Goal: Task Accomplishment & Management: Complete application form

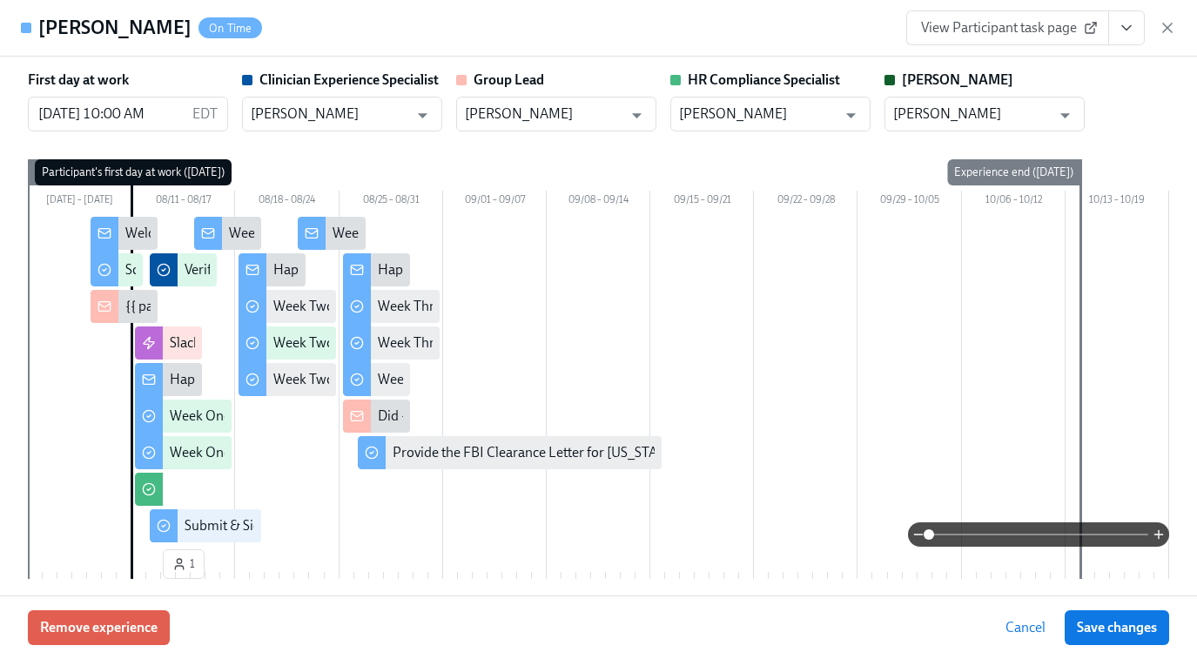
scroll to position [405, 0]
click at [1168, 34] on icon "button" at bounding box center [1166, 27] width 17 height 17
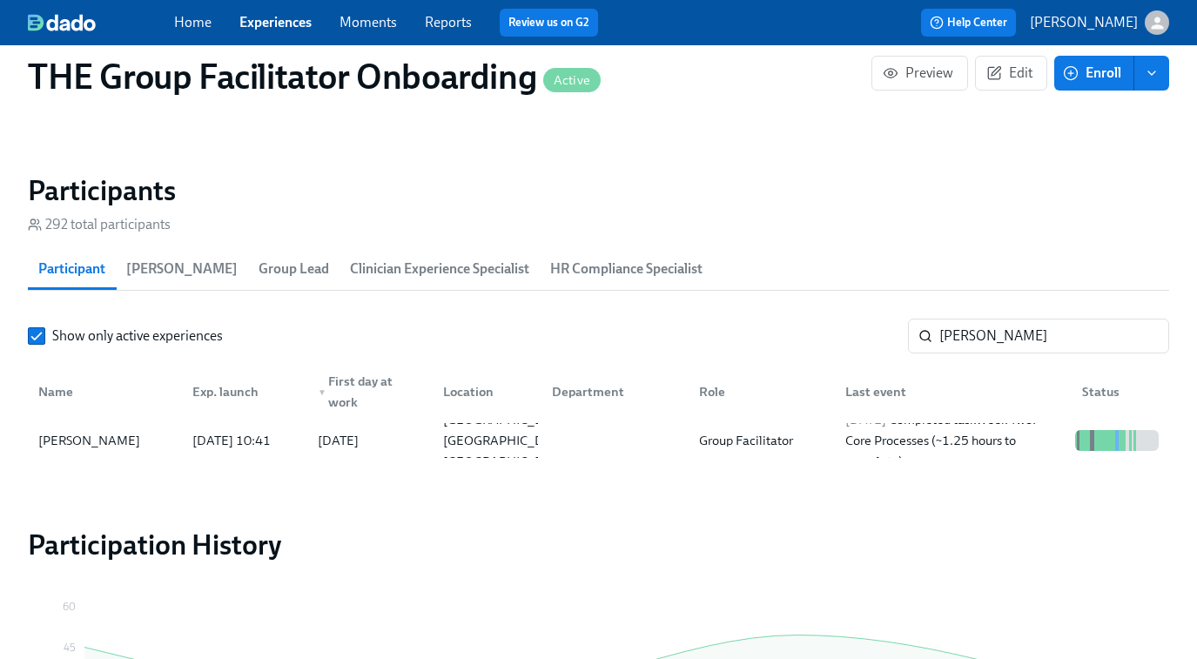
click at [292, 22] on link "Experiences" at bounding box center [275, 22] width 72 height 17
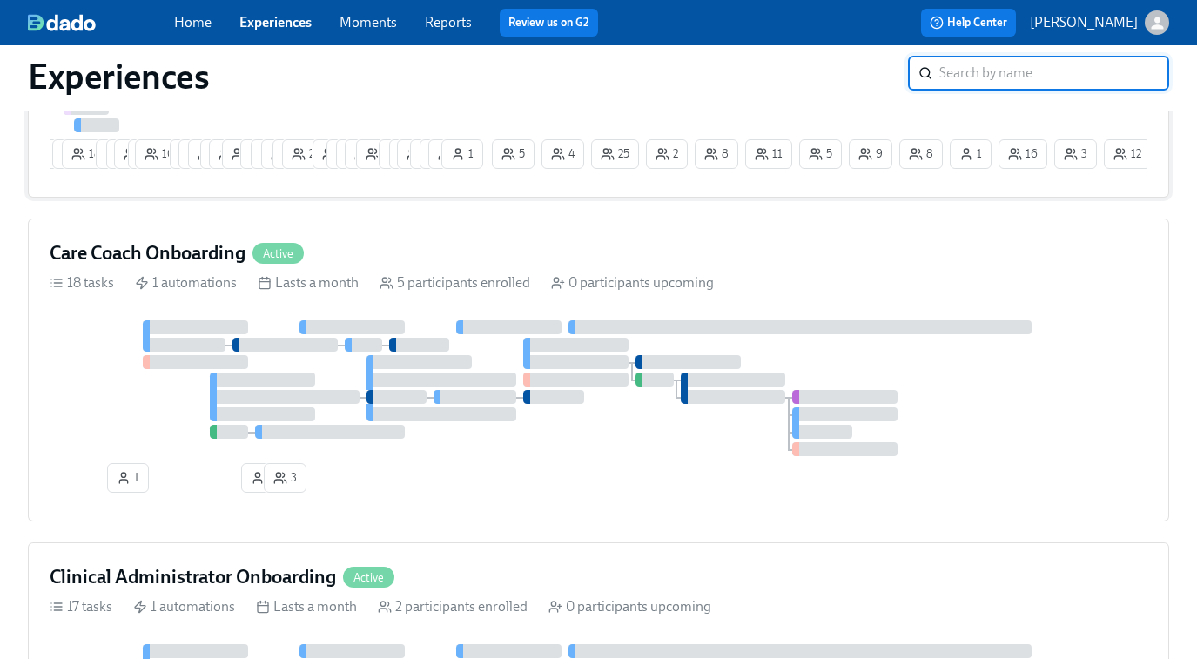
scroll to position [378, 0]
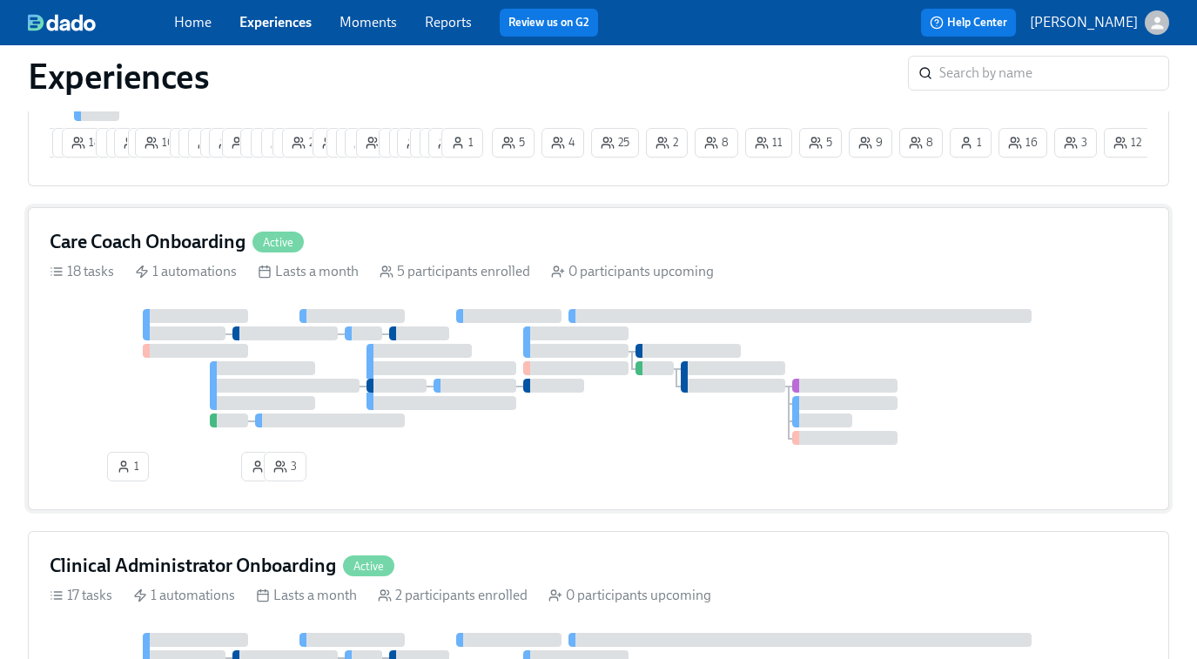
click at [636, 408] on div at bounding box center [599, 377] width 1098 height 136
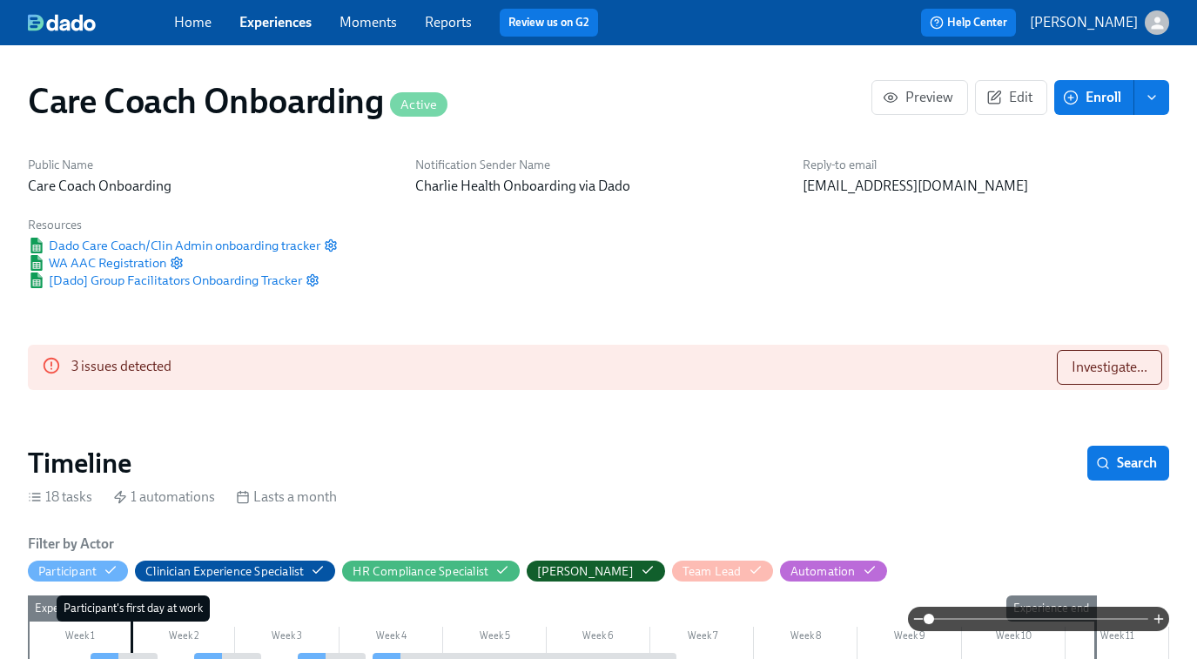
scroll to position [0, 1368]
click at [1085, 368] on span "Investigate..." at bounding box center [1109, 367] width 76 height 17
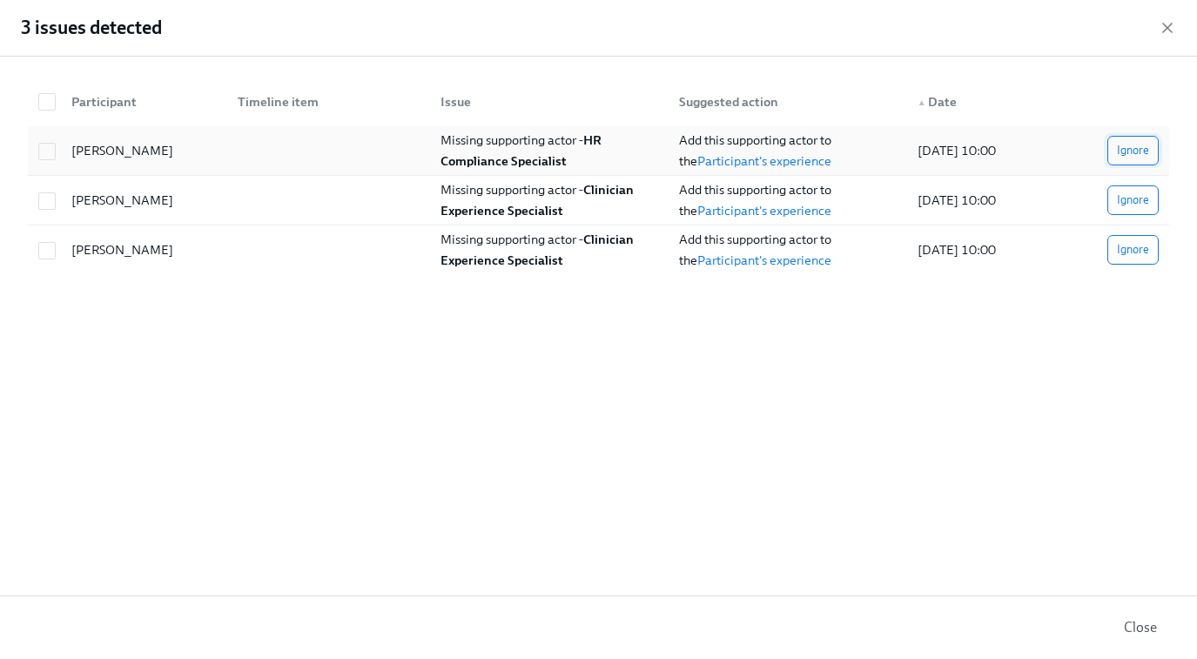
click at [1145, 157] on span "Ignore" at bounding box center [1133, 150] width 32 height 17
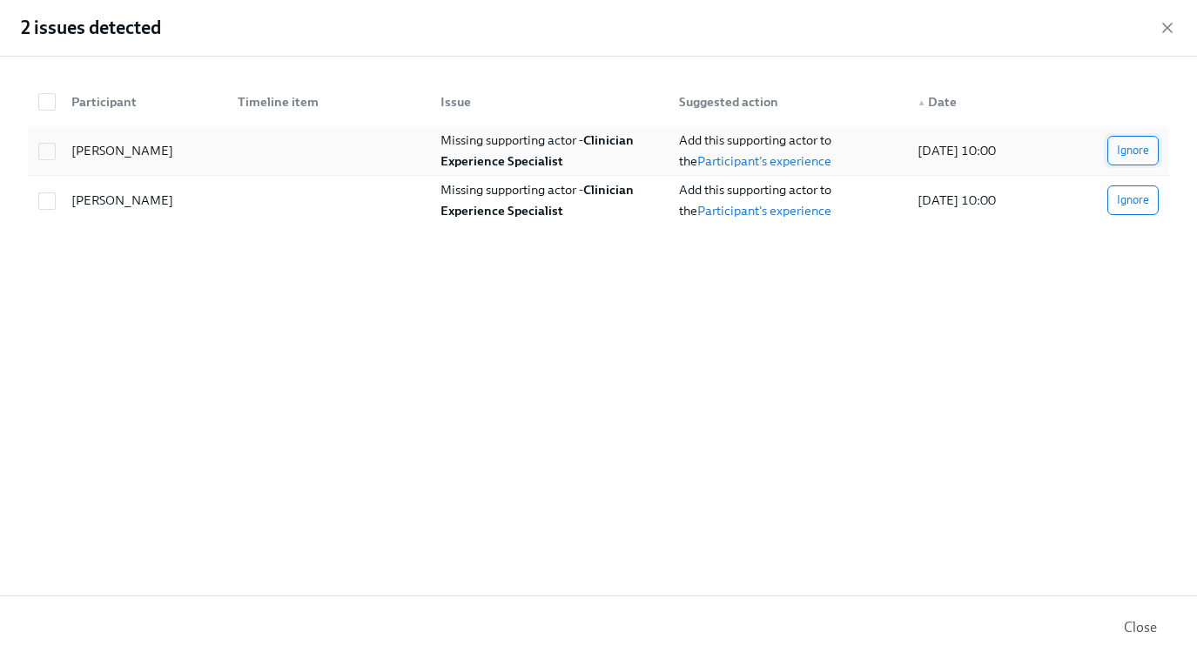
click at [1138, 148] on span "Ignore" at bounding box center [1133, 150] width 32 height 17
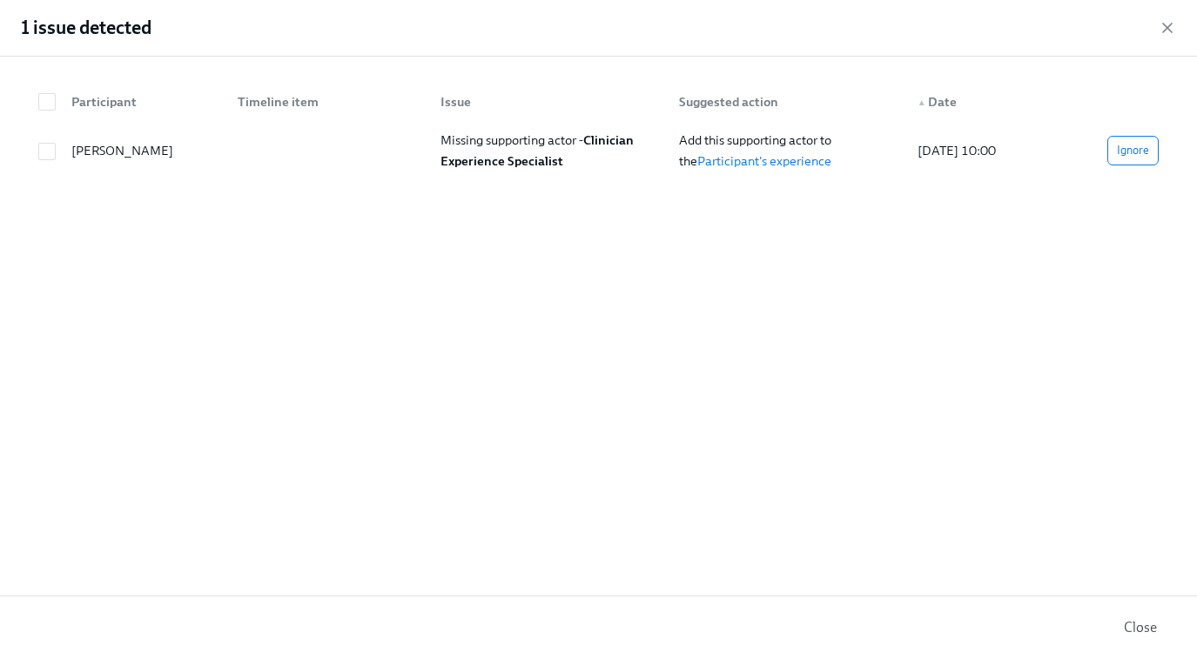
scroll to position [0, 3796]
click at [43, 150] on input "checkbox" at bounding box center [47, 152] width 16 height 16
checkbox input "true"
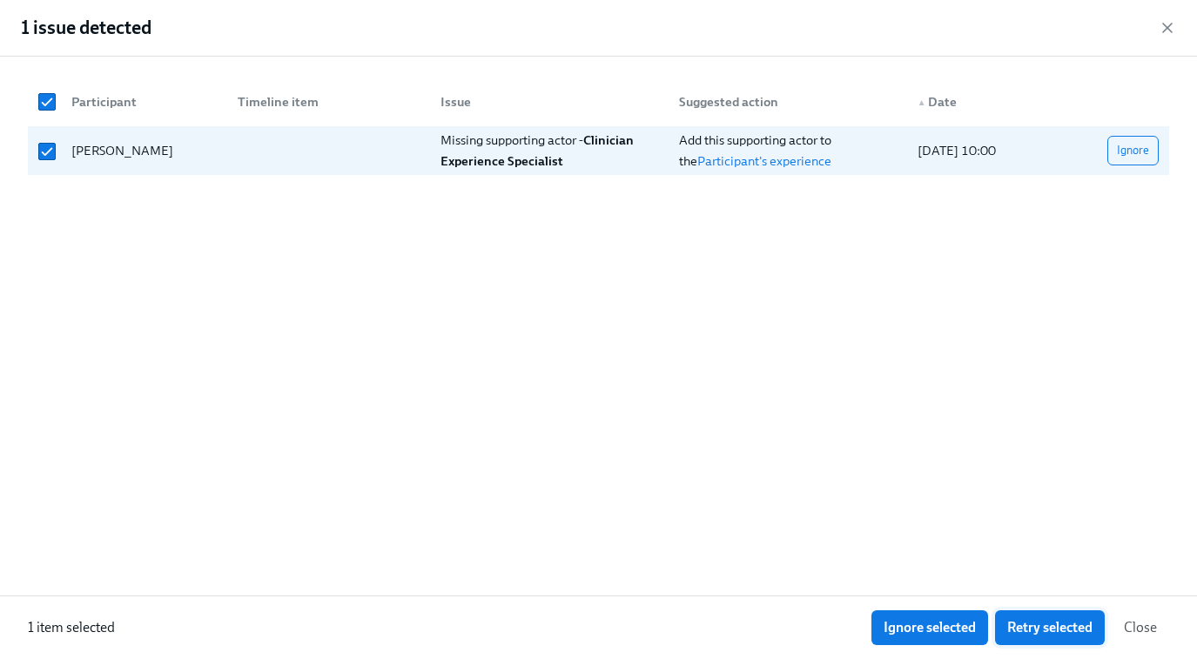
click at [1064, 626] on span "Retry selected" at bounding box center [1049, 627] width 85 height 17
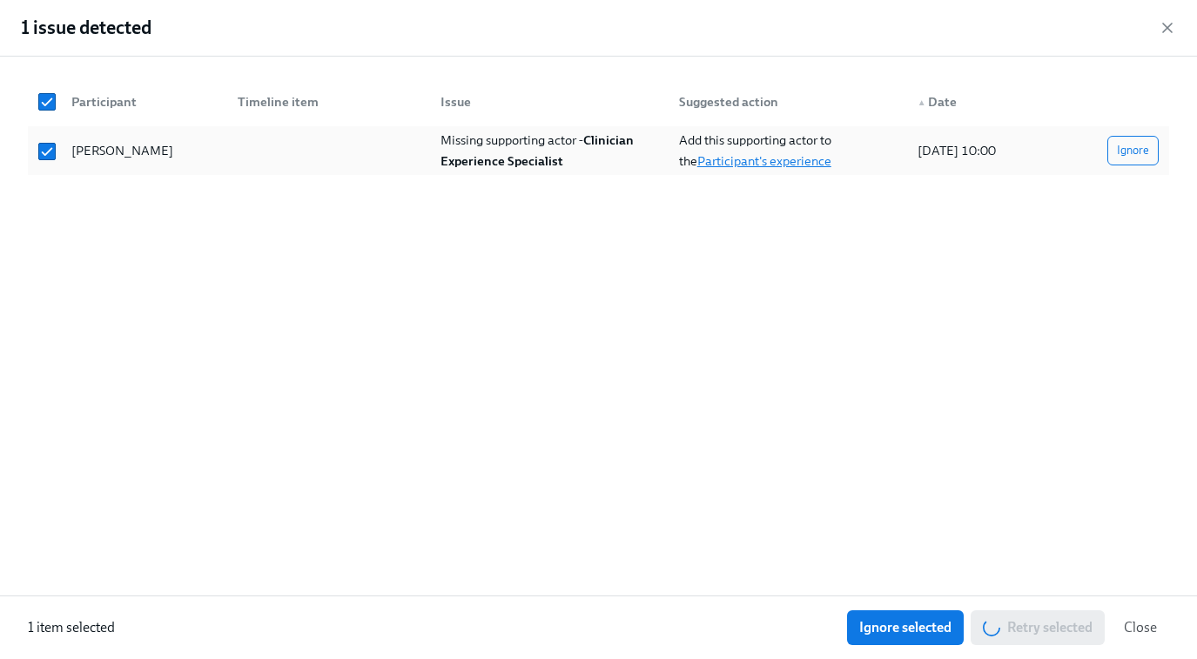
click at [732, 156] on link "Participant's experience" at bounding box center [764, 161] width 134 height 16
checkbox input "false"
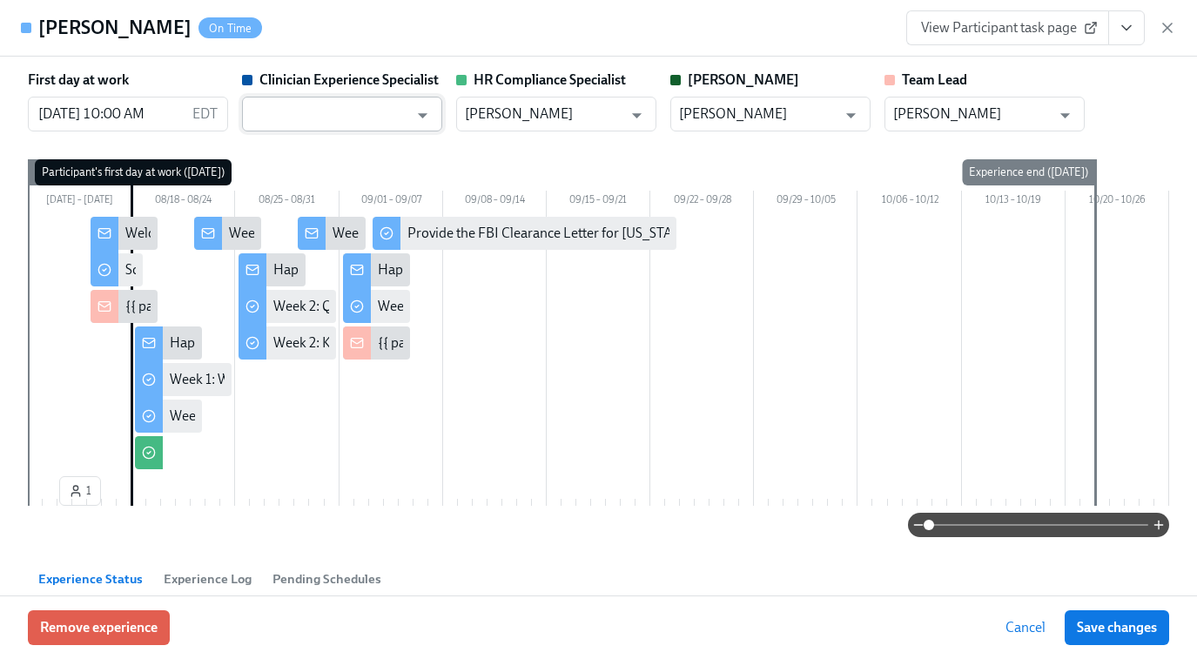
click at [389, 111] on input "text" at bounding box center [330, 114] width 158 height 35
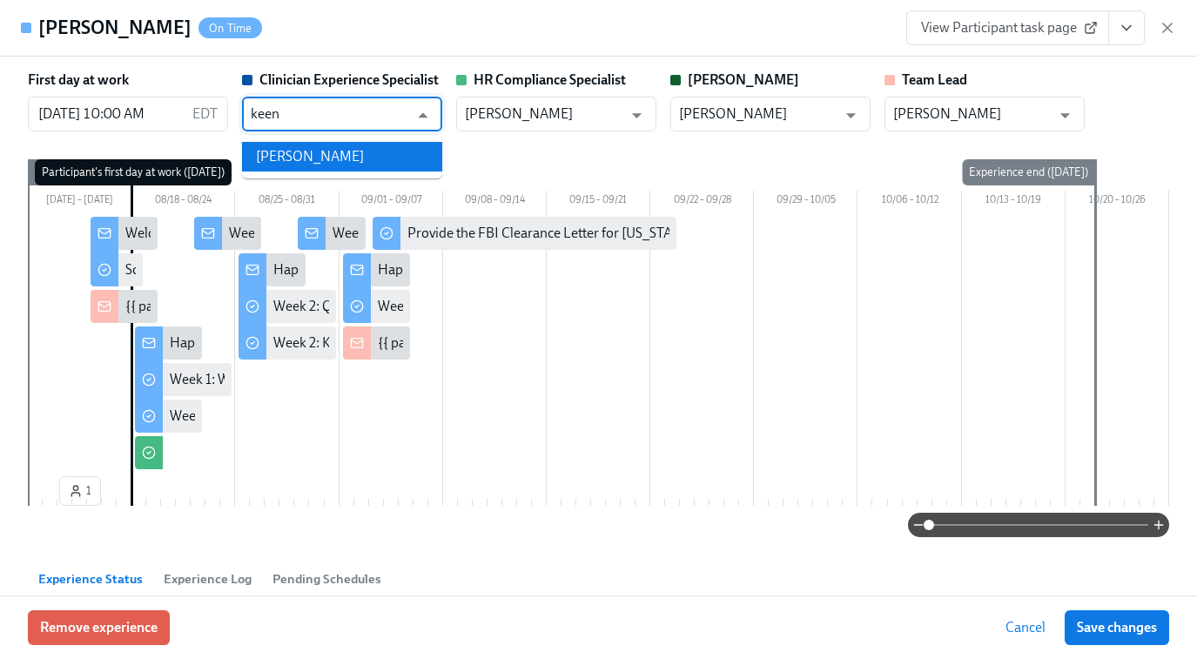
click at [332, 159] on li "Keenan Nessl" at bounding box center [342, 157] width 200 height 30
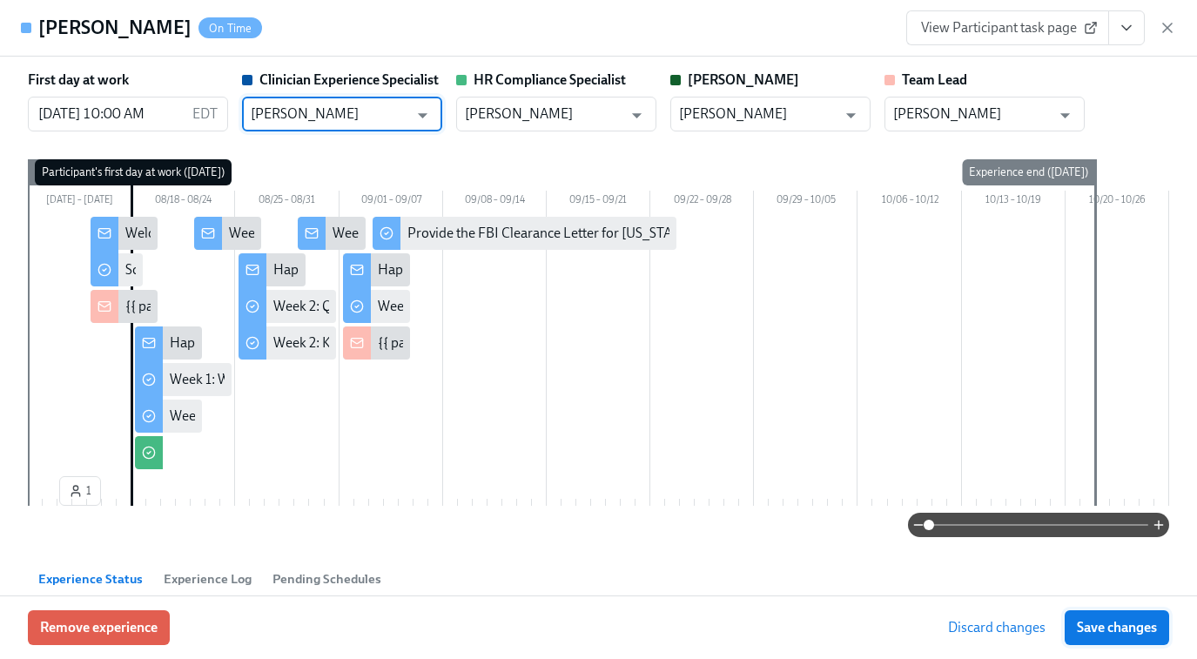
type input "Keenan Nessl"
click at [1111, 626] on span "Save changes" at bounding box center [1117, 627] width 80 height 17
type input "Keenan Nessl"
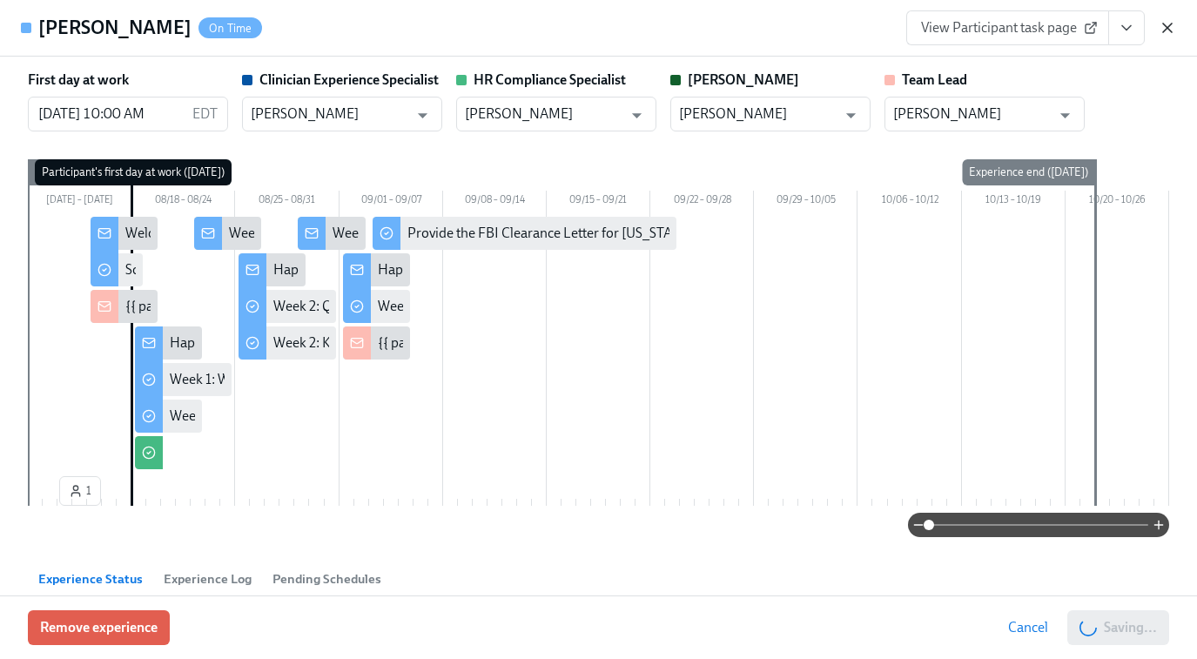
click at [1168, 25] on icon "button" at bounding box center [1167, 27] width 9 height 9
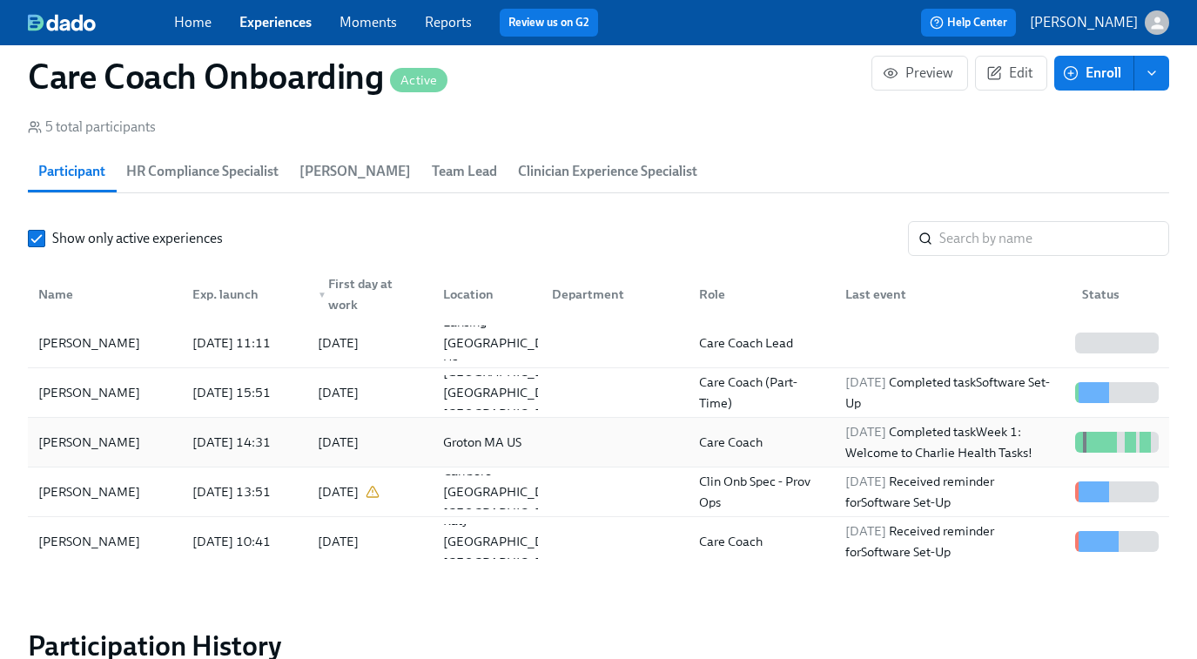
scroll to position [1503, 0]
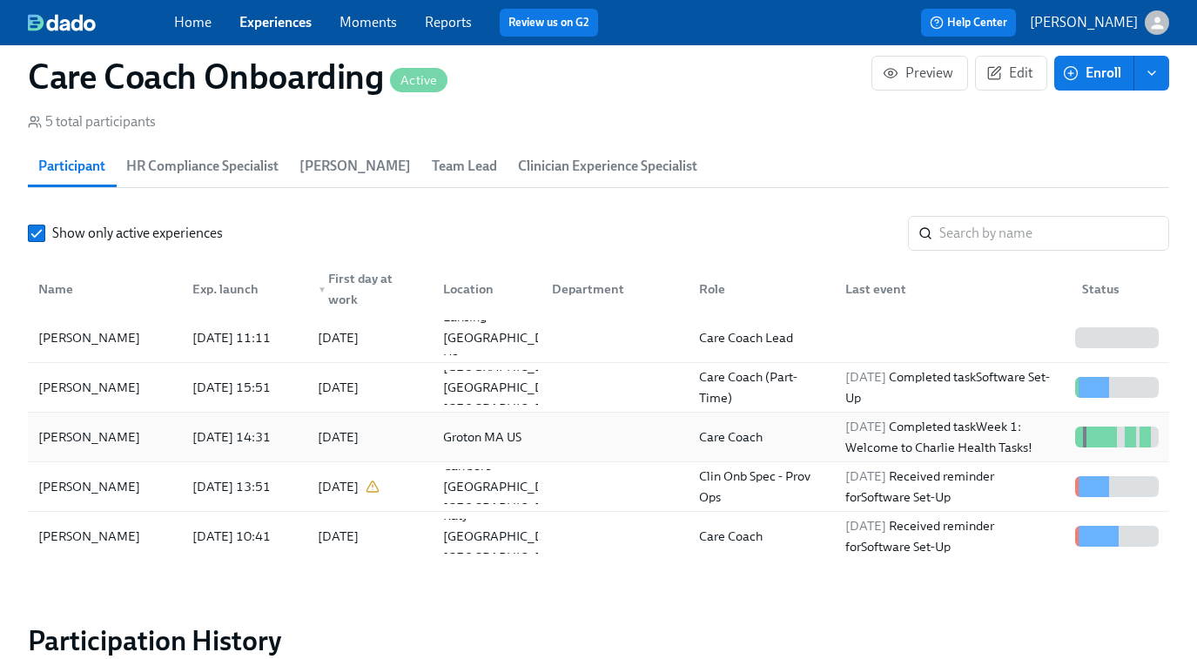
click at [806, 426] on div "Care Coach" at bounding box center [758, 437] width 147 height 35
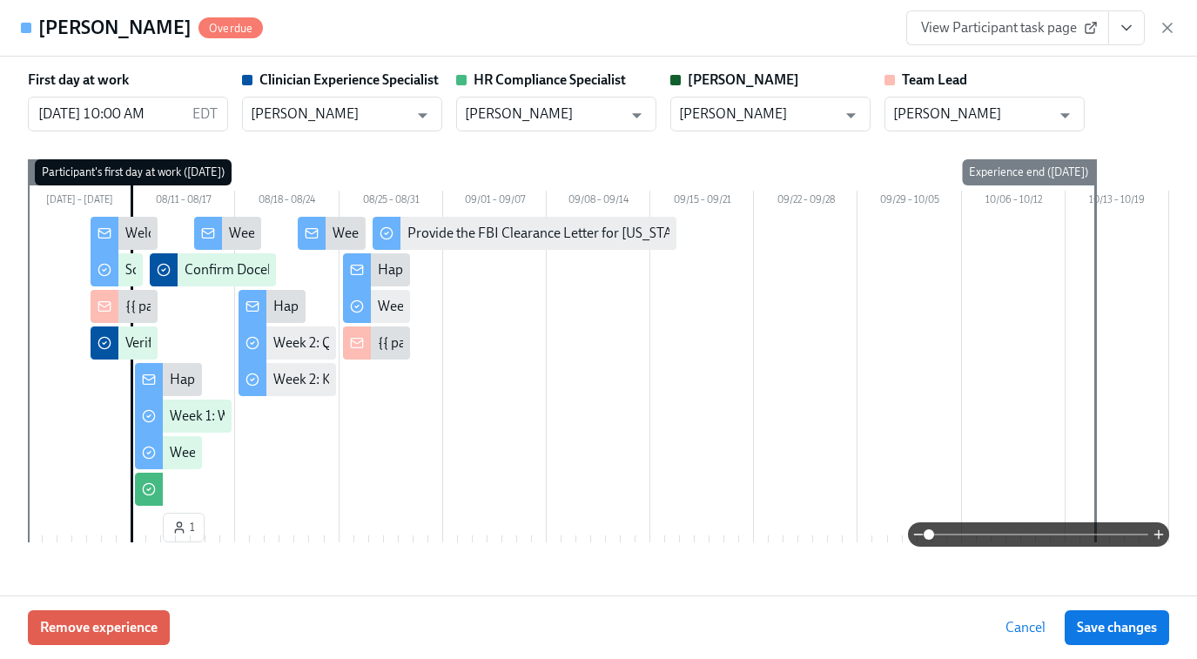
click at [1010, 38] on link "View Participant task page" at bounding box center [1007, 27] width 203 height 35
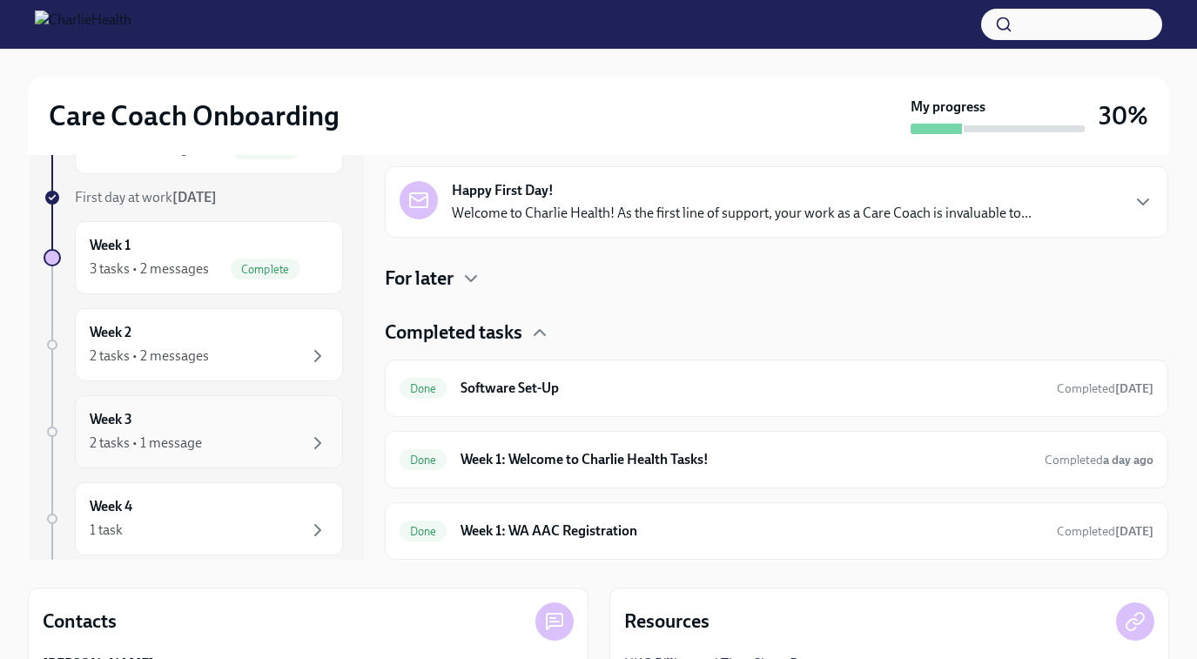
scroll to position [81, 0]
click at [200, 347] on div "2 tasks • 2 messages" at bounding box center [149, 356] width 119 height 19
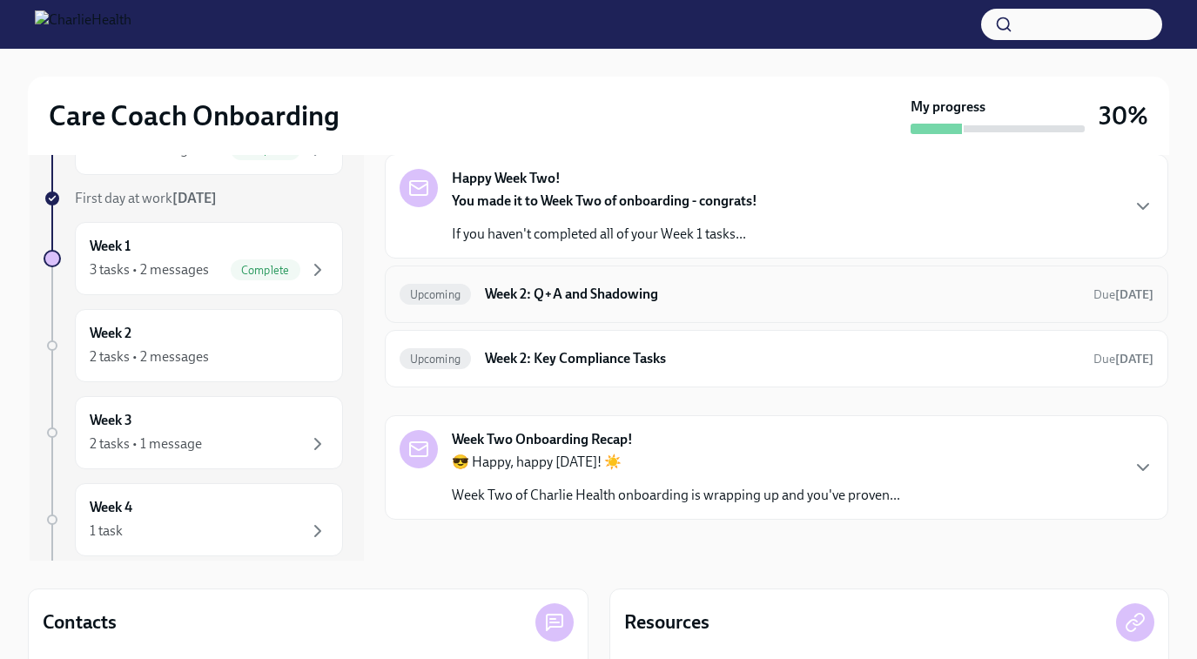
click at [597, 295] on h6 "Week 2: Q+A and Shadowing" at bounding box center [782, 294] width 594 height 19
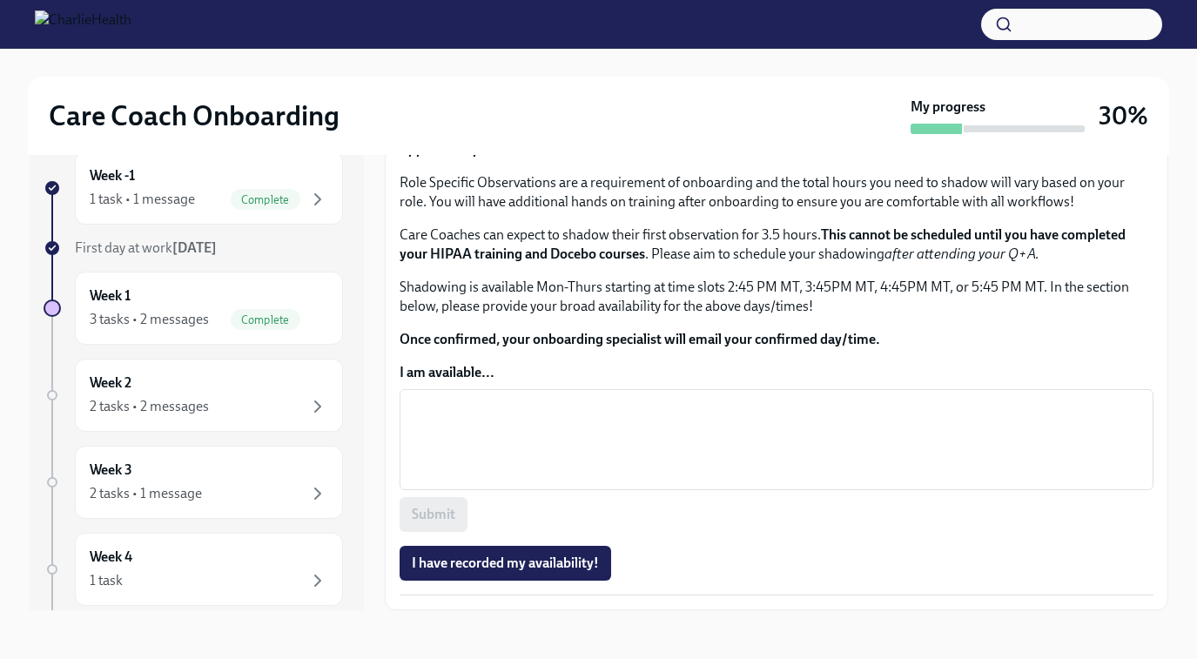
scroll to position [989, 0]
click at [460, 481] on textarea "I am available..." at bounding box center [776, 440] width 733 height 84
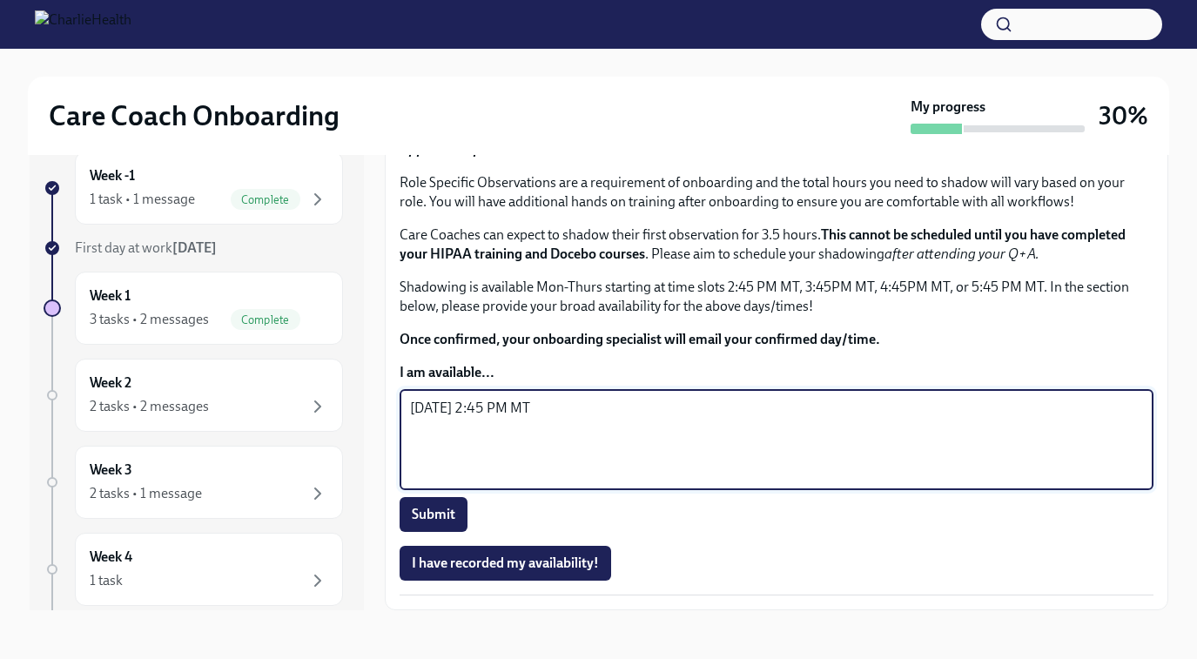
scroll to position [1081, 0]
type textarea "Monday 2:45 PM MT 8/18"
click at [442, 517] on span "Submit" at bounding box center [434, 514] width 44 height 17
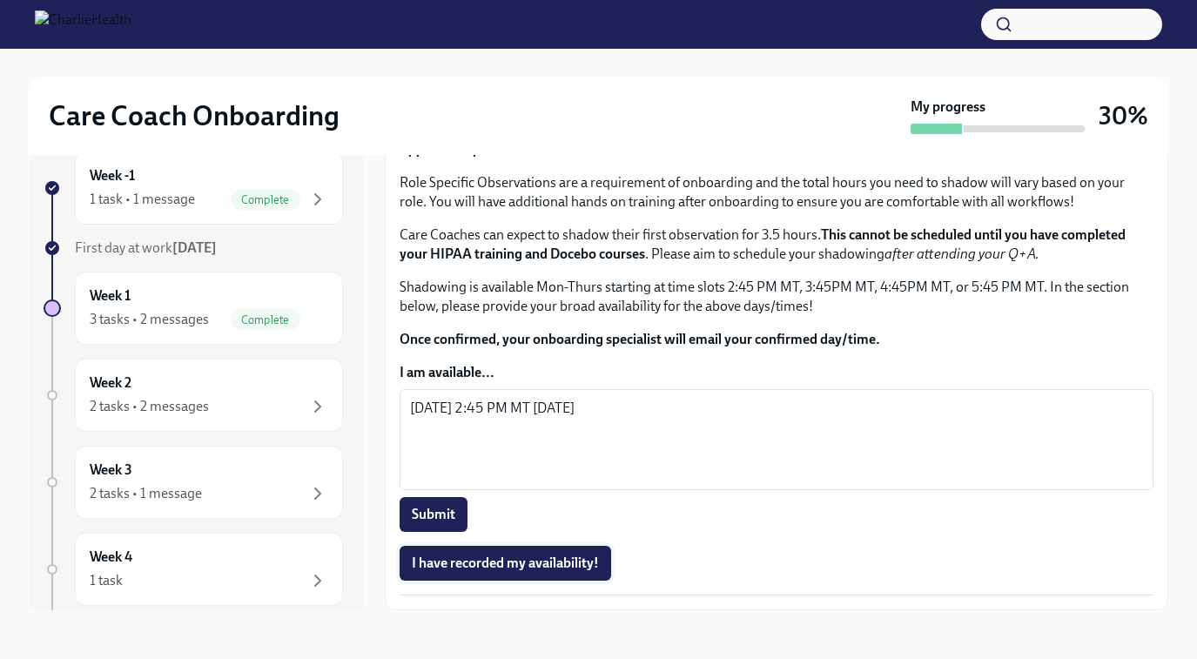
click at [512, 561] on span "I have recorded my availability!" at bounding box center [505, 562] width 187 height 17
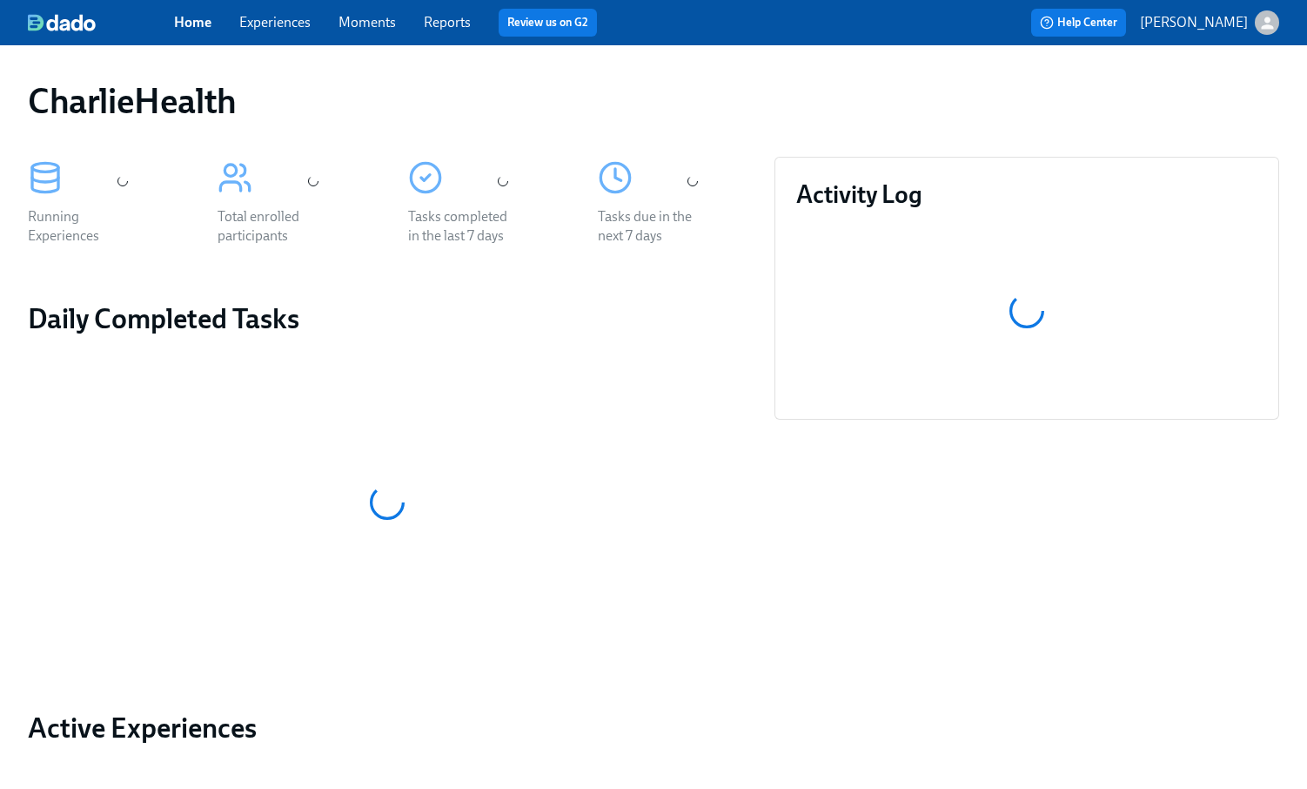
click at [279, 27] on link "Experiences" at bounding box center [274, 22] width 71 height 17
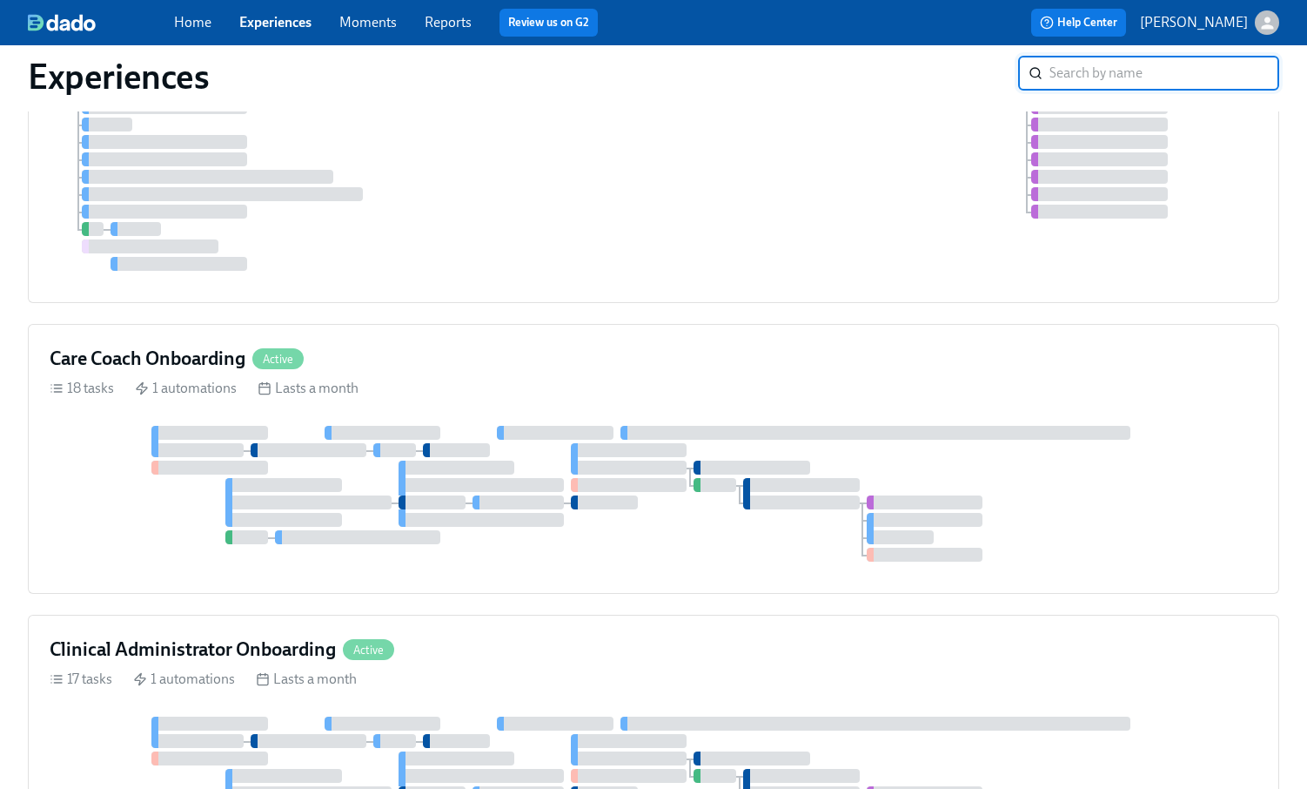
scroll to position [411, 0]
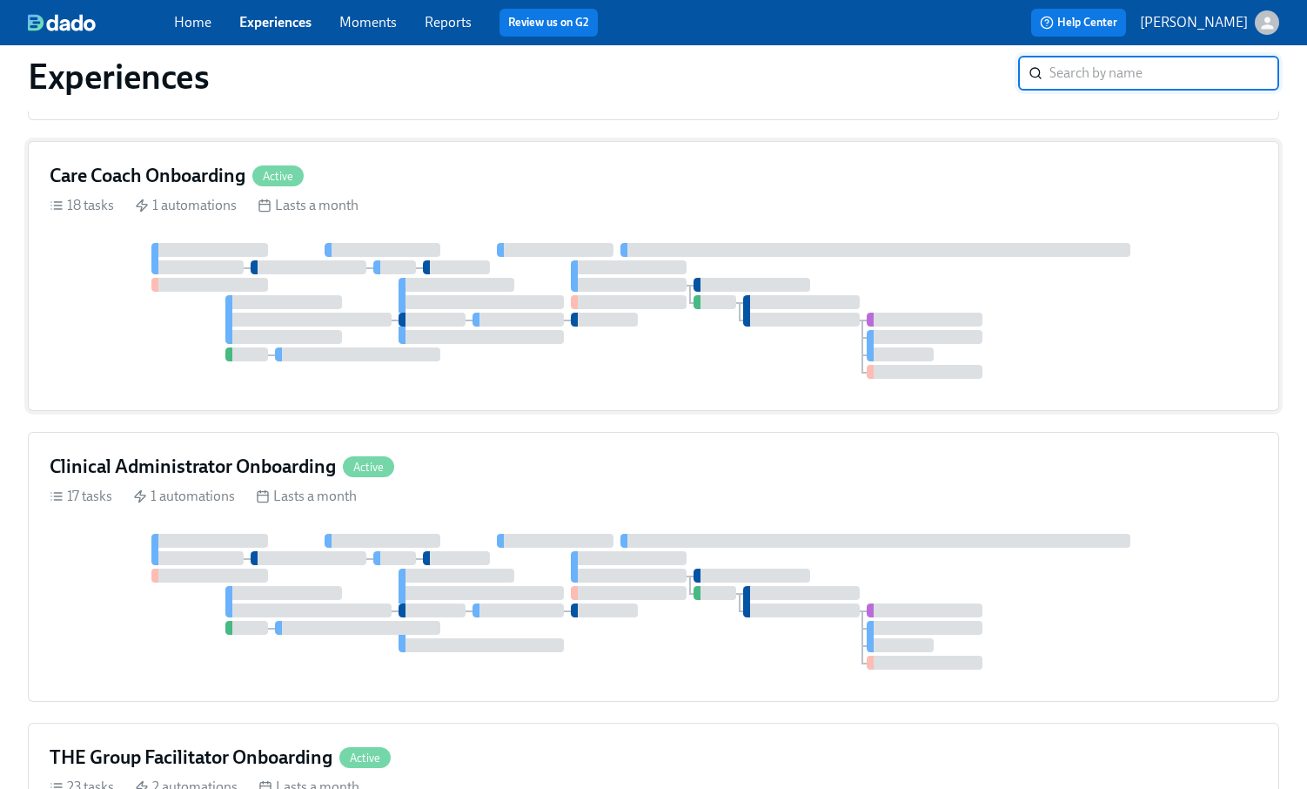
click at [512, 319] on div at bounding box center [518, 319] width 91 height 14
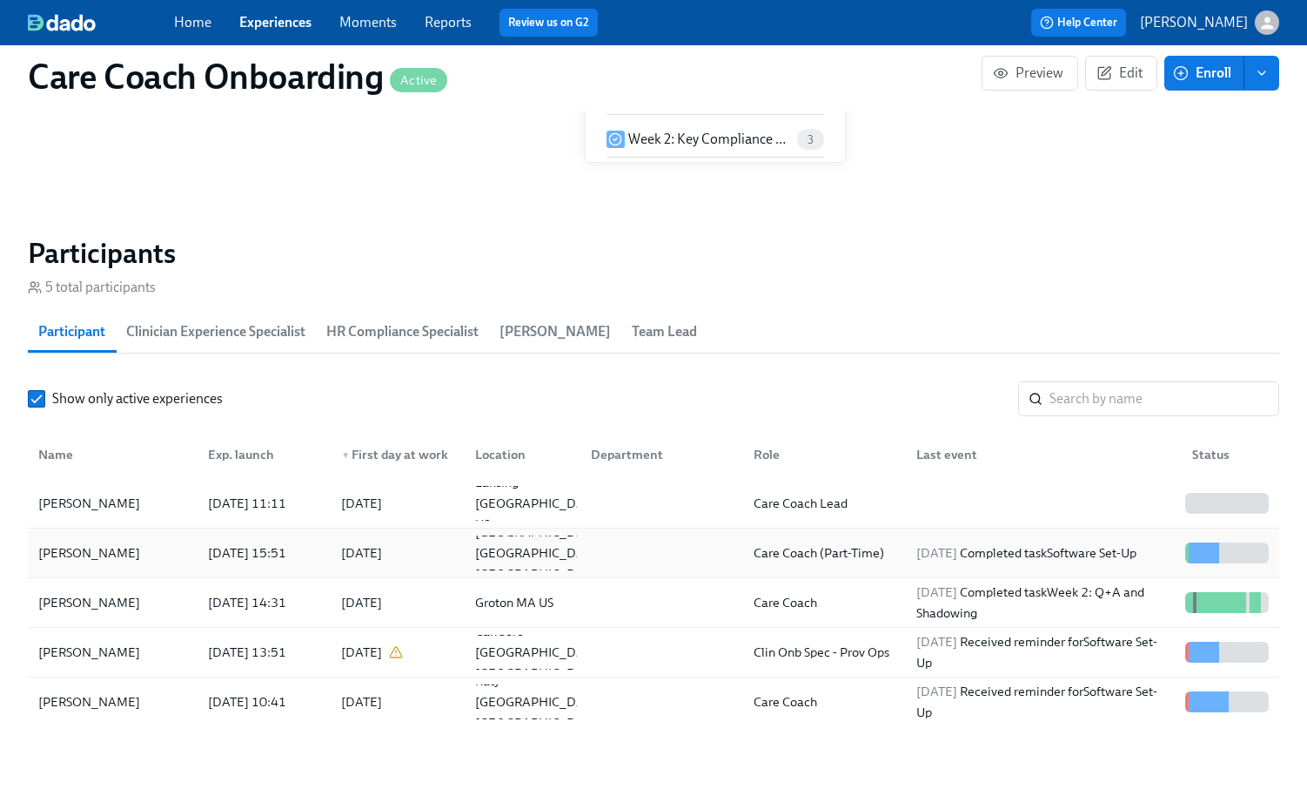
scroll to position [1352, 0]
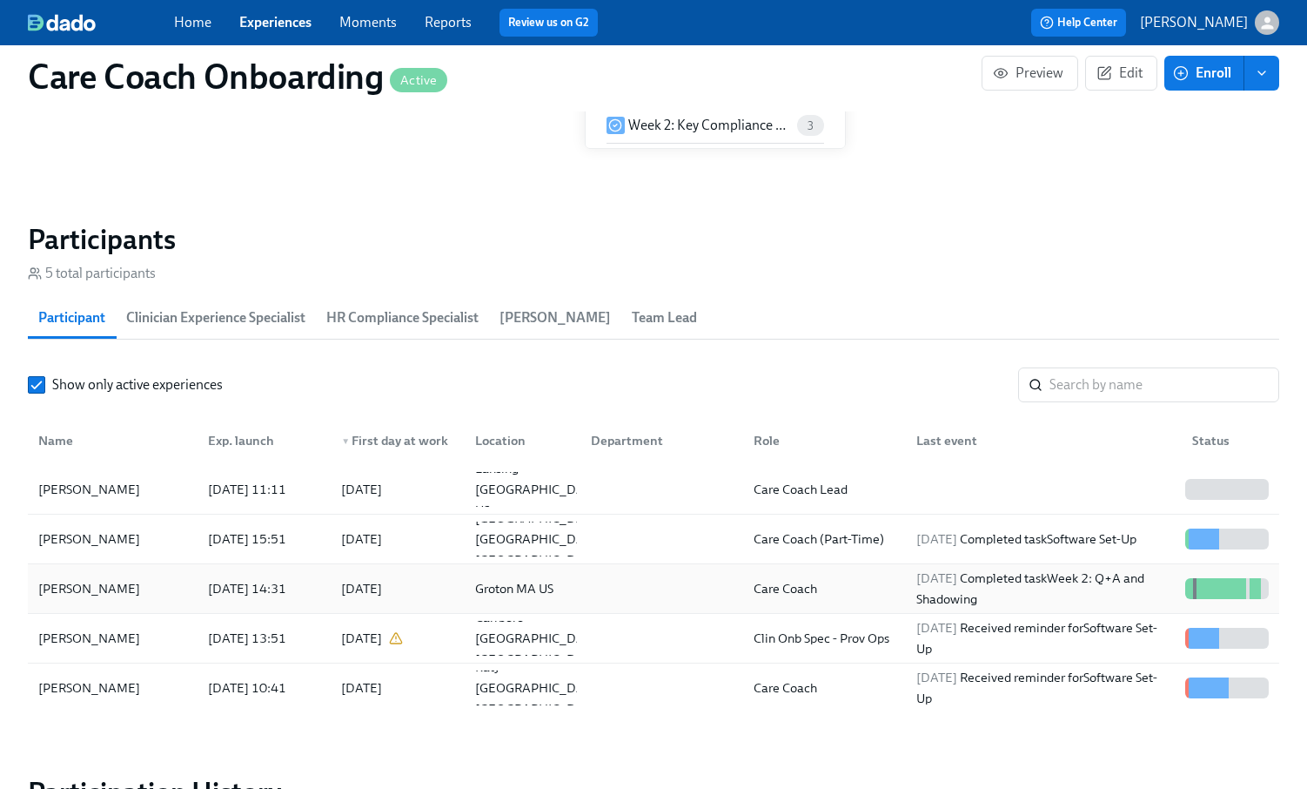
click at [675, 594] on div at bounding box center [658, 588] width 163 height 35
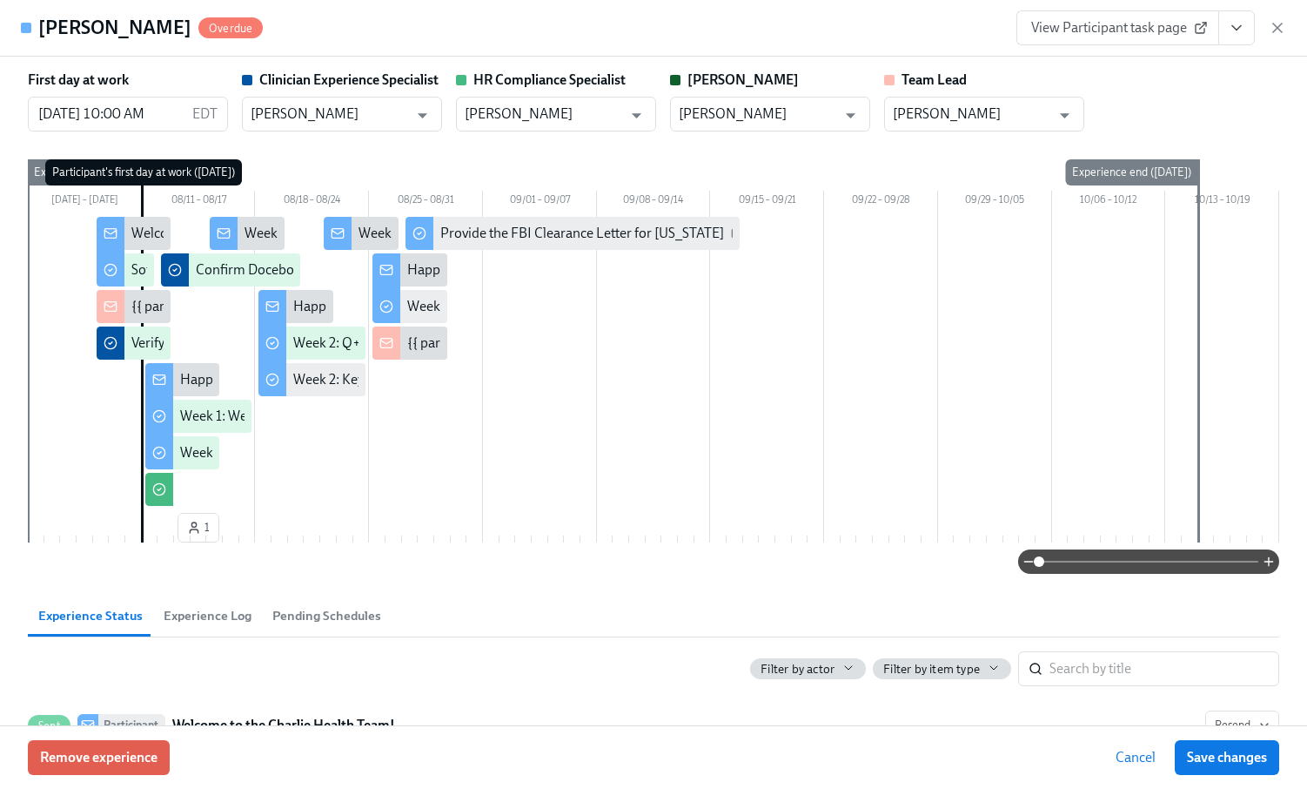
click at [1159, 37] on link "View Participant task page" at bounding box center [1118, 27] width 203 height 35
click at [1279, 25] on icon "button" at bounding box center [1277, 27] width 9 height 9
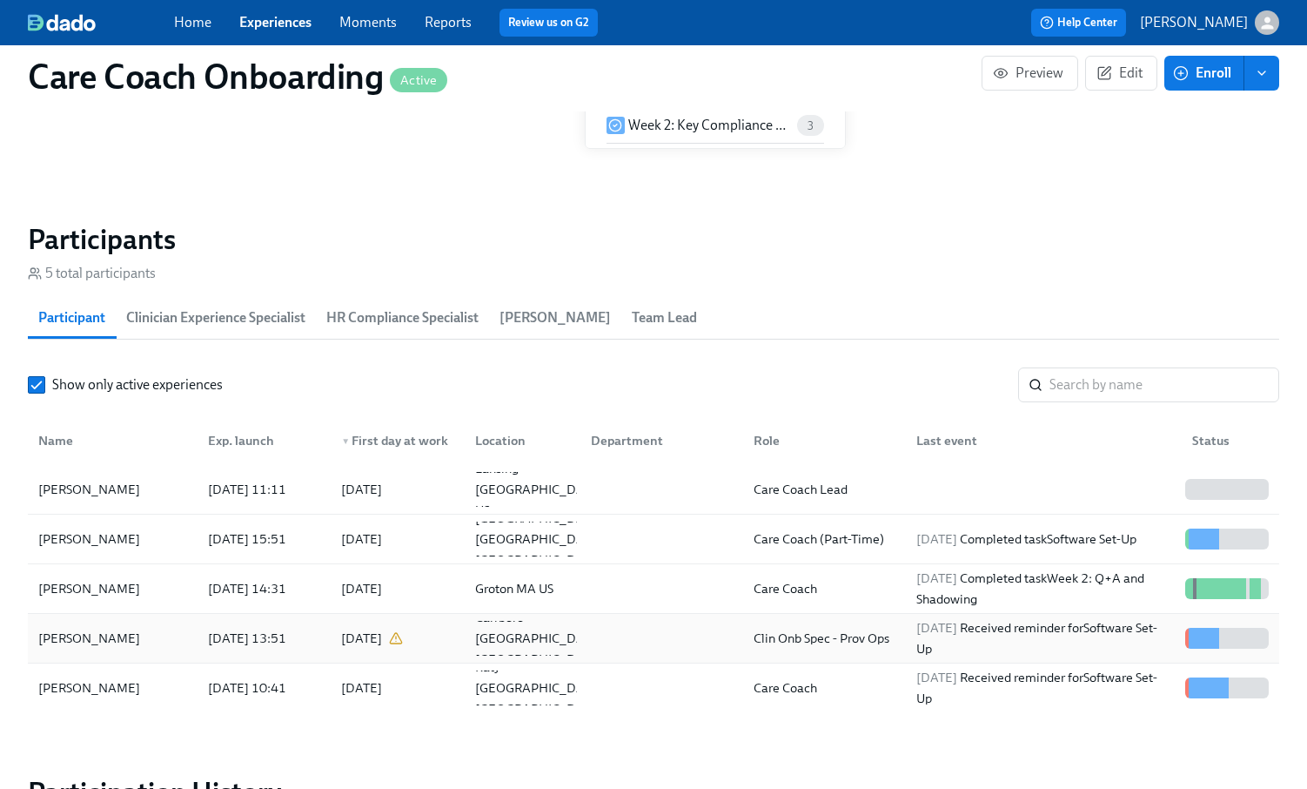
click at [585, 646] on div at bounding box center [658, 638] width 163 height 35
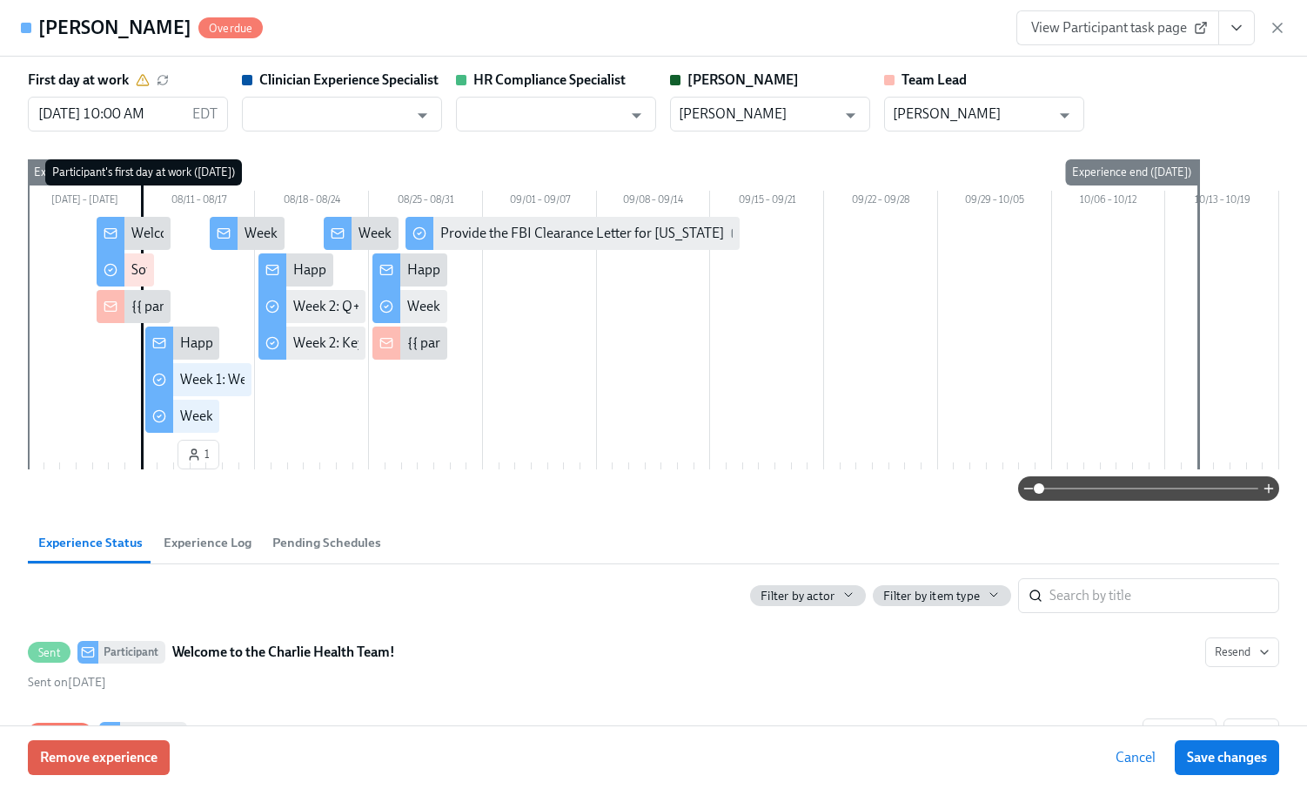
click at [1109, 30] on span "View Participant task page" at bounding box center [1117, 27] width 173 height 17
click at [1280, 30] on icon "button" at bounding box center [1277, 27] width 9 height 9
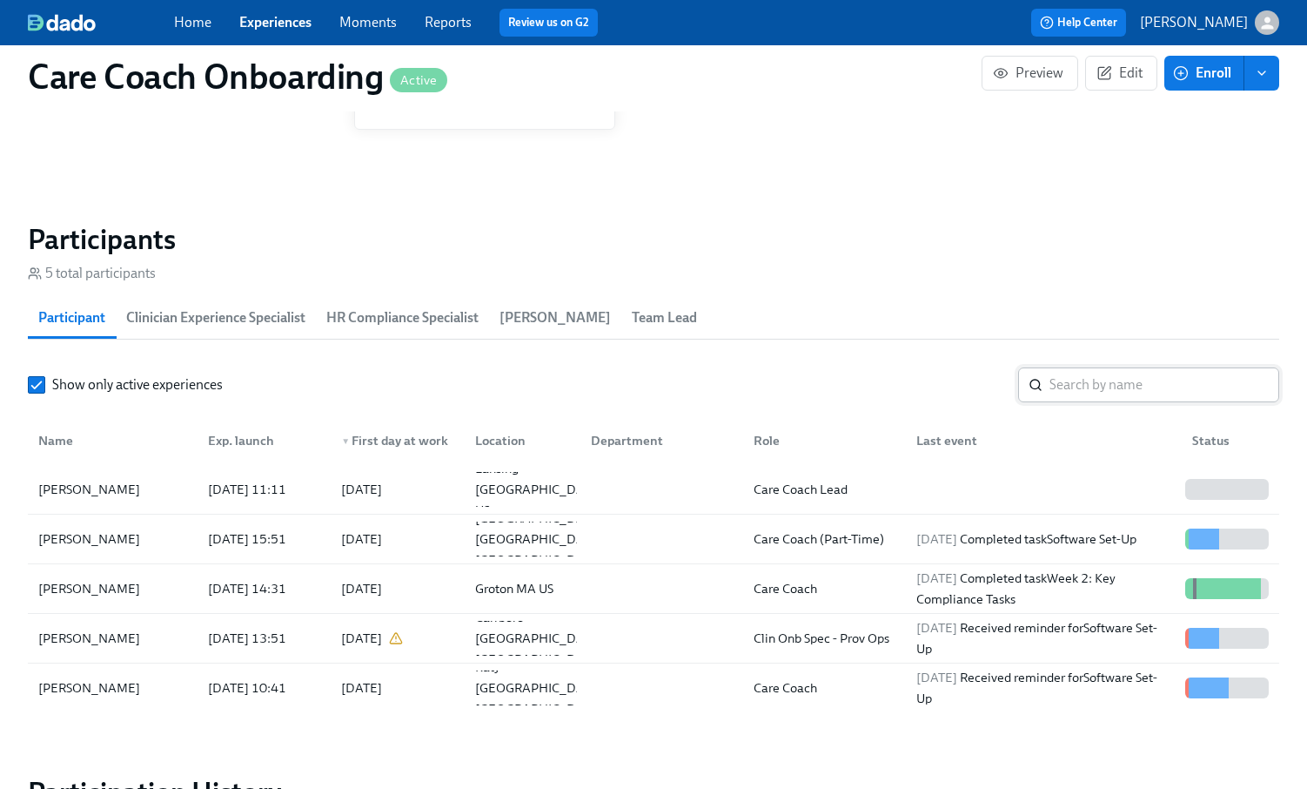
scroll to position [0, 2736]
click at [1139, 381] on input "search" at bounding box center [1165, 384] width 230 height 35
click at [267, 23] on link "Experiences" at bounding box center [275, 22] width 72 height 17
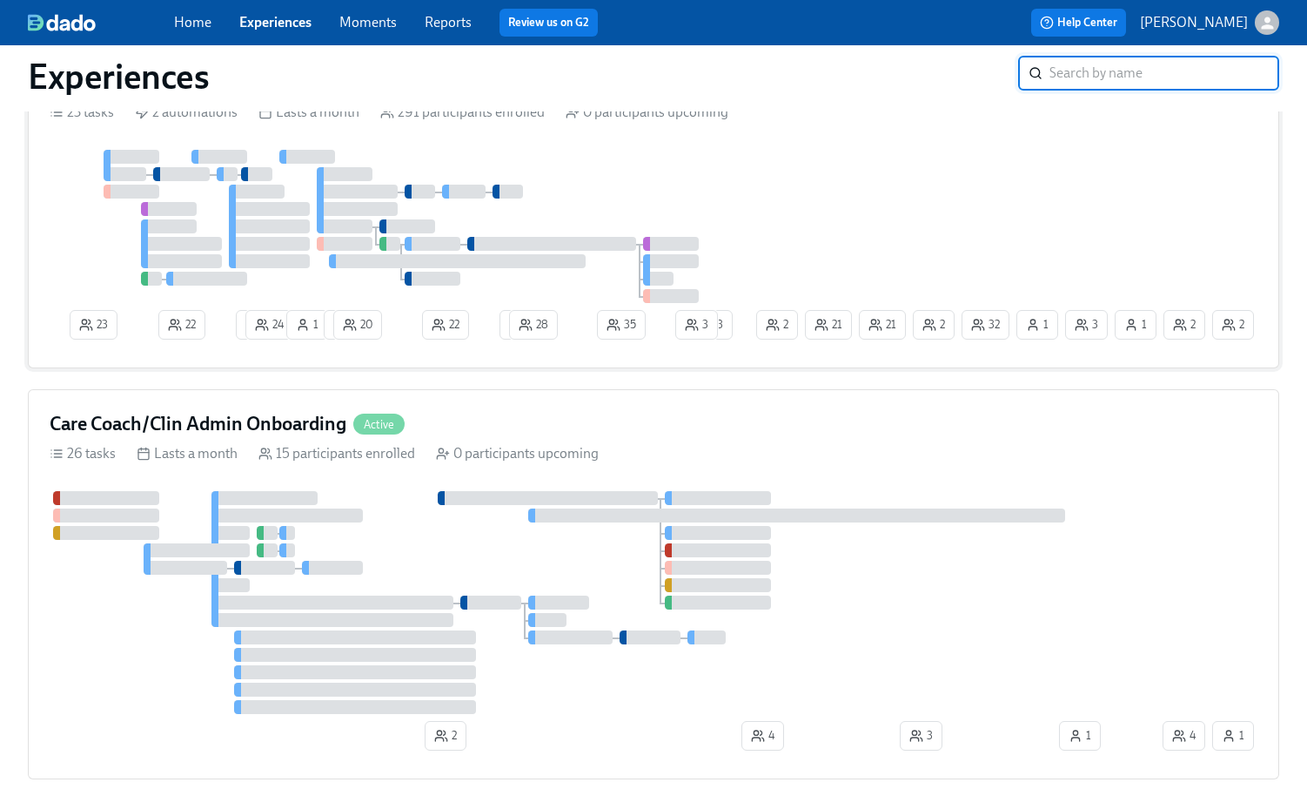
scroll to position [1170, 0]
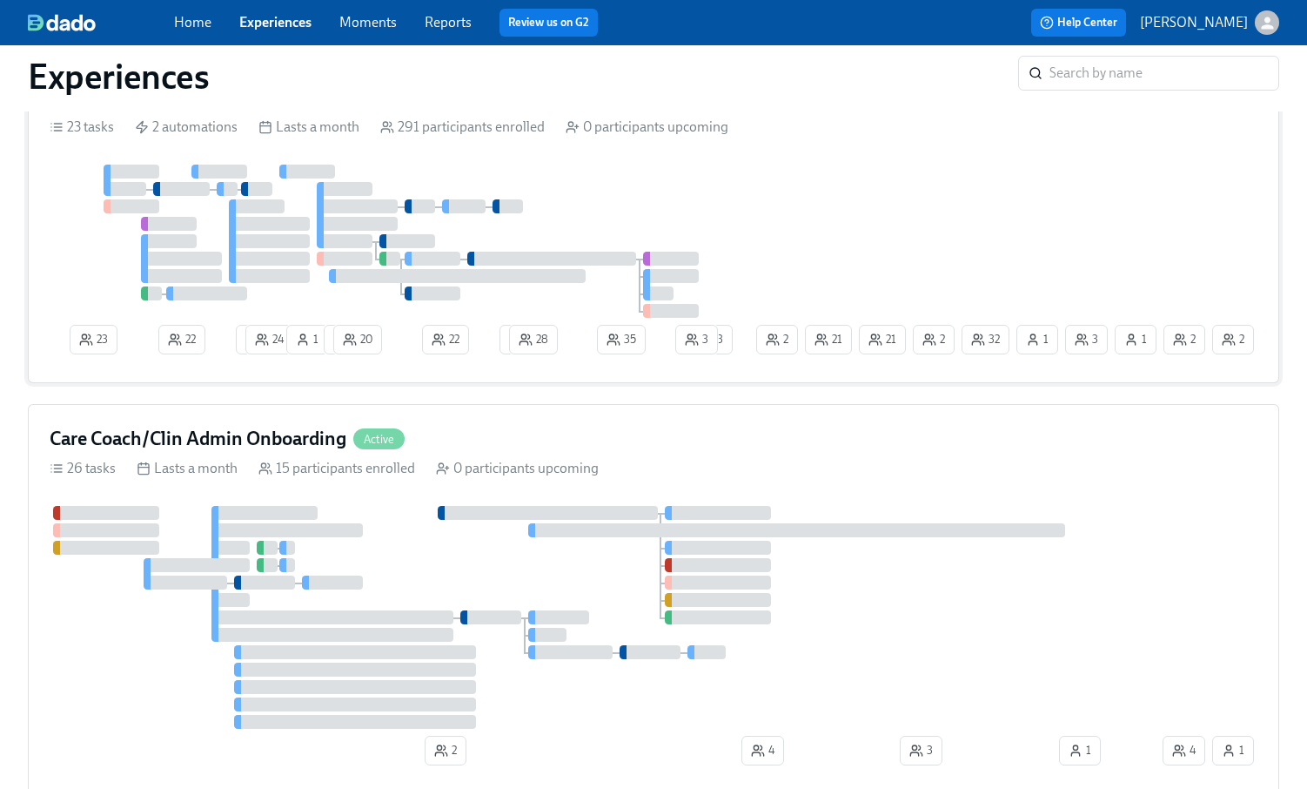
click at [708, 218] on div at bounding box center [401, 240] width 703 height 153
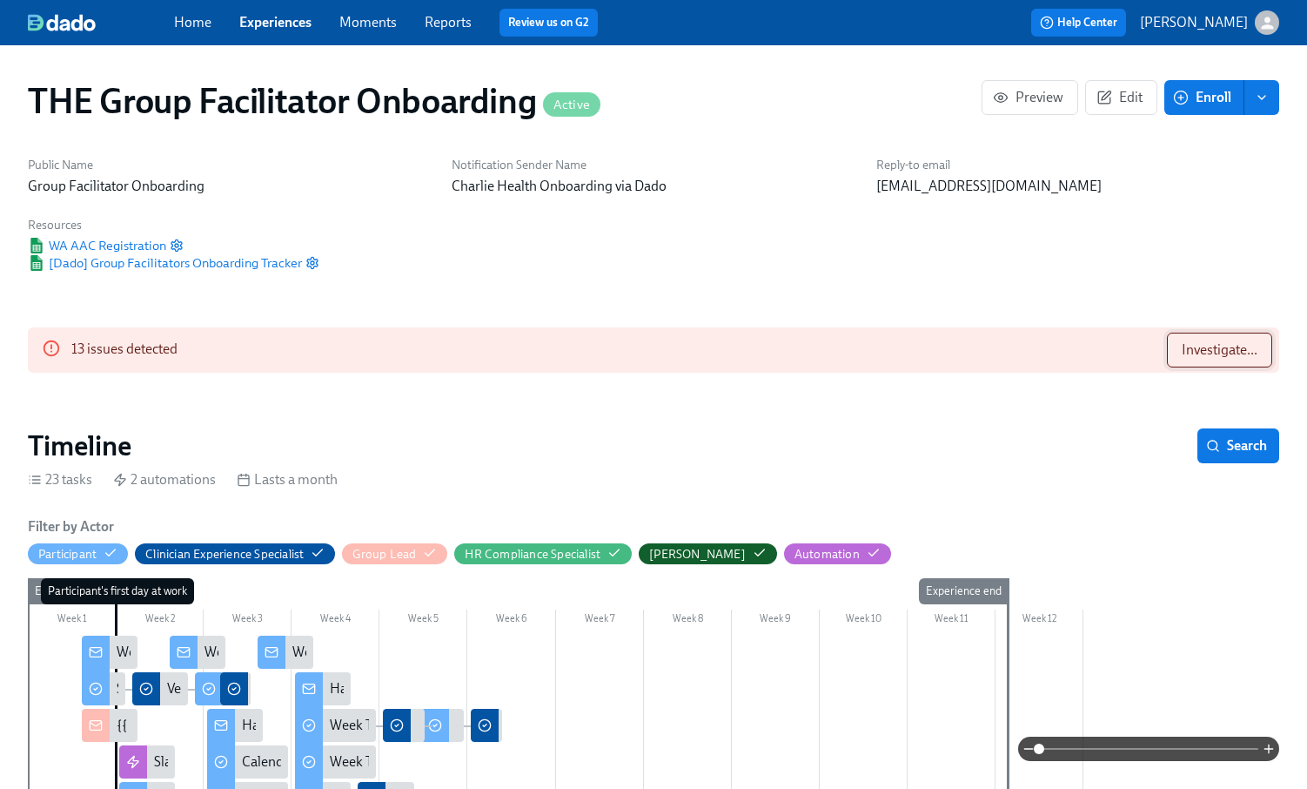
click at [1186, 346] on span "Investigate..." at bounding box center [1220, 349] width 76 height 17
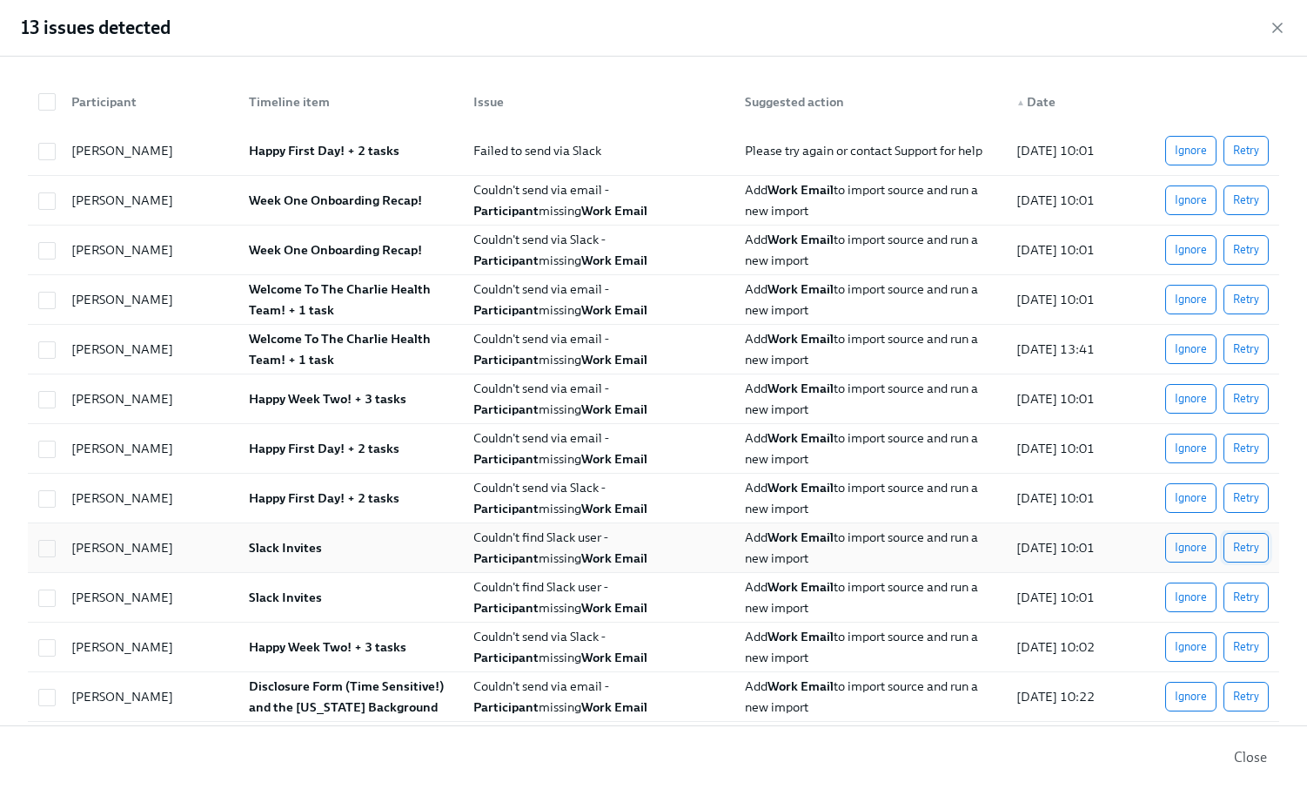
click at [1246, 554] on span "Retry" at bounding box center [1246, 547] width 26 height 17
click at [1242, 593] on span "Retry" at bounding box center [1246, 596] width 26 height 17
click at [1245, 442] on span "Retry" at bounding box center [1246, 448] width 26 height 17
click at [1252, 493] on span "Retry" at bounding box center [1246, 497] width 26 height 17
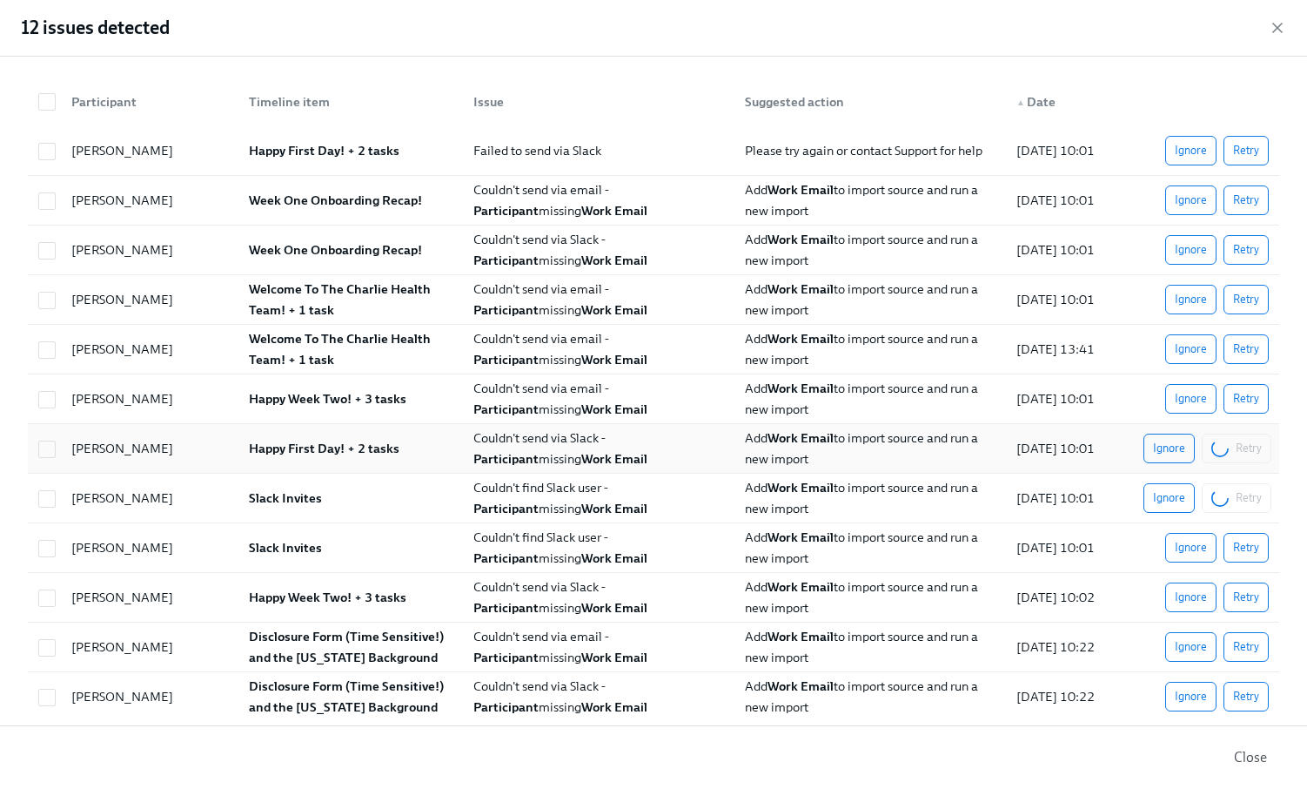
scroll to position [0, 26788]
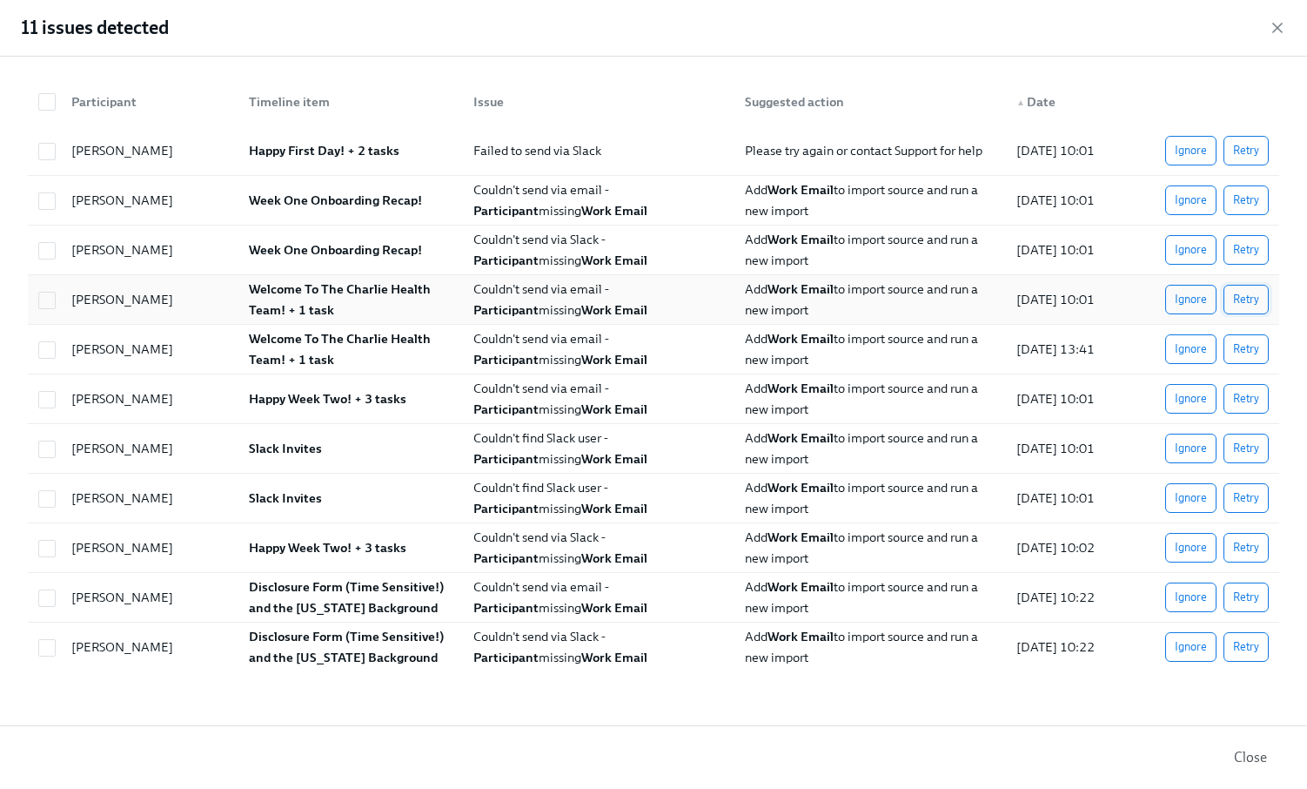
drag, startPoint x: 1250, startPoint y: 293, endPoint x: 1245, endPoint y: 302, distance: 9.7
click at [1250, 293] on span "Retry" at bounding box center [1246, 299] width 26 height 17
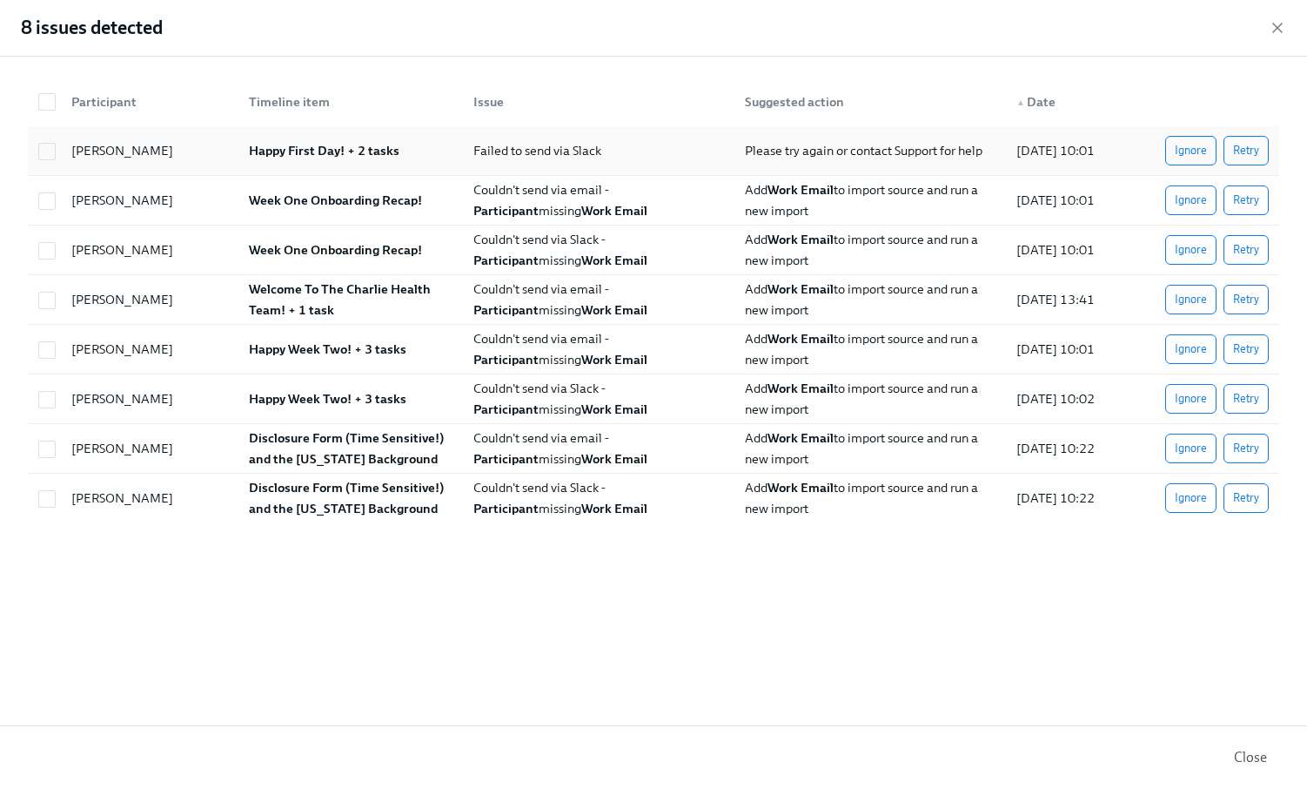
click at [1237, 148] on span "Retry" at bounding box center [1246, 150] width 26 height 17
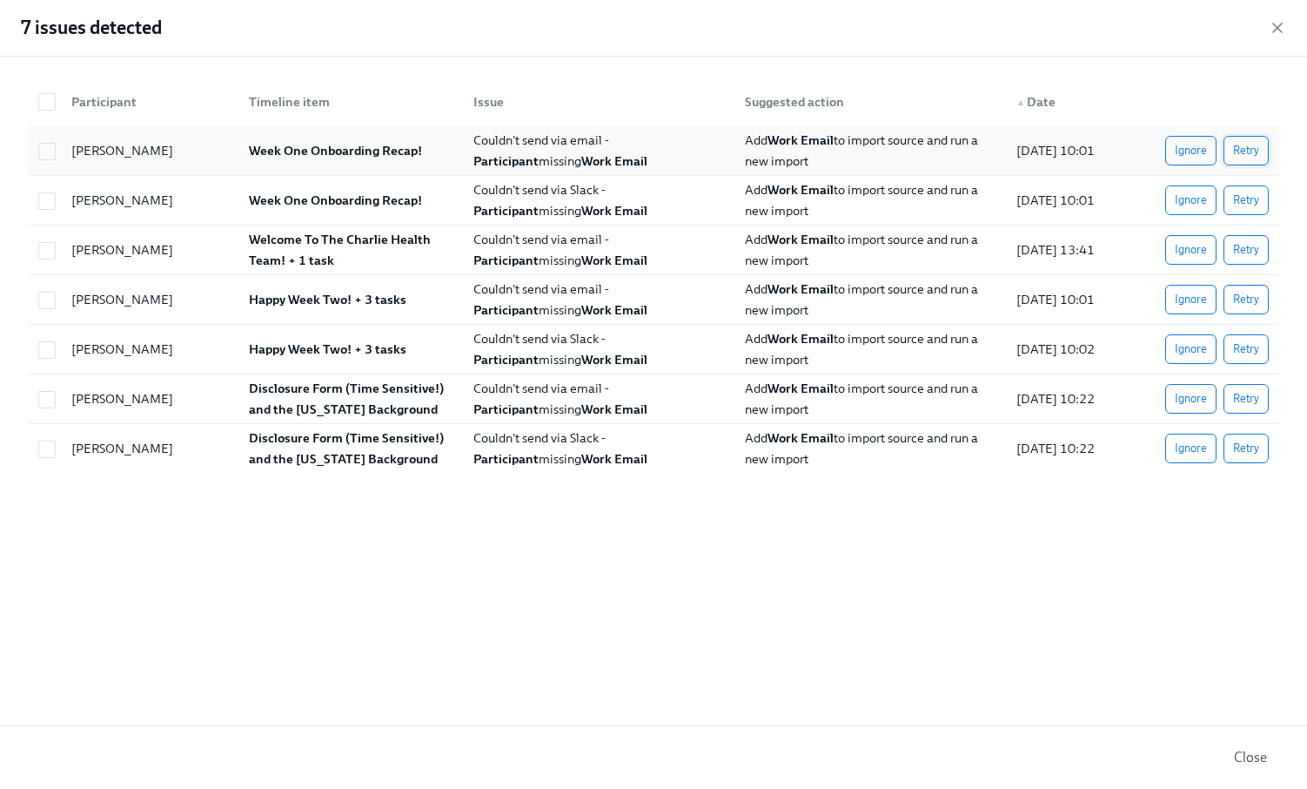
click at [1246, 200] on span "Retry" at bounding box center [1246, 199] width 26 height 17
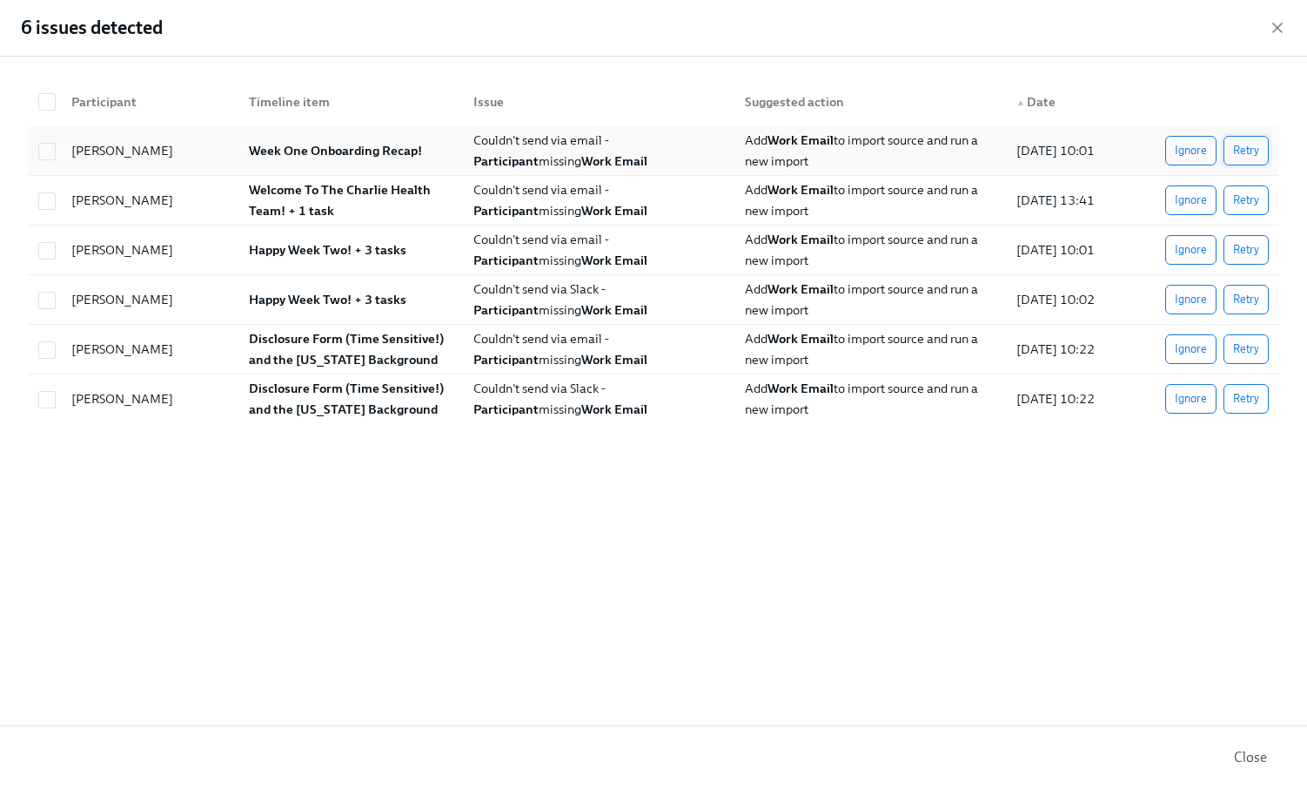
click at [1252, 145] on span "Retry" at bounding box center [1246, 150] width 26 height 17
click at [1249, 195] on span "Retry" at bounding box center [1246, 199] width 26 height 17
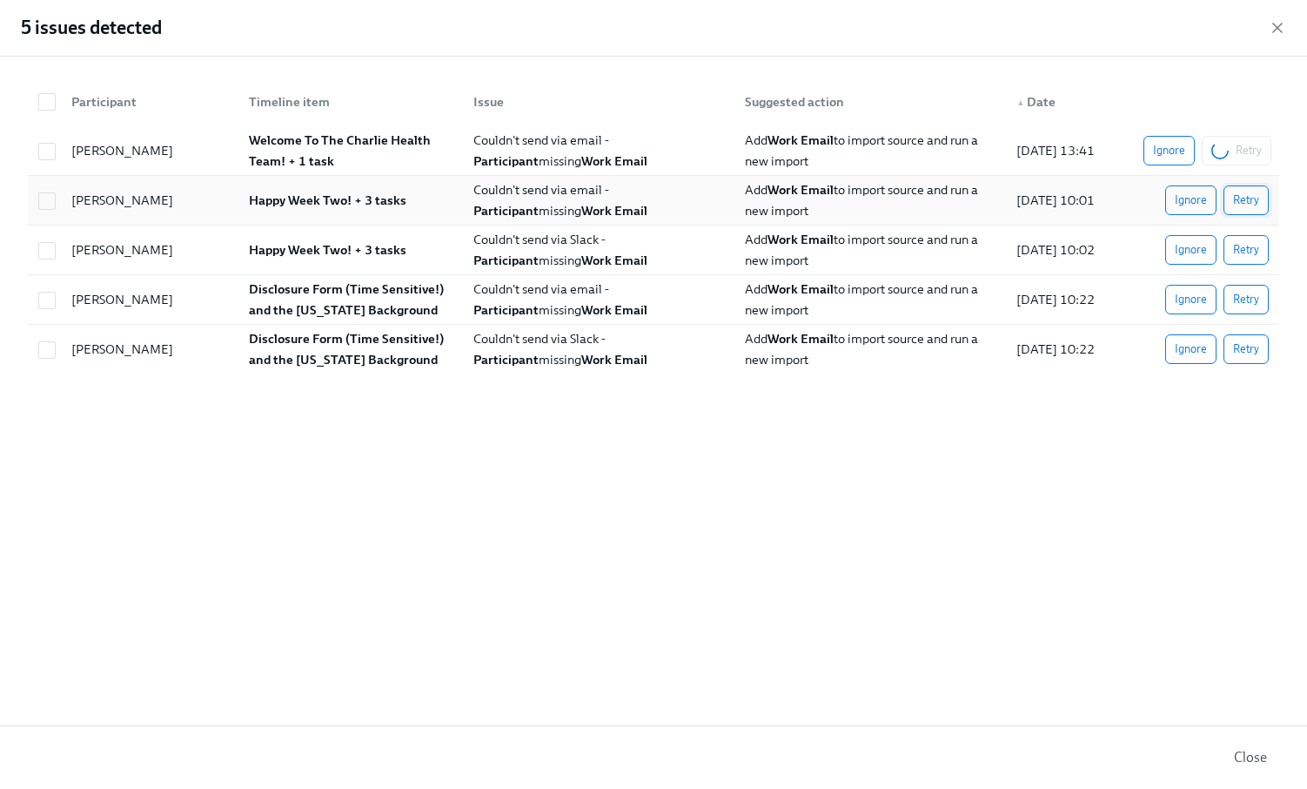
click at [1259, 195] on span "Retry" at bounding box center [1246, 199] width 26 height 17
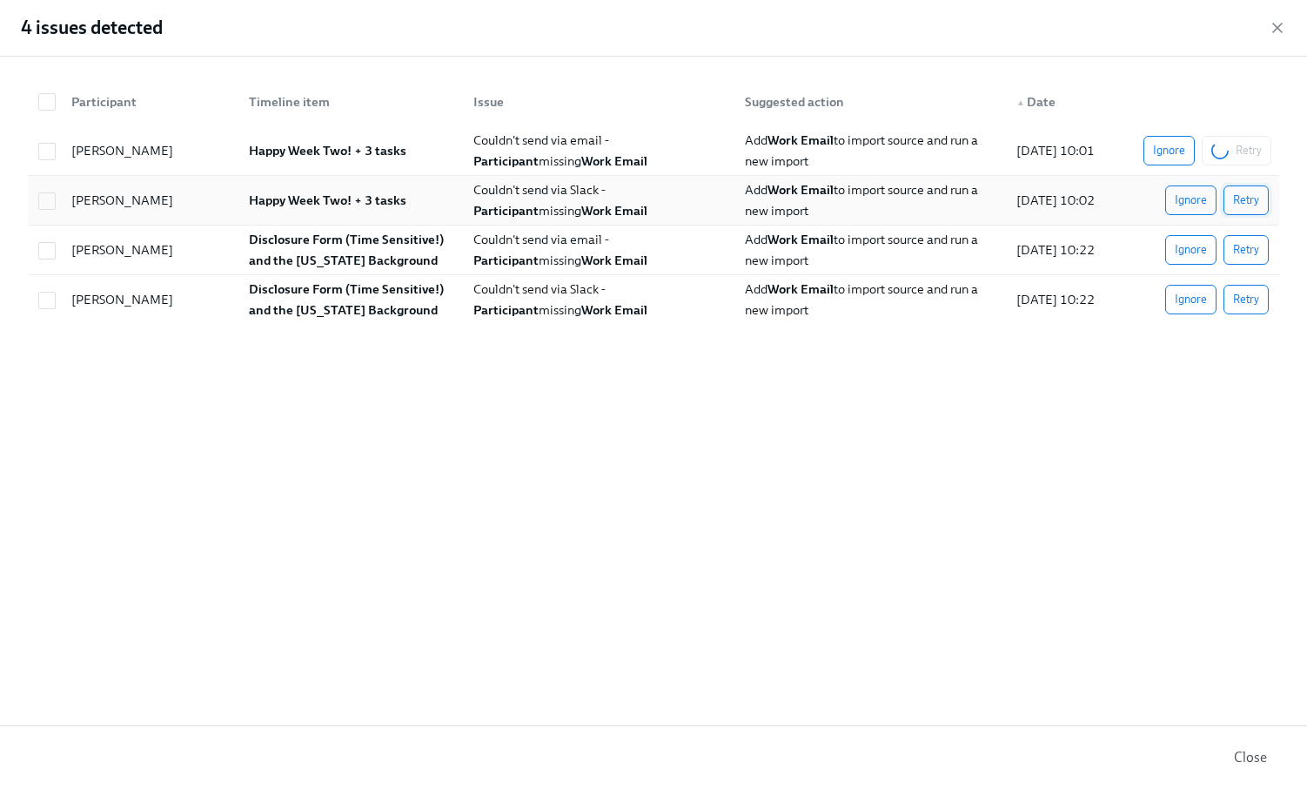
click at [1250, 198] on span "Retry" at bounding box center [1246, 199] width 26 height 17
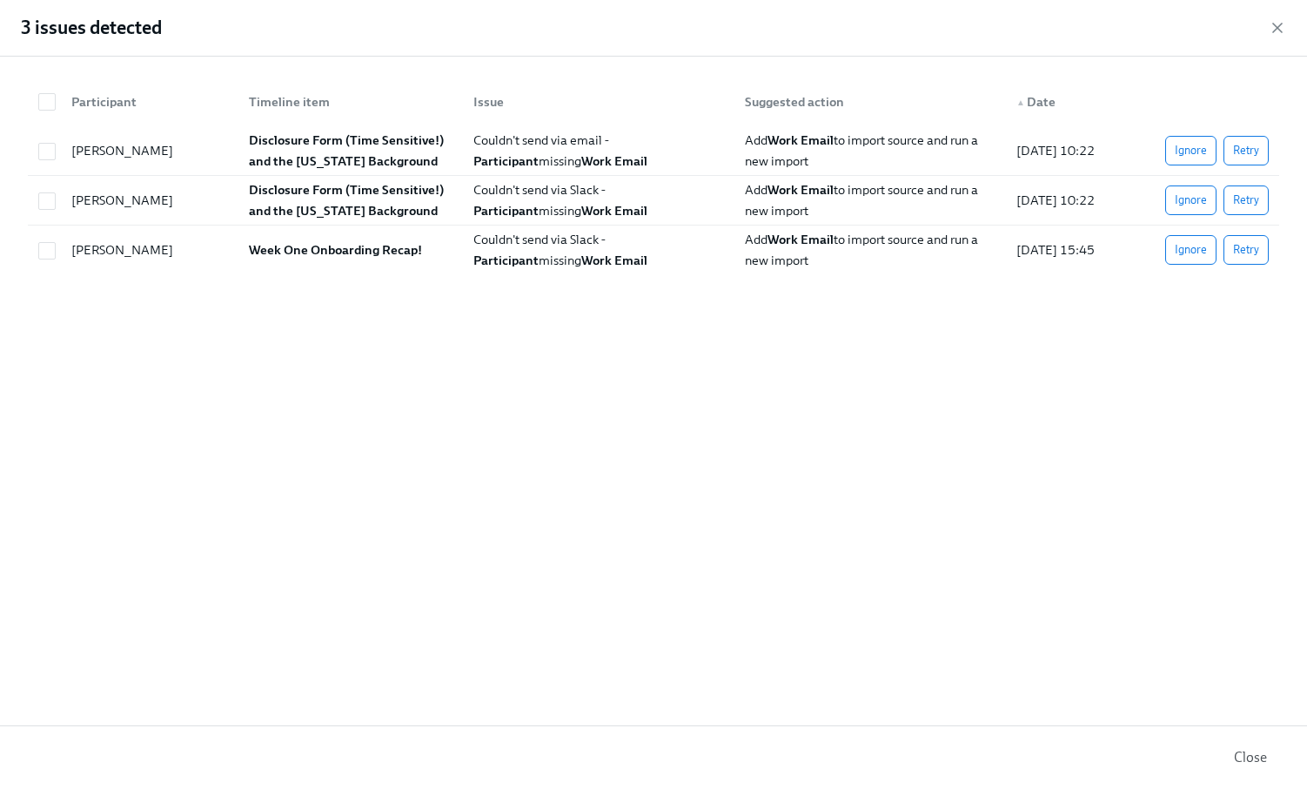
click at [1250, 198] on span "Retry" at bounding box center [1246, 199] width 26 height 17
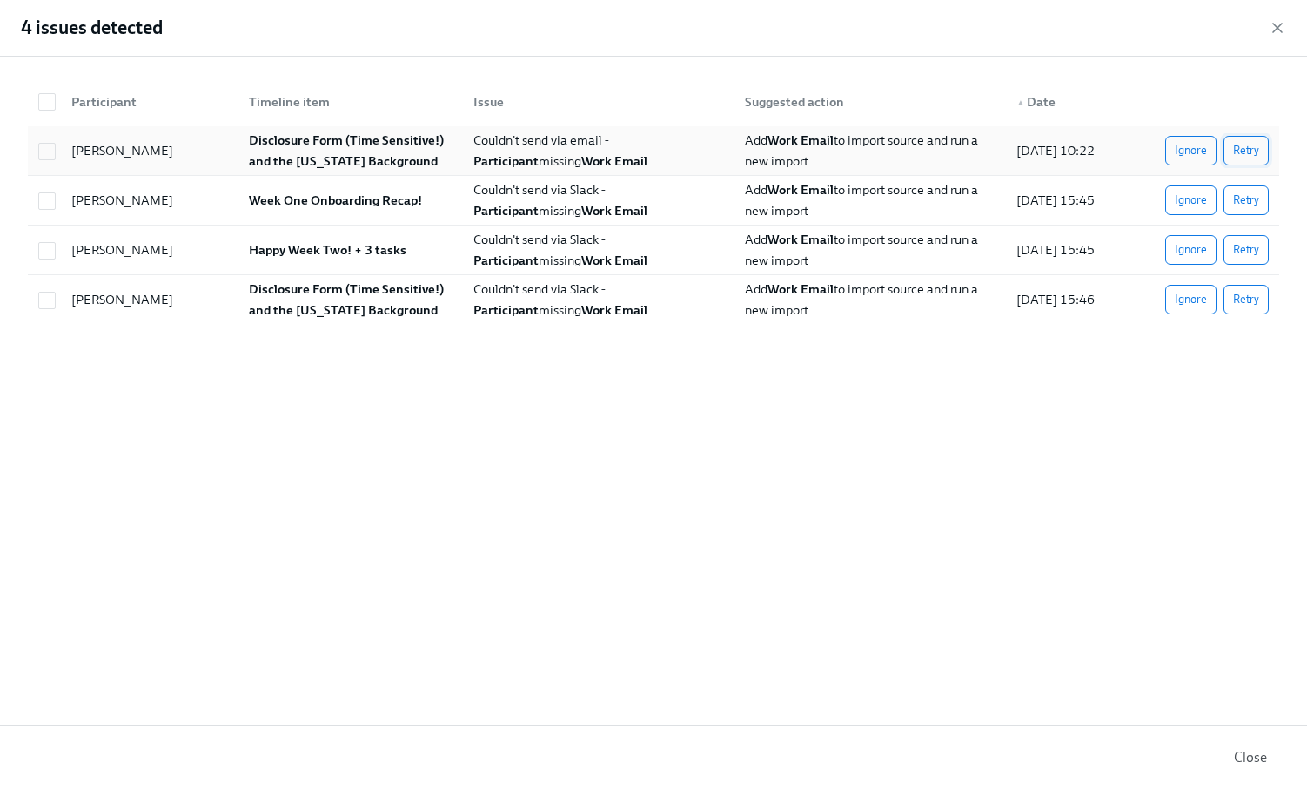
click at [1250, 148] on span "Retry" at bounding box center [1246, 150] width 26 height 17
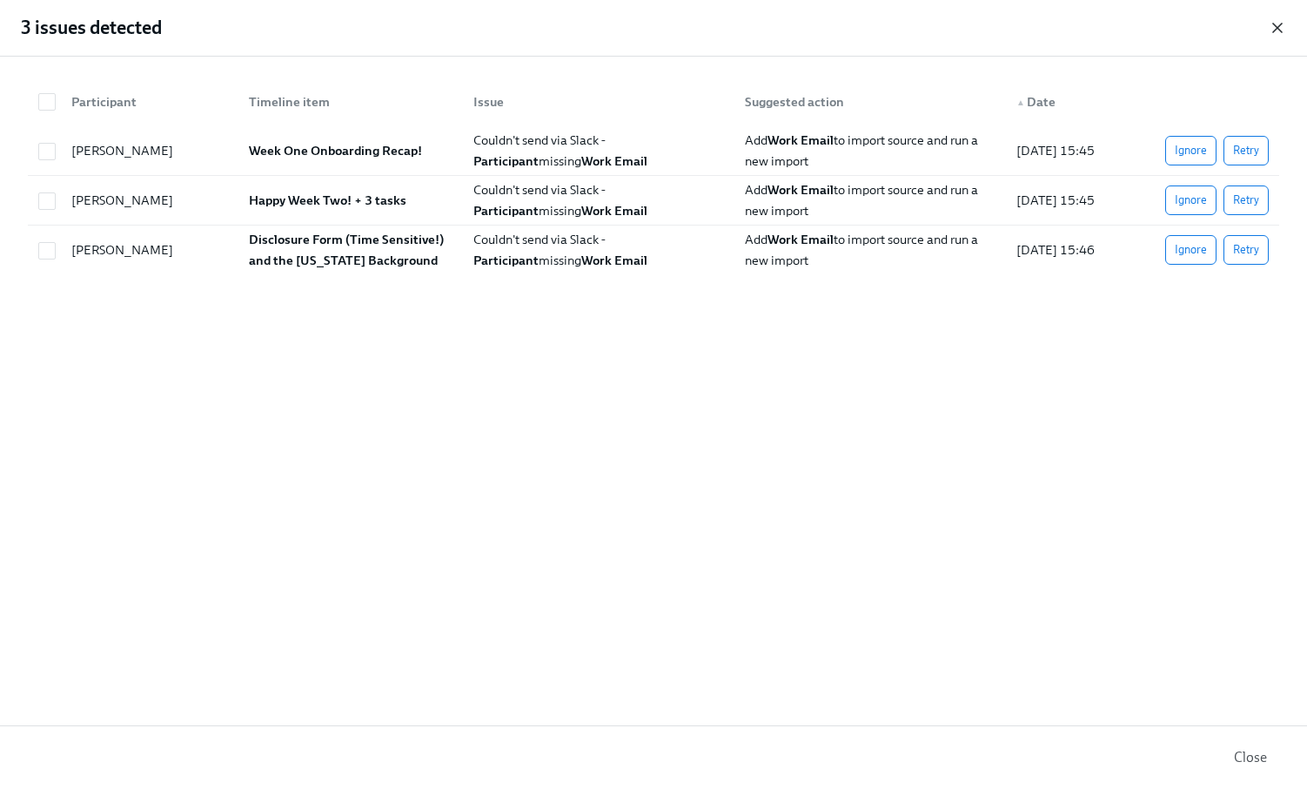
click at [1279, 27] on icon "button" at bounding box center [1277, 27] width 9 height 9
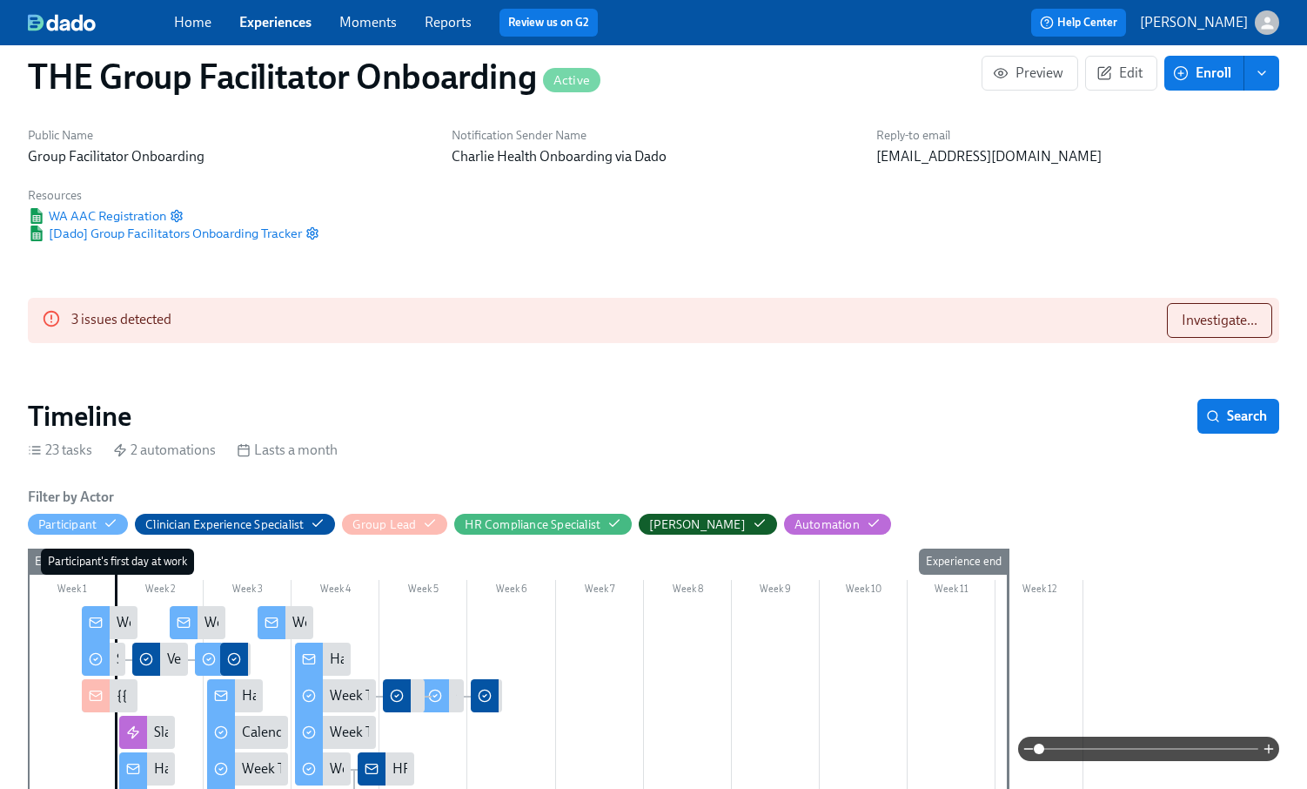
scroll to position [0, 0]
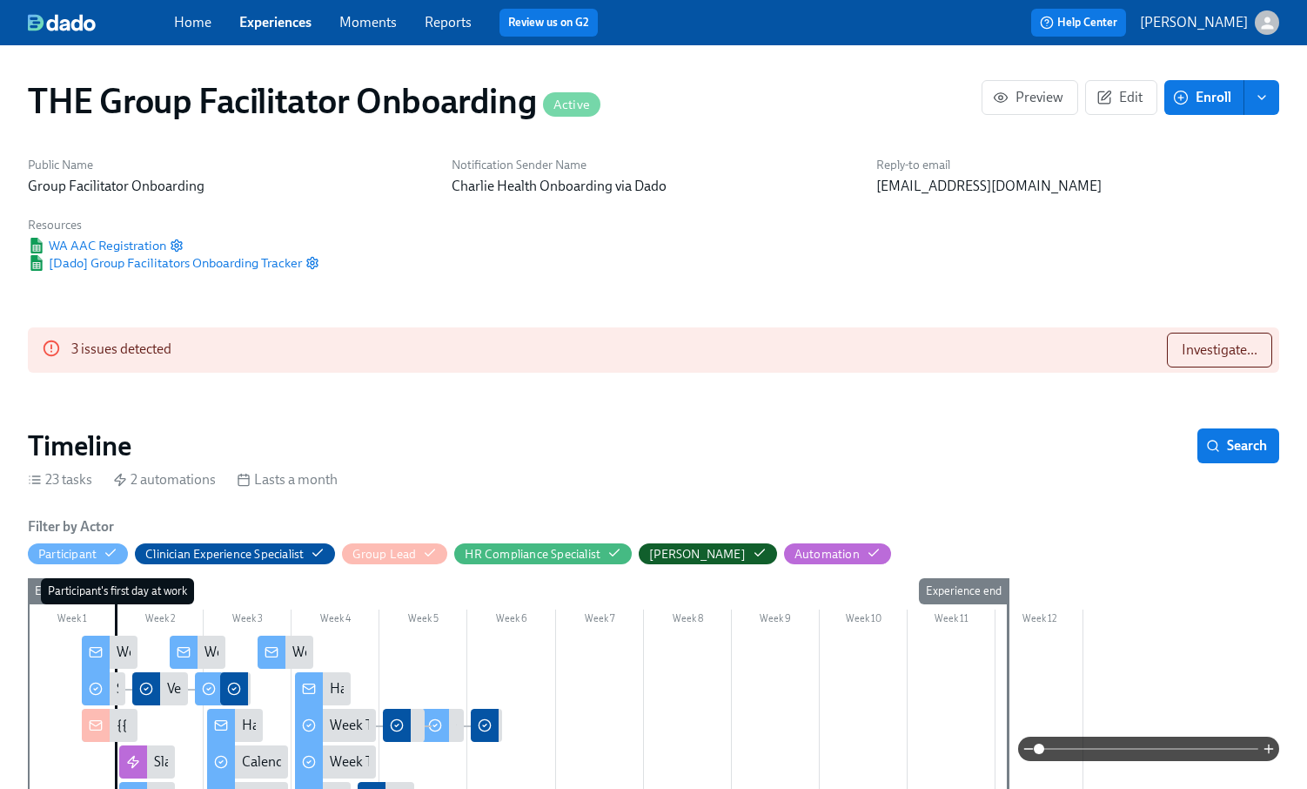
click at [265, 14] on link "Experiences" at bounding box center [275, 22] width 72 height 17
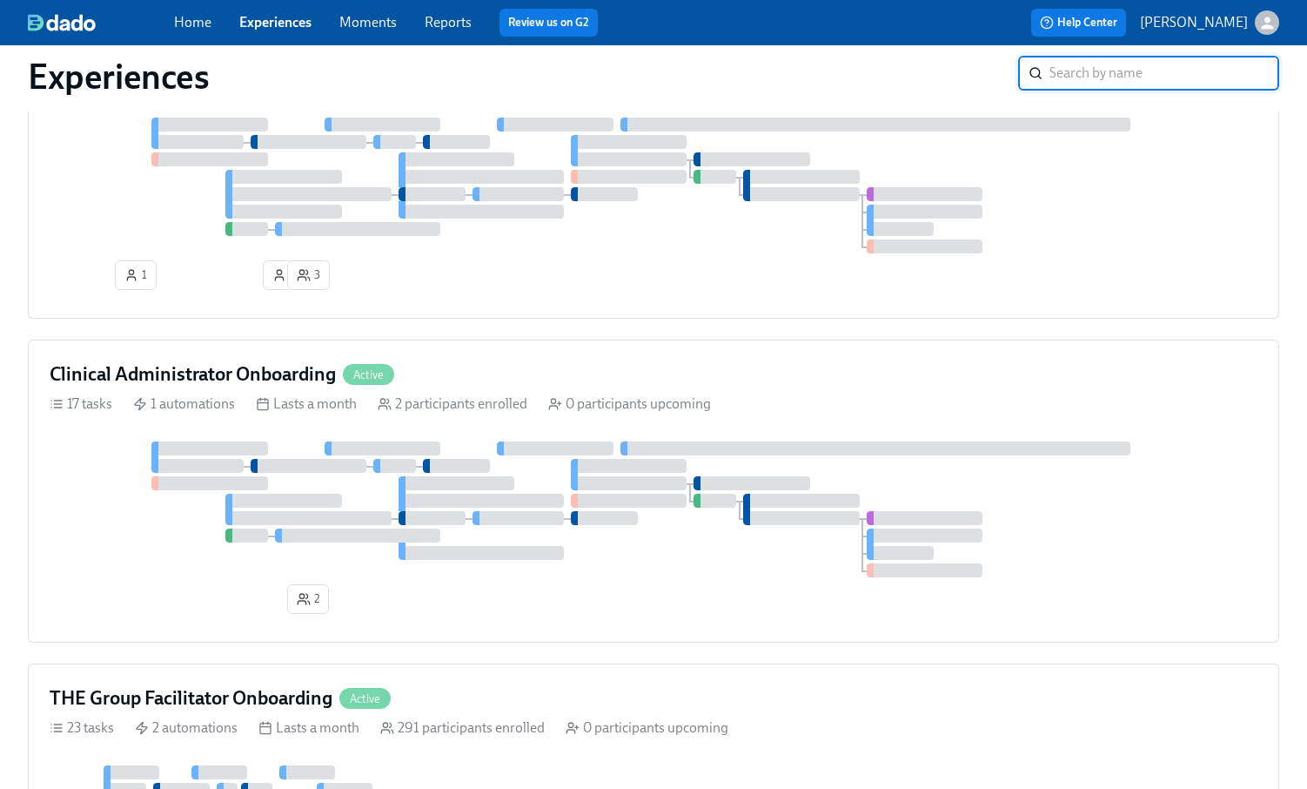
scroll to position [617, 0]
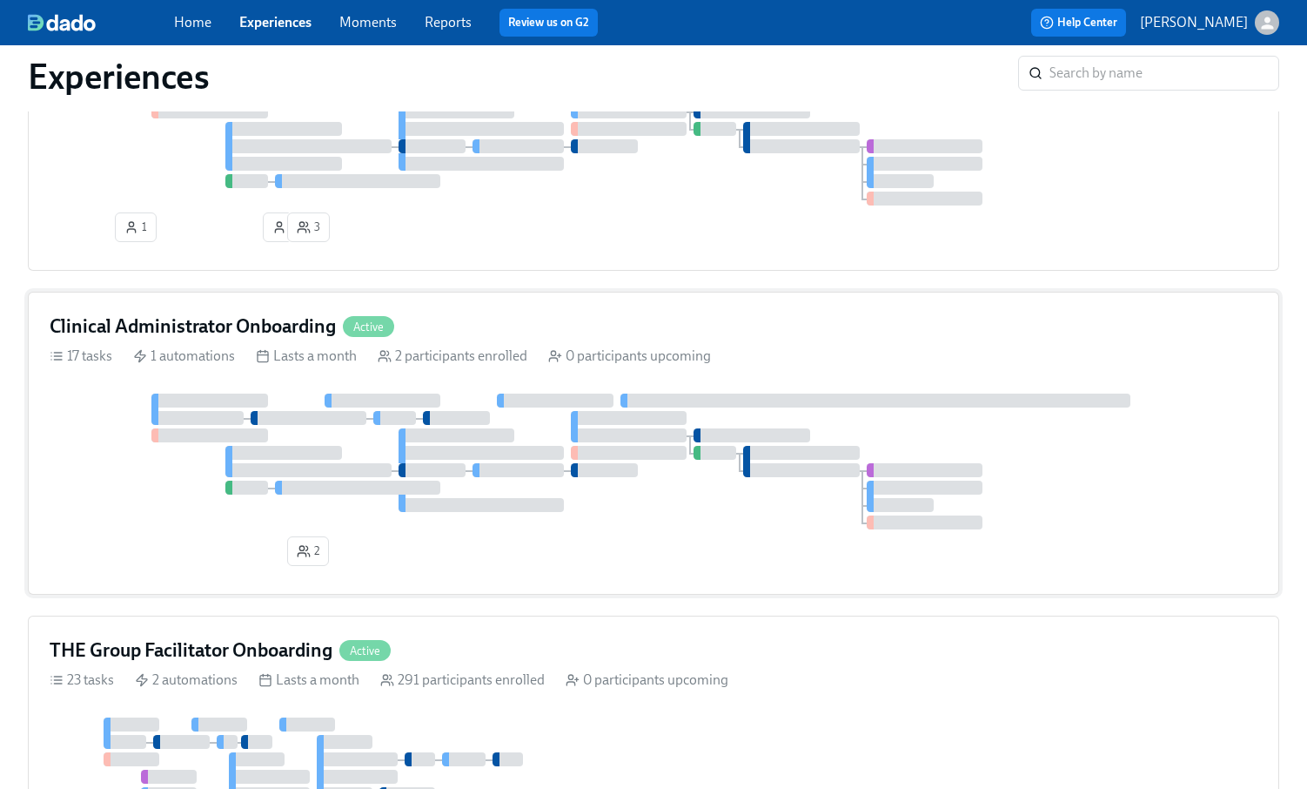
click at [562, 475] on div at bounding box center [518, 470] width 91 height 14
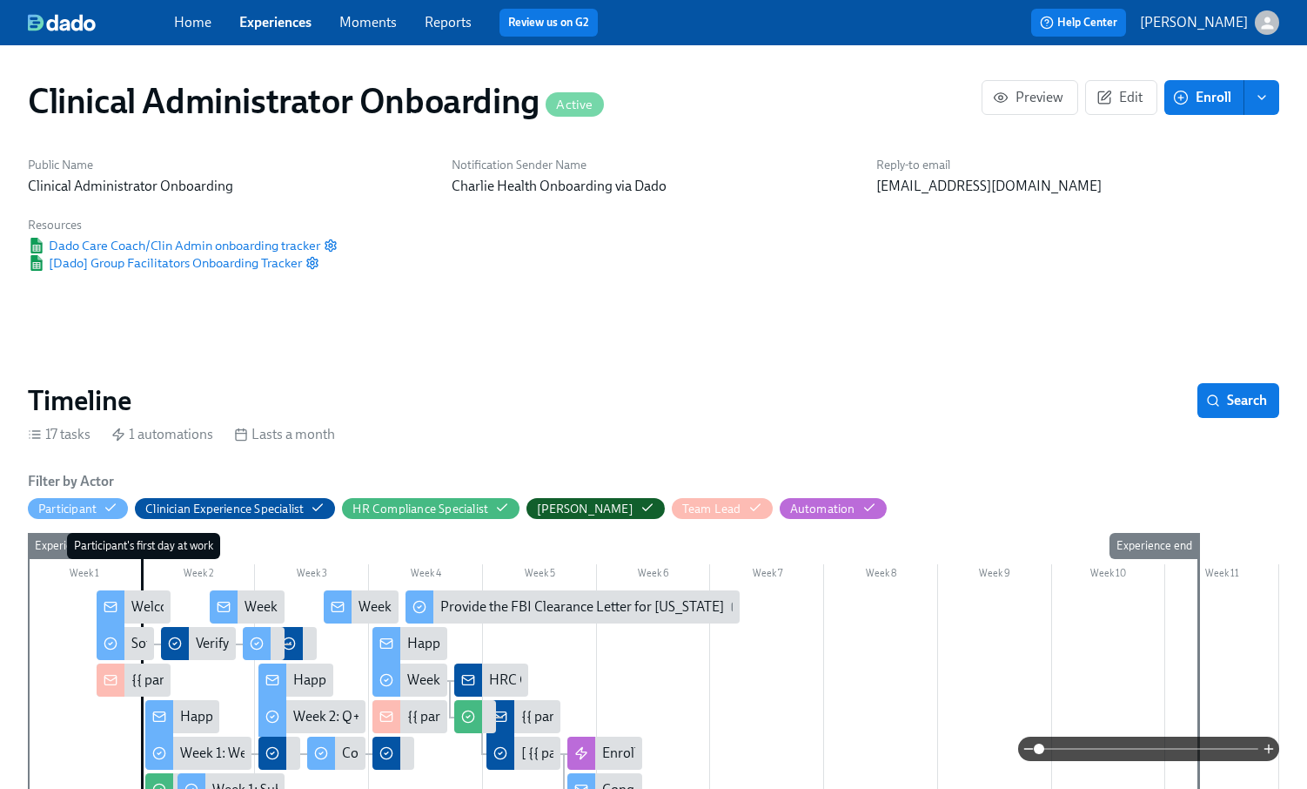
scroll to position [0, 818]
drag, startPoint x: 258, startPoint y: 22, endPoint x: 277, endPoint y: 42, distance: 27.1
click at [258, 22] on link "Experiences" at bounding box center [275, 22] width 72 height 17
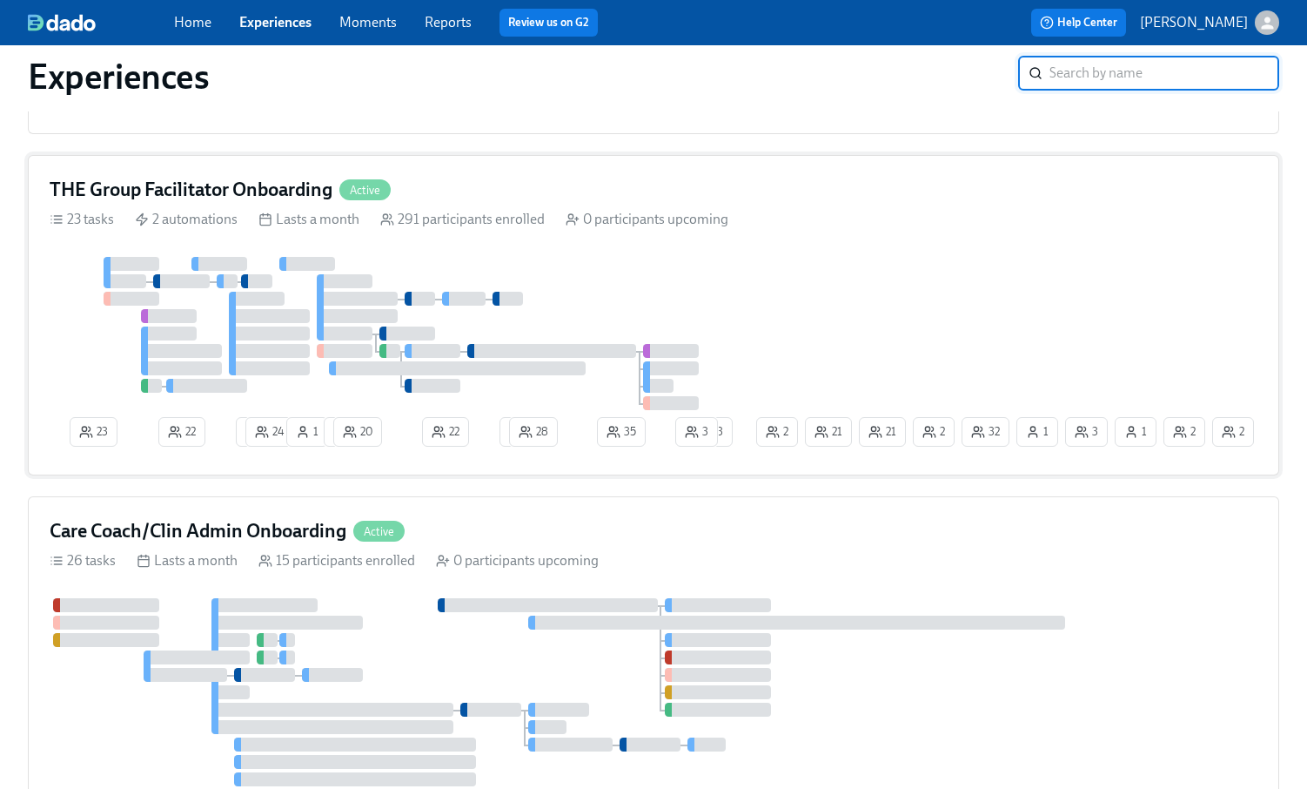
scroll to position [1314, 0]
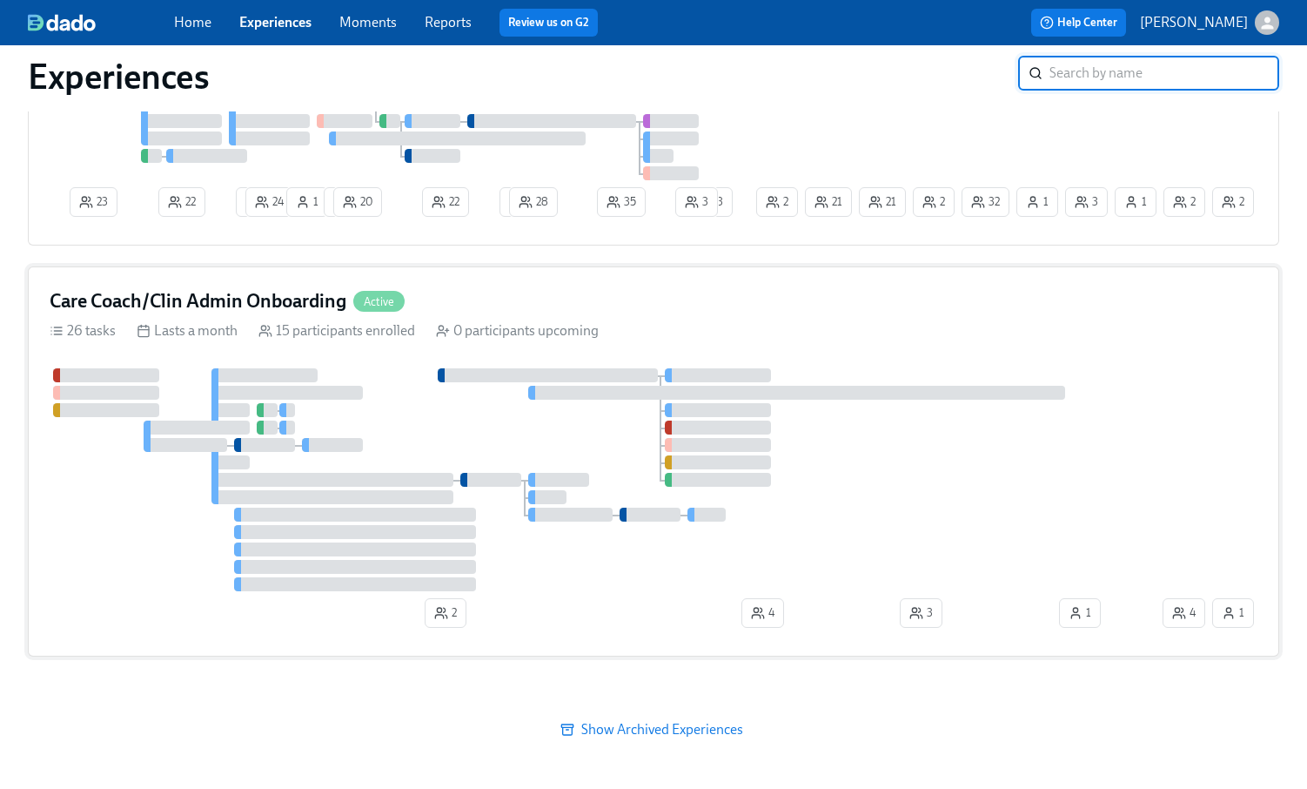
click at [848, 462] on div at bounding box center [605, 479] width 1110 height 223
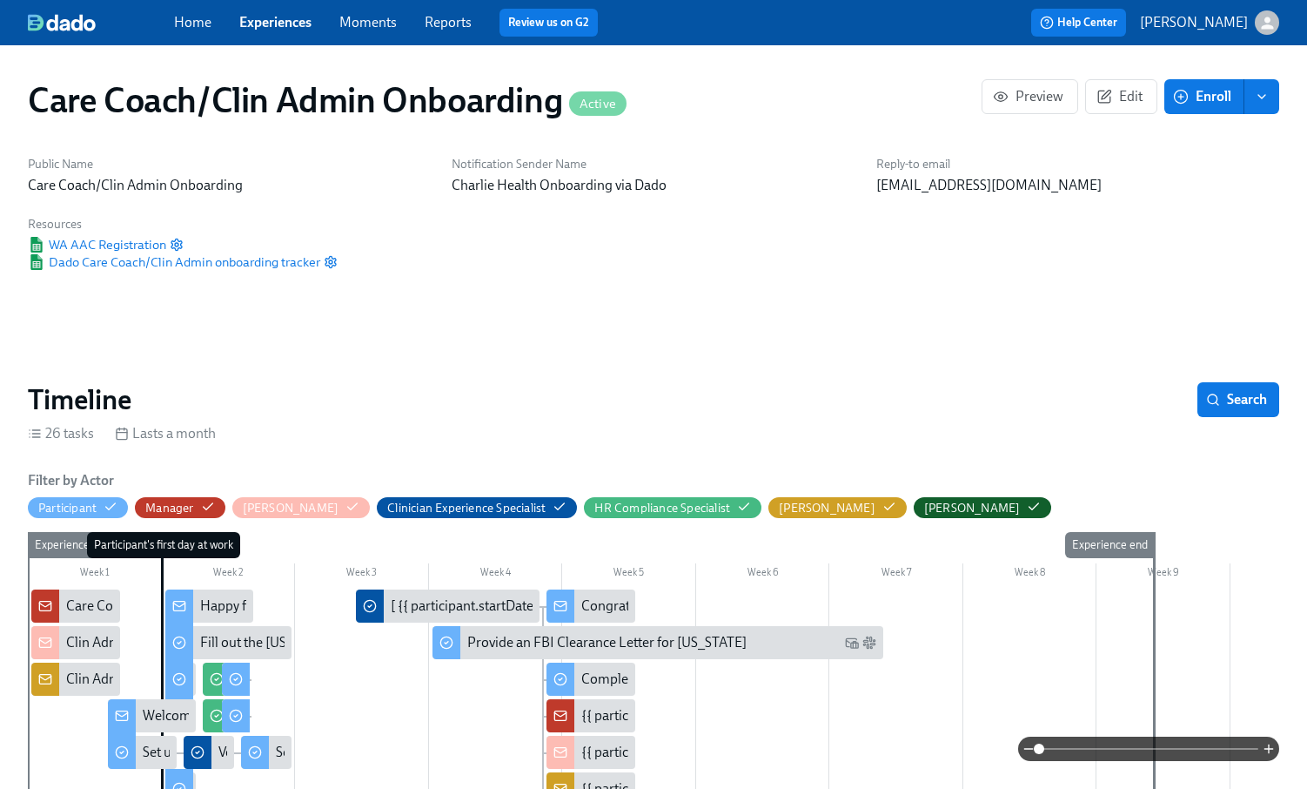
scroll to position [0, 10011]
click at [266, 23] on link "Experiences" at bounding box center [275, 22] width 72 height 17
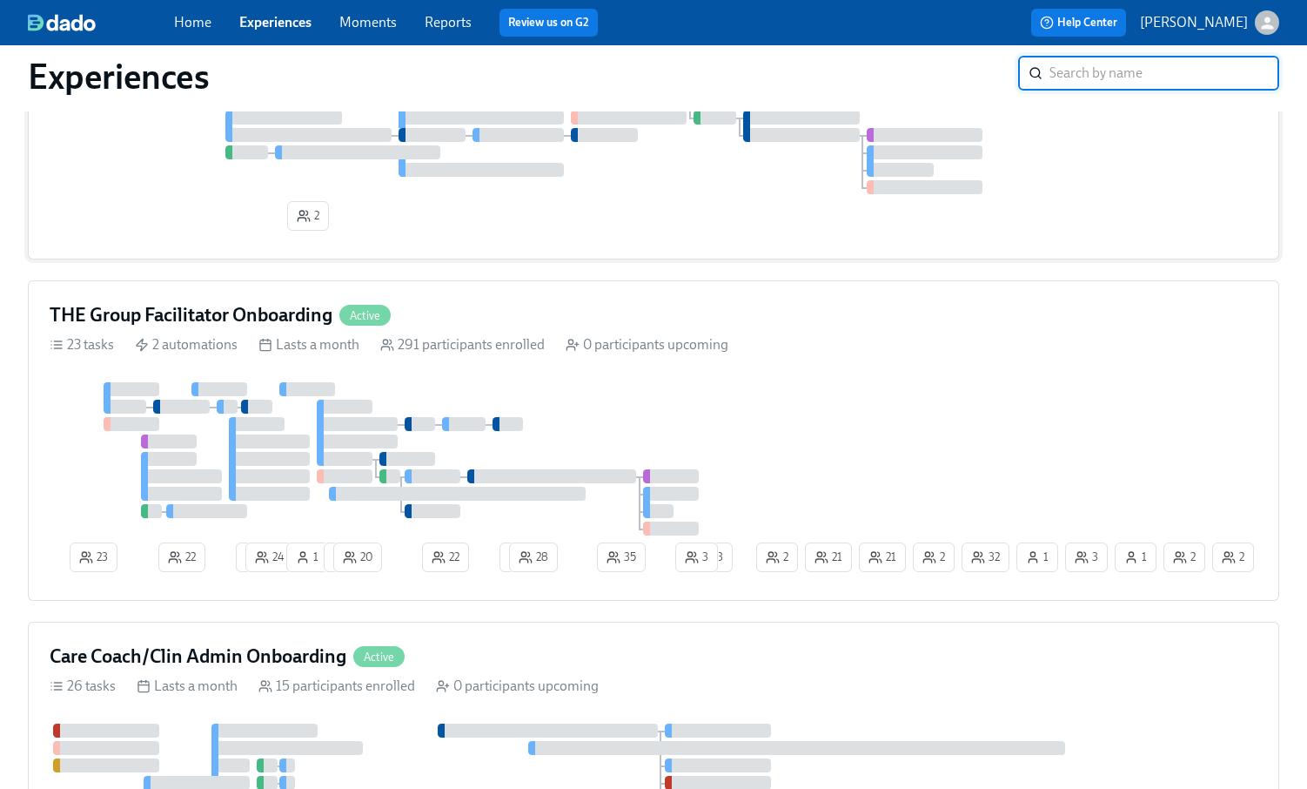
scroll to position [1030, 0]
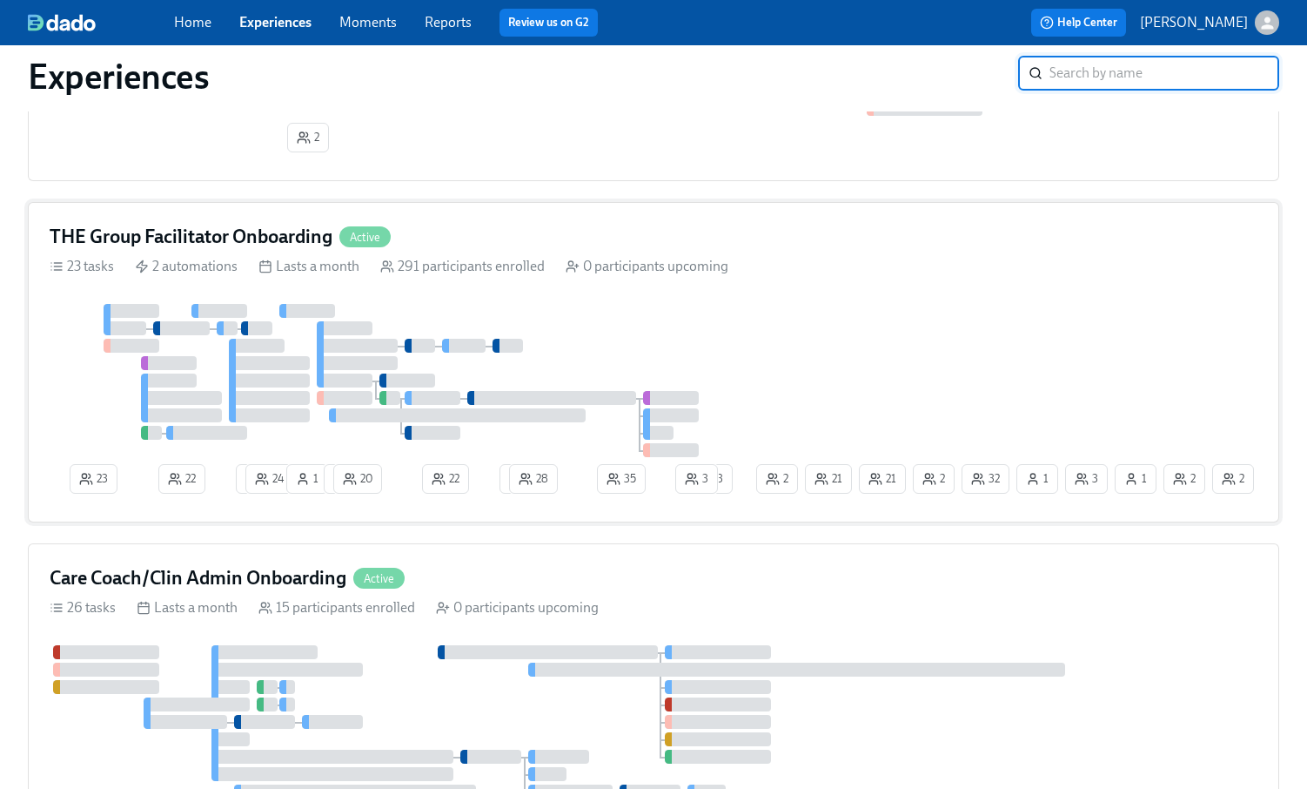
click at [587, 359] on div at bounding box center [401, 380] width 703 height 153
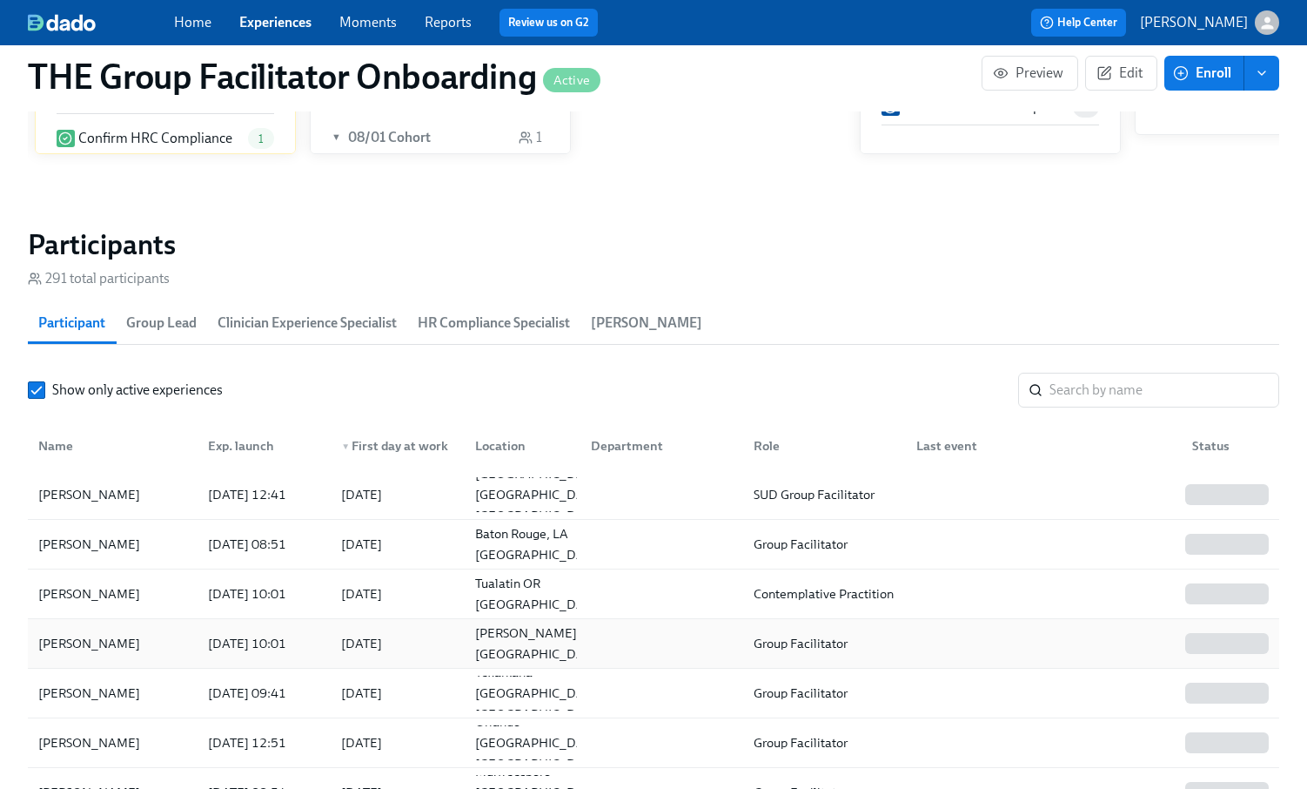
scroll to position [1456, 0]
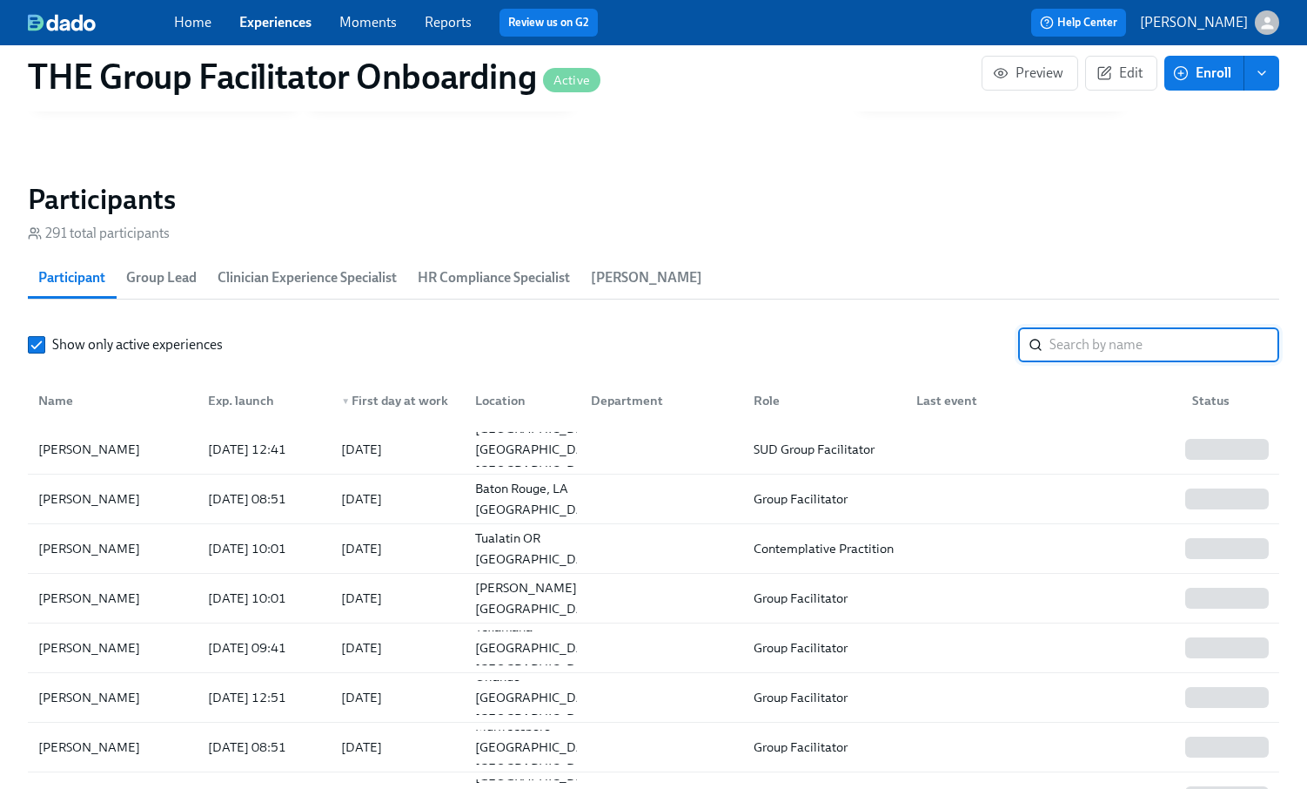
click at [1102, 347] on input "search" at bounding box center [1165, 344] width 230 height 35
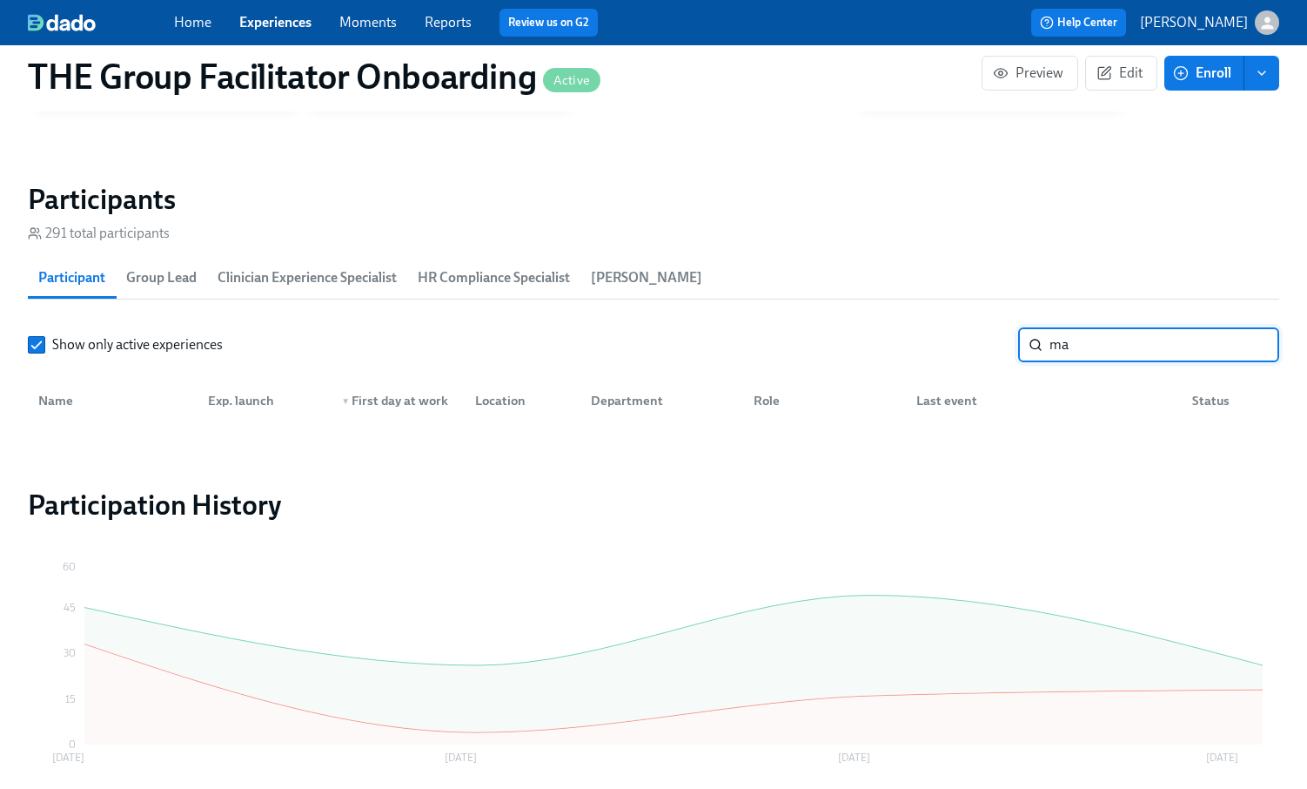
type input "m"
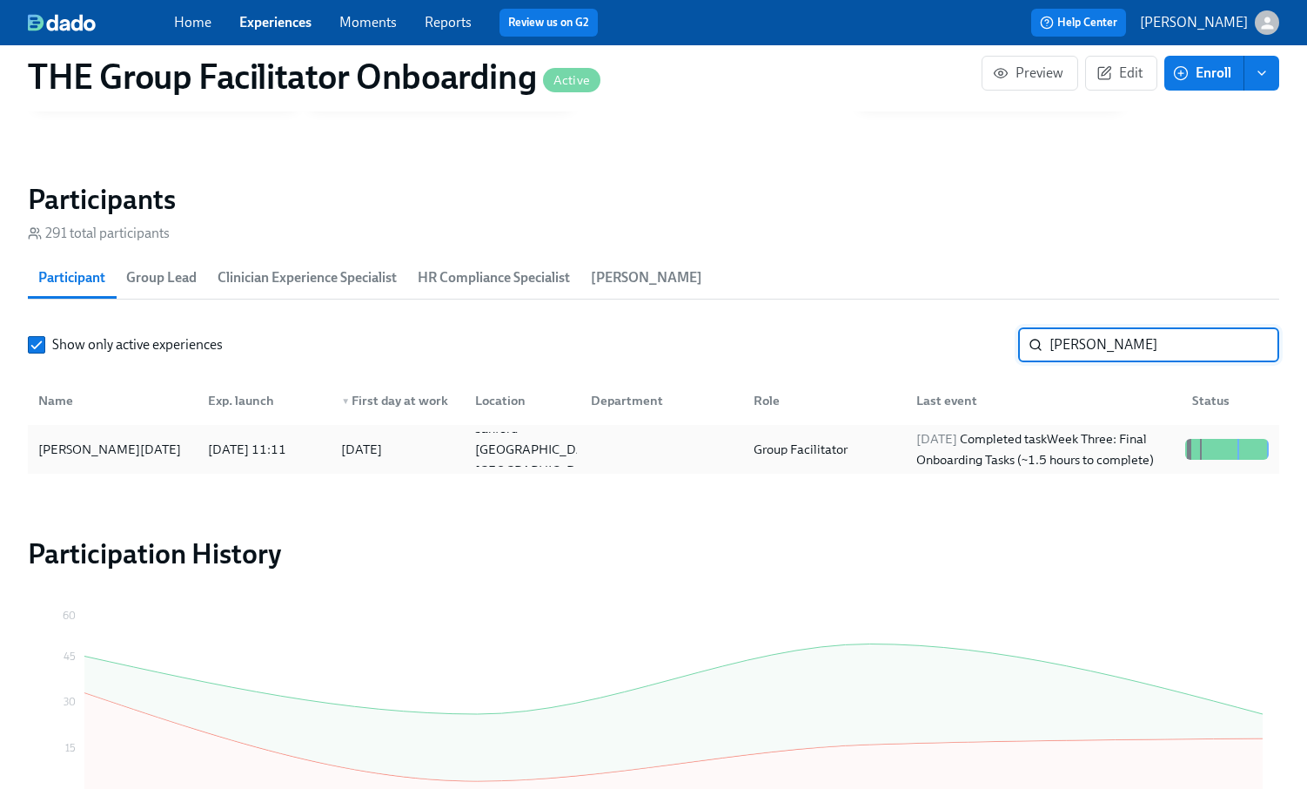
type input "buchan"
click at [978, 446] on div "2025/08/13 Completed task Week Three: Final Onboarding Tasks (~1.5 hours to com…" at bounding box center [1044, 449] width 269 height 42
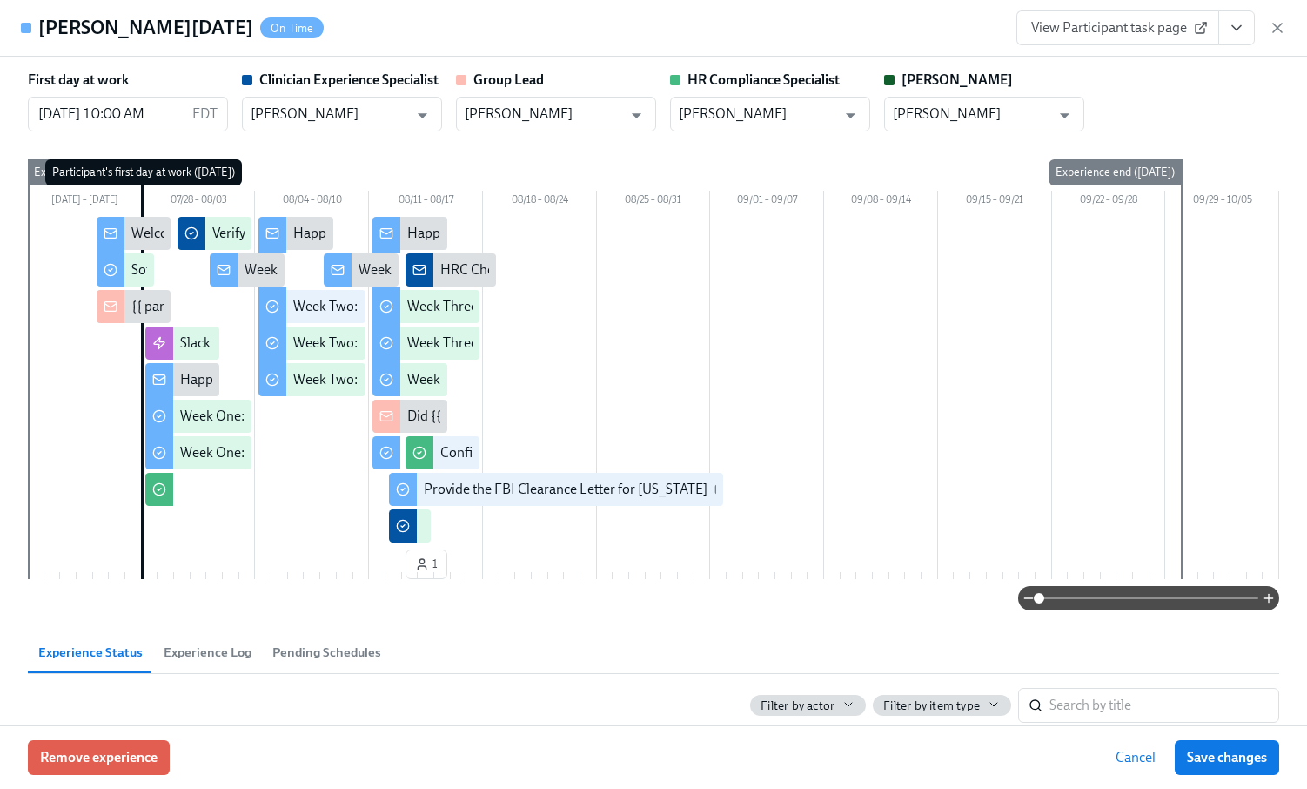
click at [1096, 23] on span "View Participant task page" at bounding box center [1117, 27] width 173 height 17
click at [1230, 28] on icon "View task page" at bounding box center [1236, 27] width 17 height 17
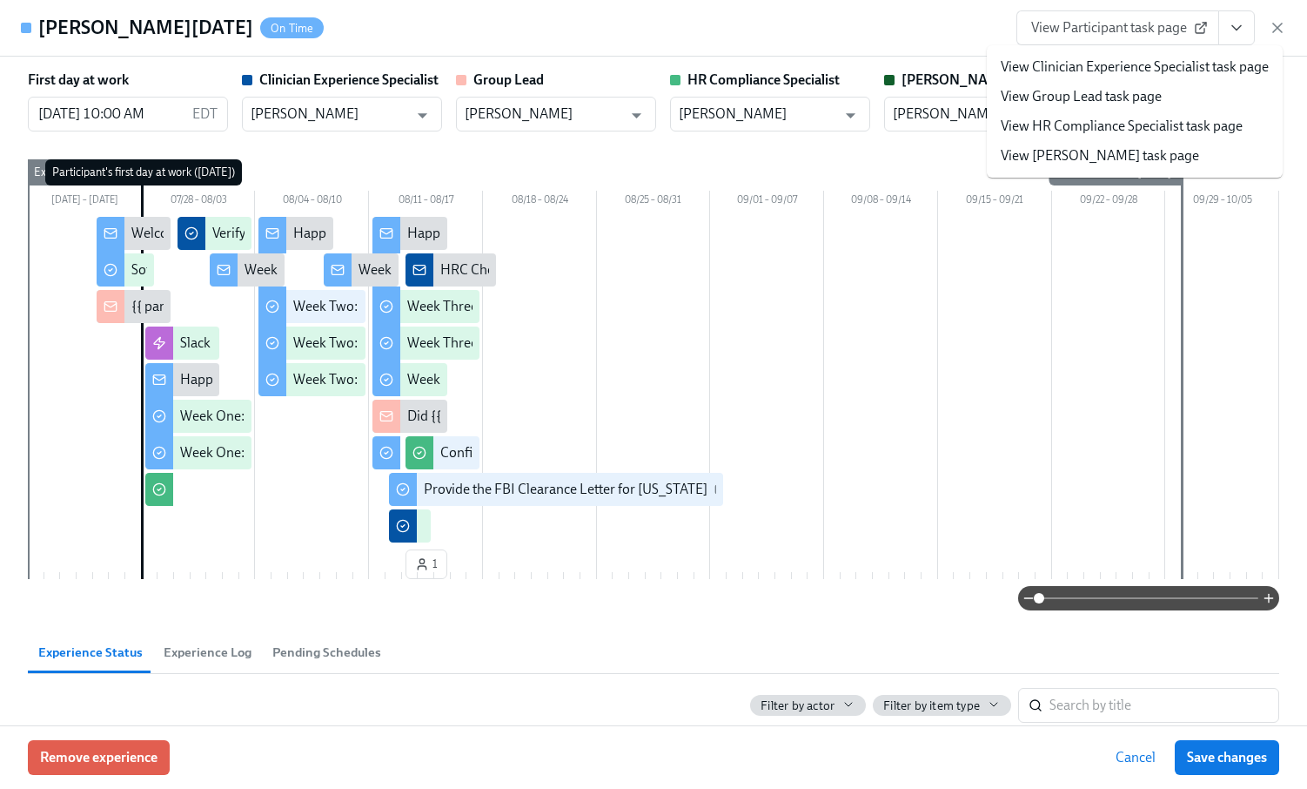
click at [1086, 34] on span "View Participant task page" at bounding box center [1117, 27] width 173 height 17
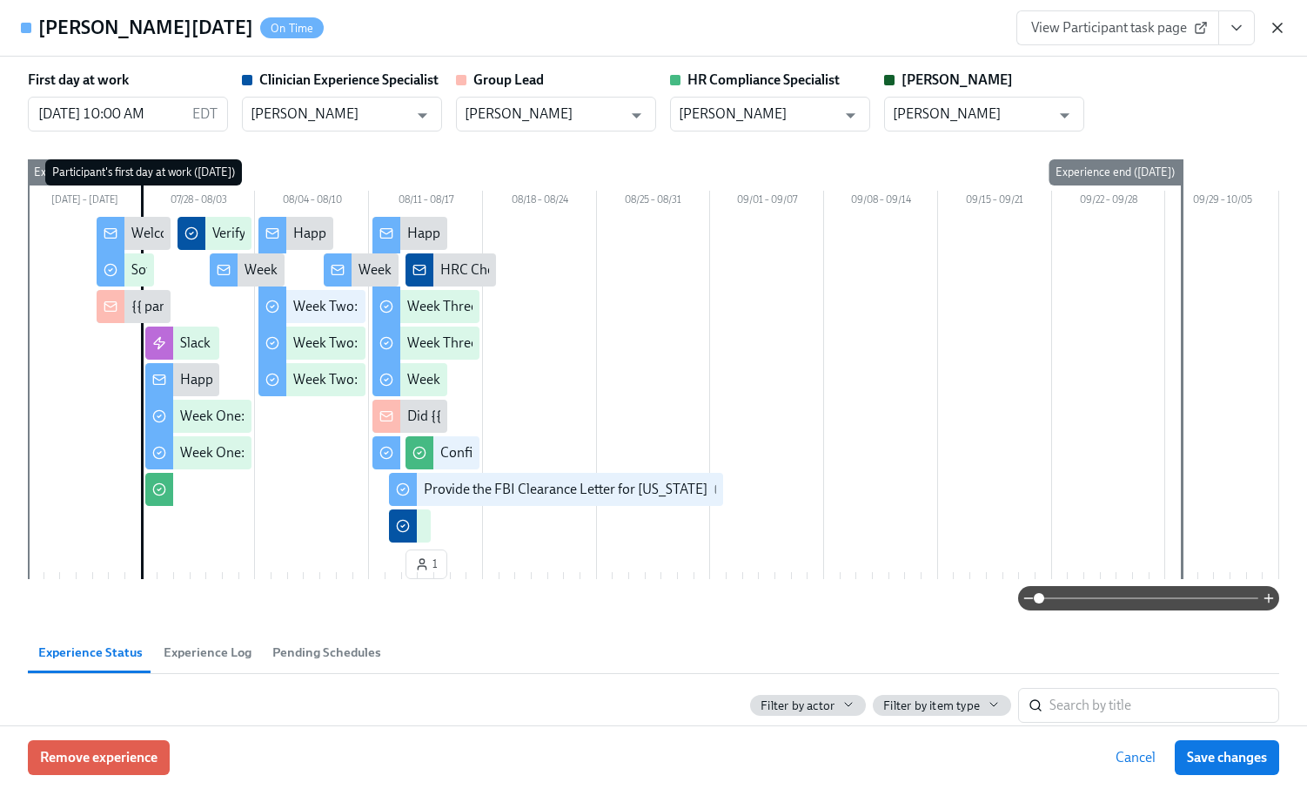
click at [1279, 30] on icon "button" at bounding box center [1277, 27] width 9 height 9
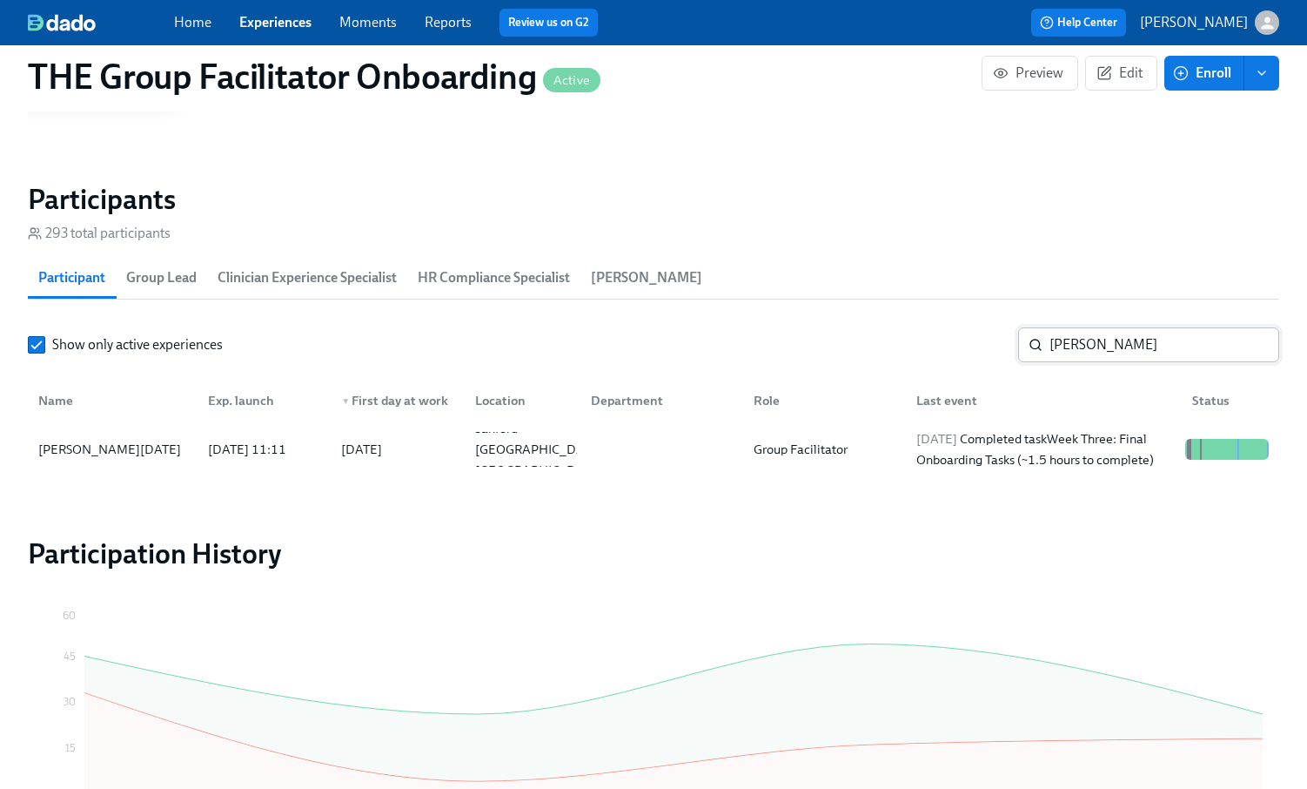
click at [1107, 343] on input "buchan" at bounding box center [1165, 344] width 230 height 35
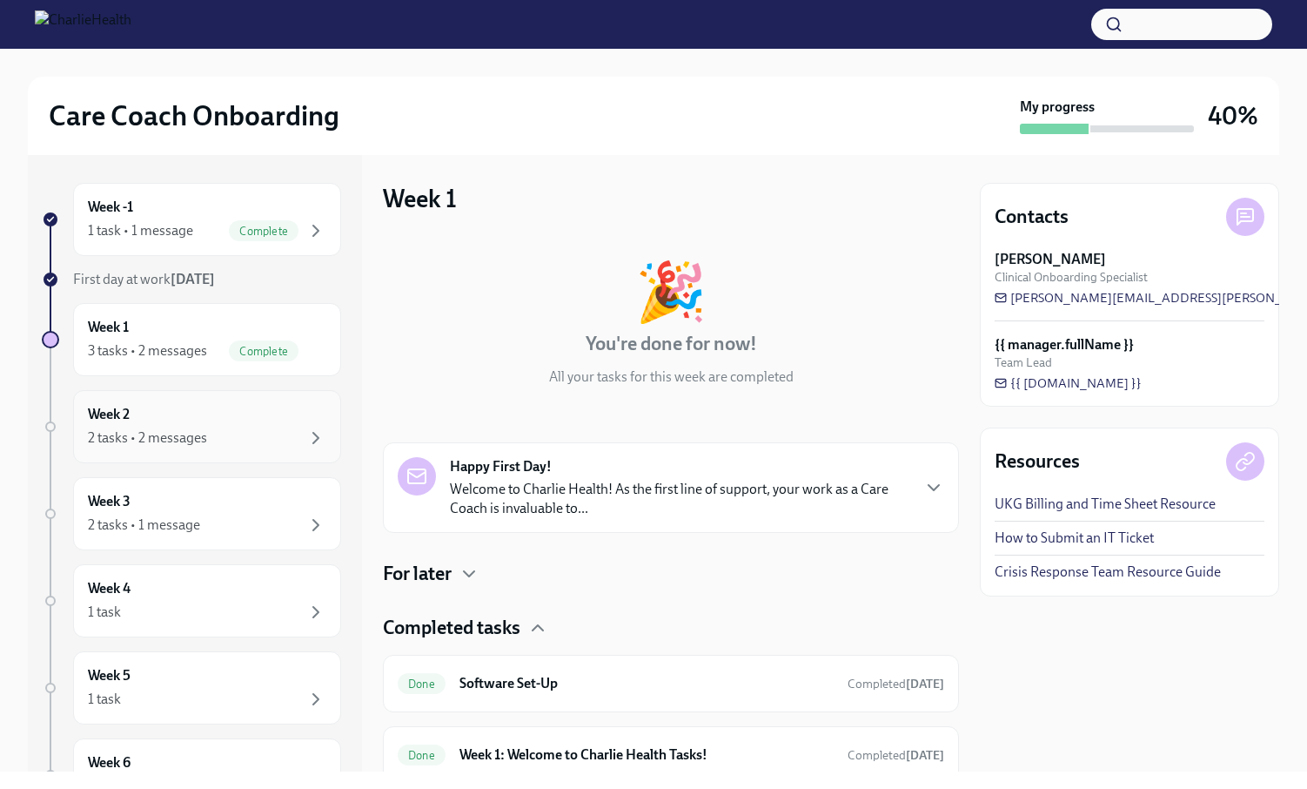
click at [167, 437] on div "2 tasks • 2 messages" at bounding box center [147, 437] width 119 height 19
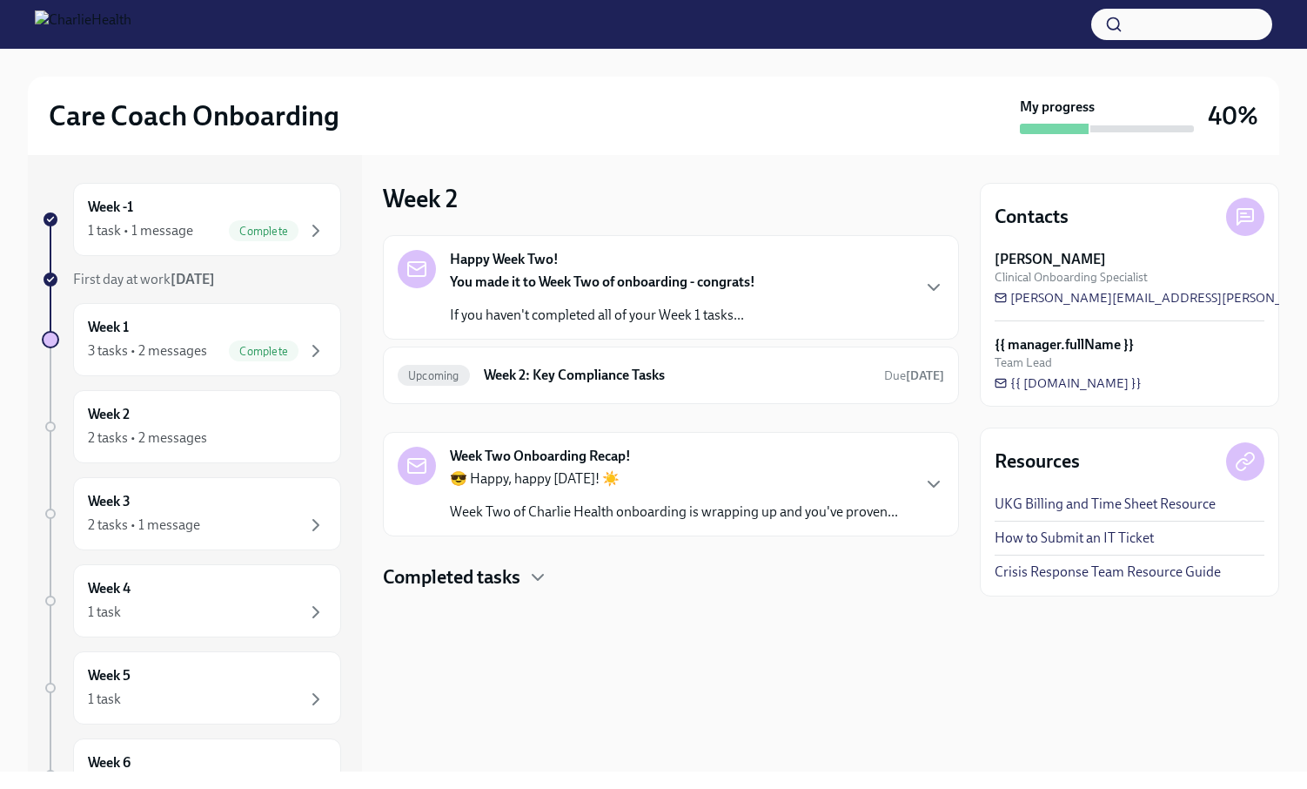
click at [490, 573] on h4 "Completed tasks" at bounding box center [452, 577] width 138 height 26
click at [493, 627] on h6 "Week 2: Q+A and Shadowing" at bounding box center [647, 632] width 374 height 19
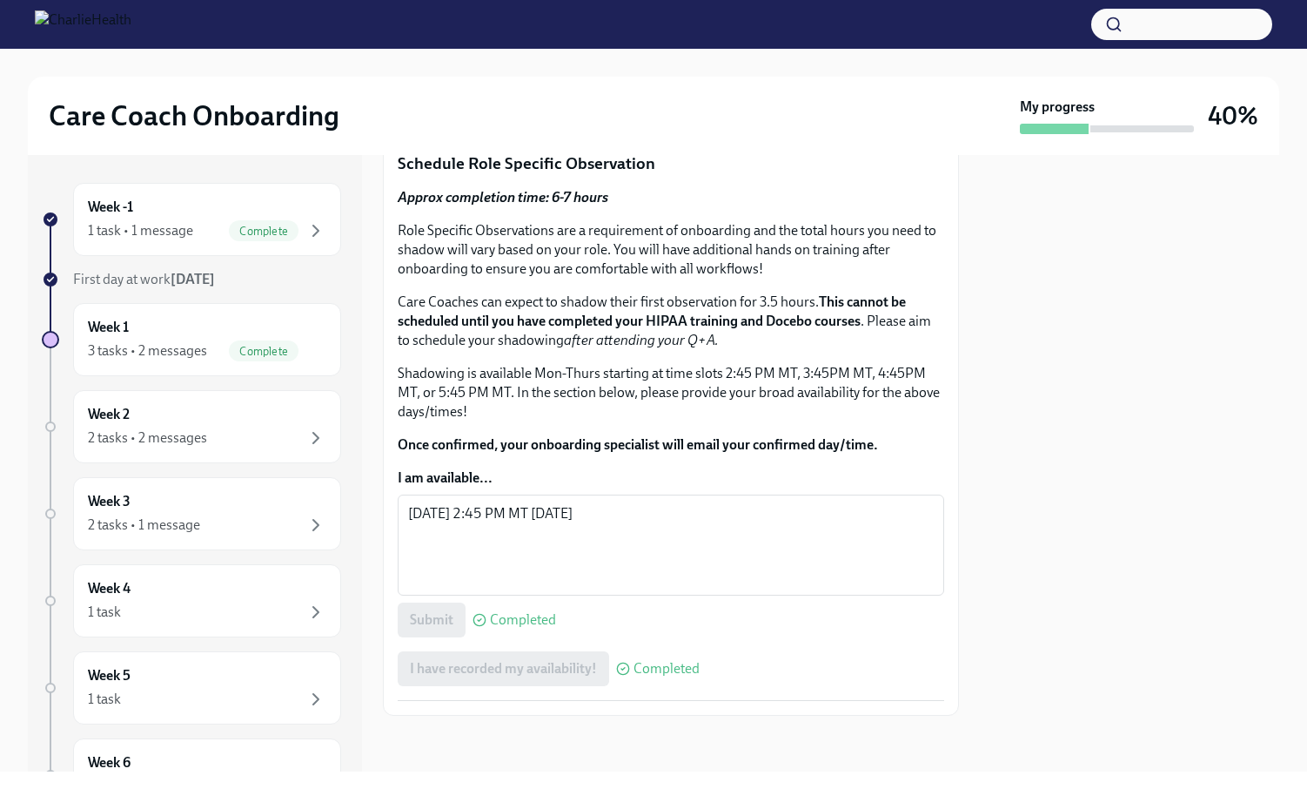
scroll to position [961, 0]
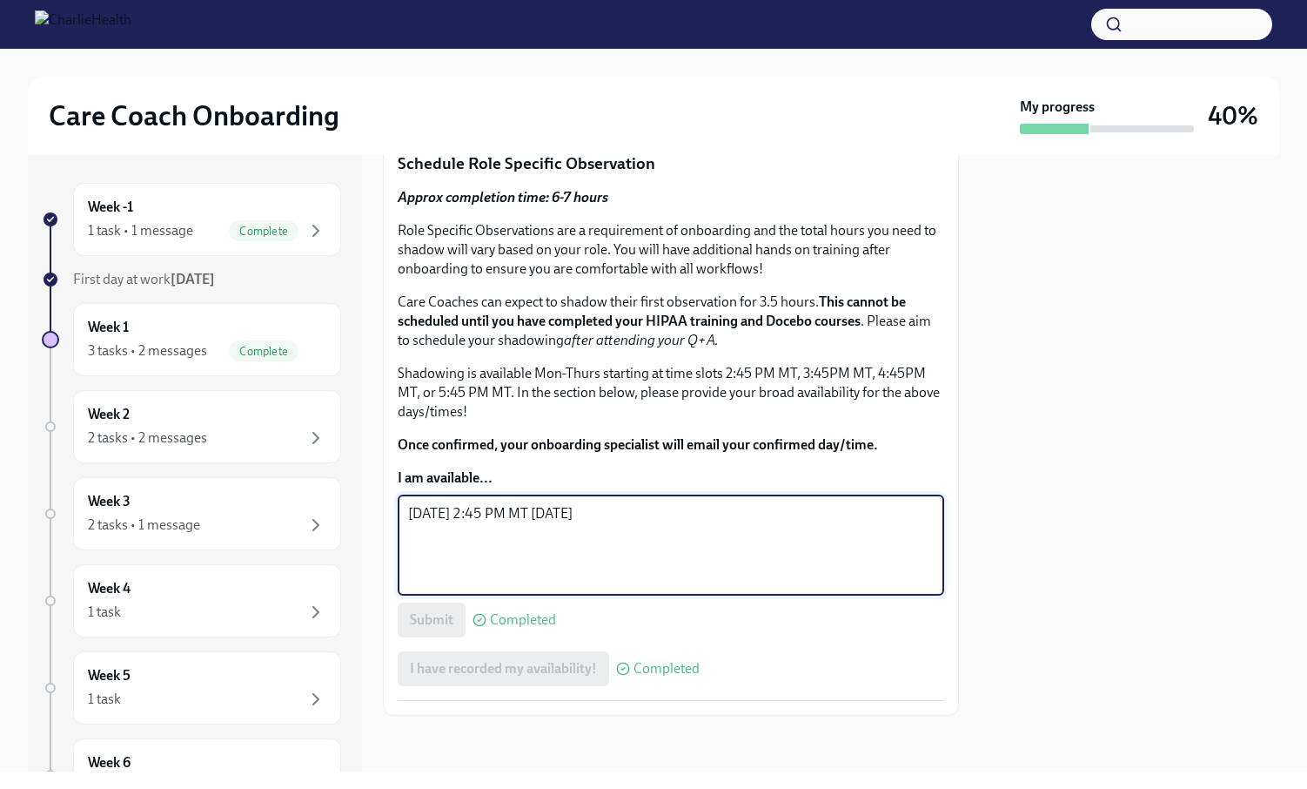
drag, startPoint x: 589, startPoint y: 516, endPoint x: 391, endPoint y: 507, distance: 198.6
click at [391, 507] on div "You made it through Week 1 and are ready to schedule your first meetings! ✨ Pat…" at bounding box center [671, 226] width 576 height 978
click at [588, 388] on p "Shadowing is available Mon-Thurs starting at time slots 2:45 PM MT, 3:45PM MT, …" at bounding box center [671, 392] width 547 height 57
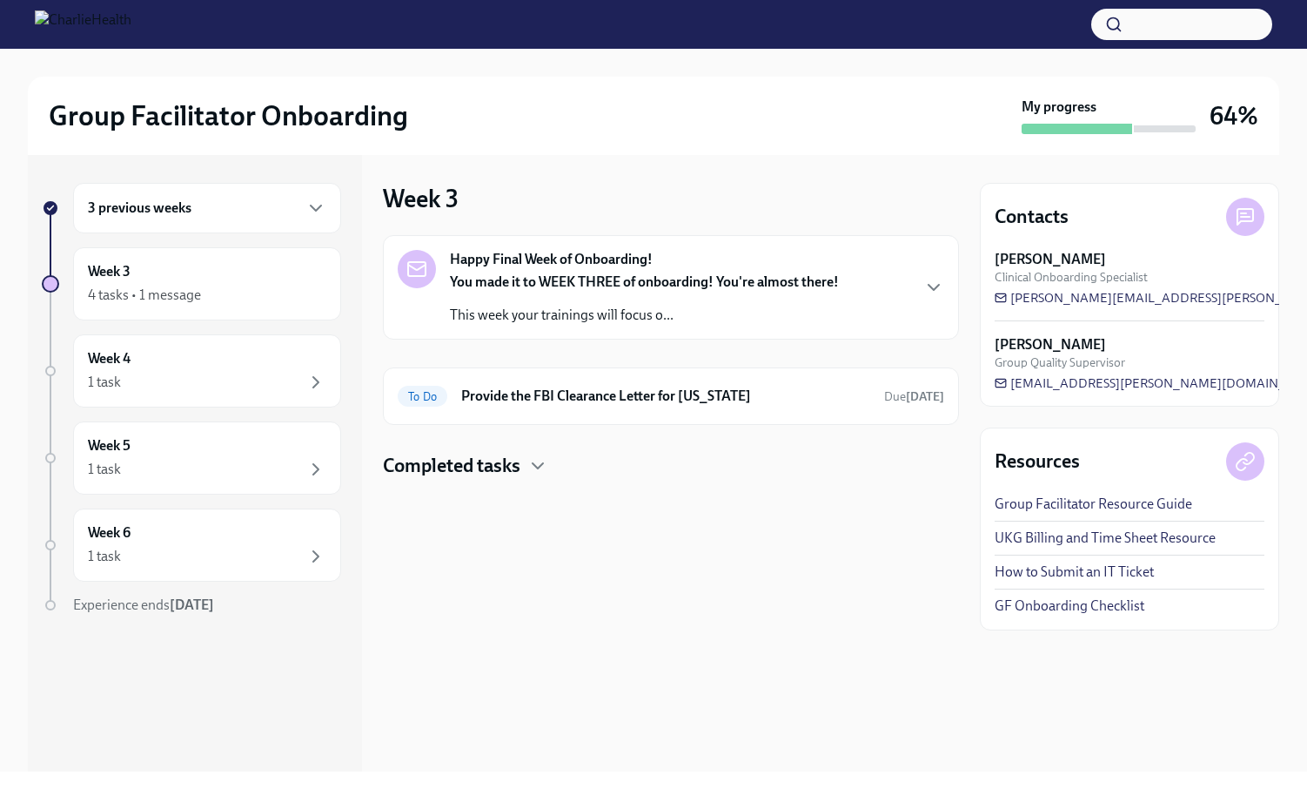
click at [195, 208] on div "3 previous weeks" at bounding box center [207, 208] width 238 height 21
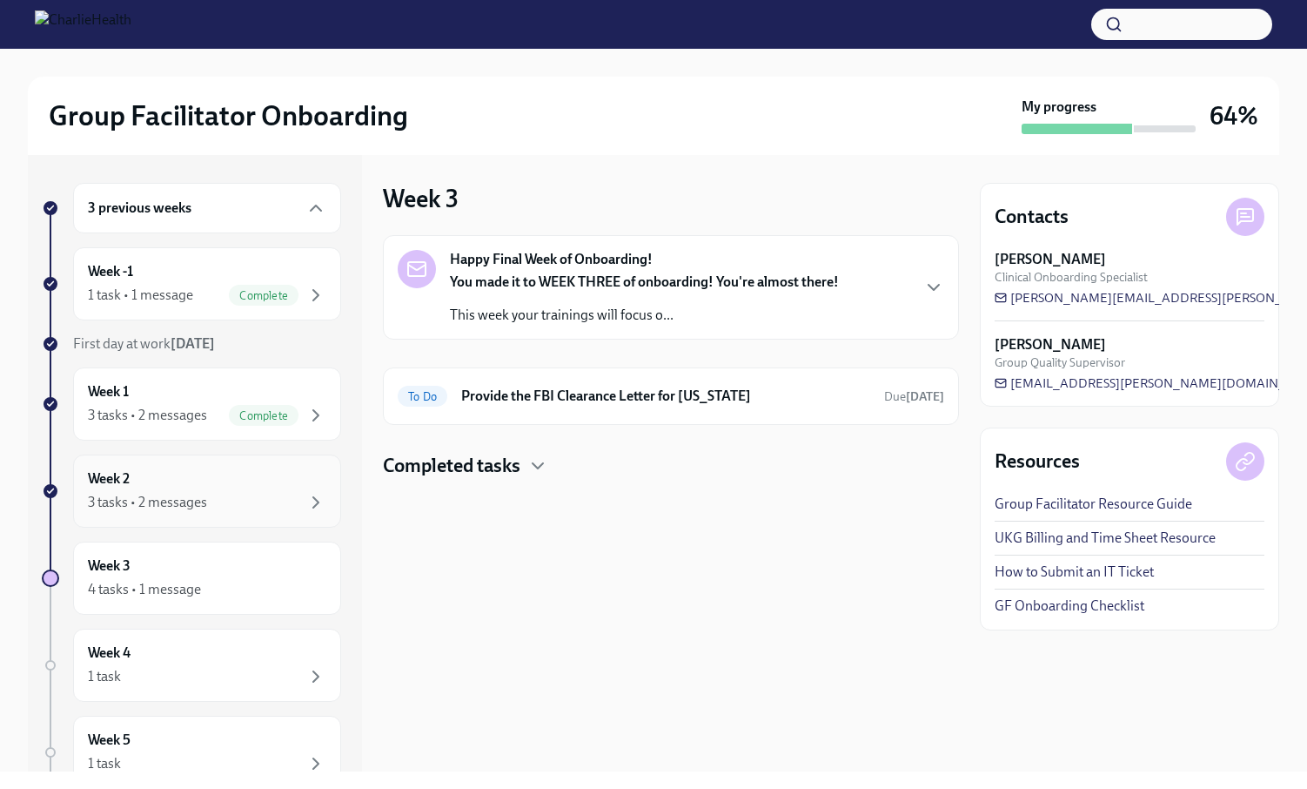
click at [176, 495] on div "3 tasks • 2 messages" at bounding box center [147, 502] width 119 height 19
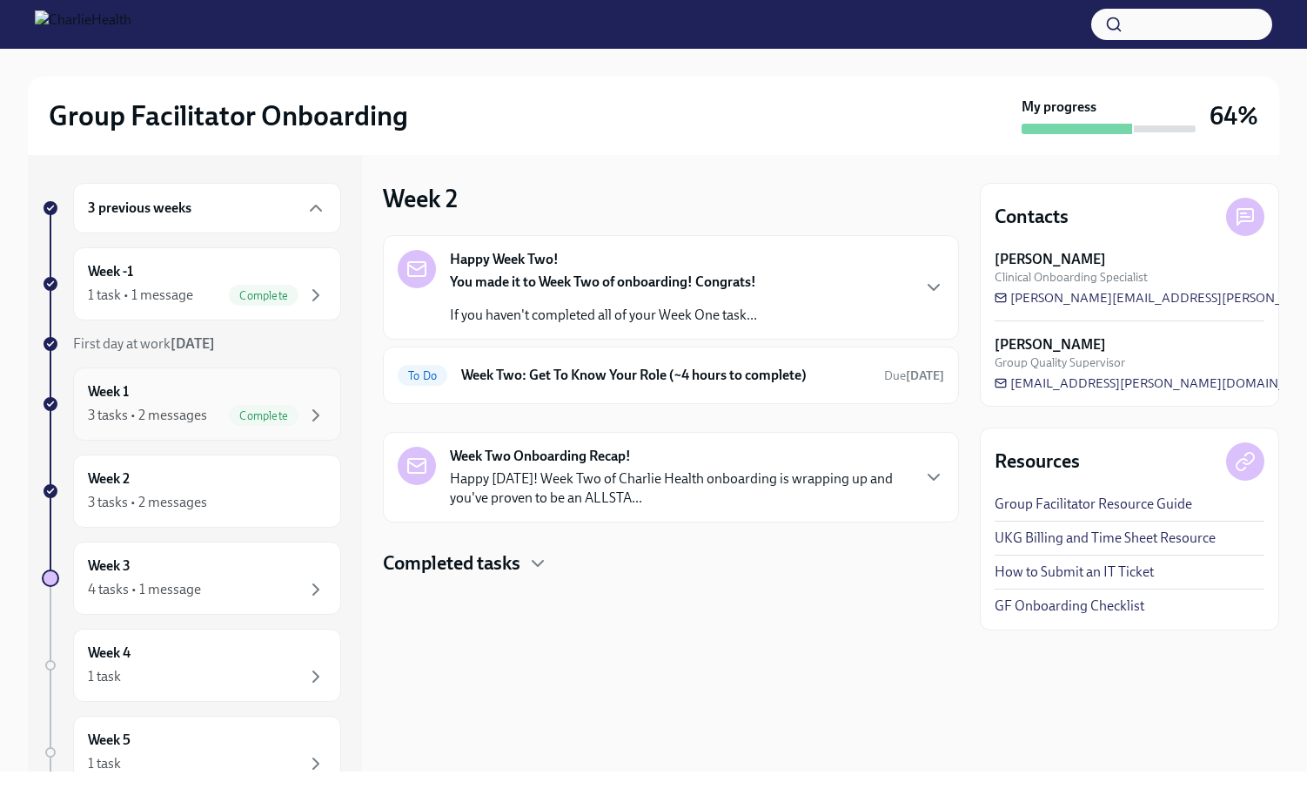
click at [151, 393] on div "Week 1 3 tasks • 2 messages Complete" at bounding box center [207, 404] width 238 height 44
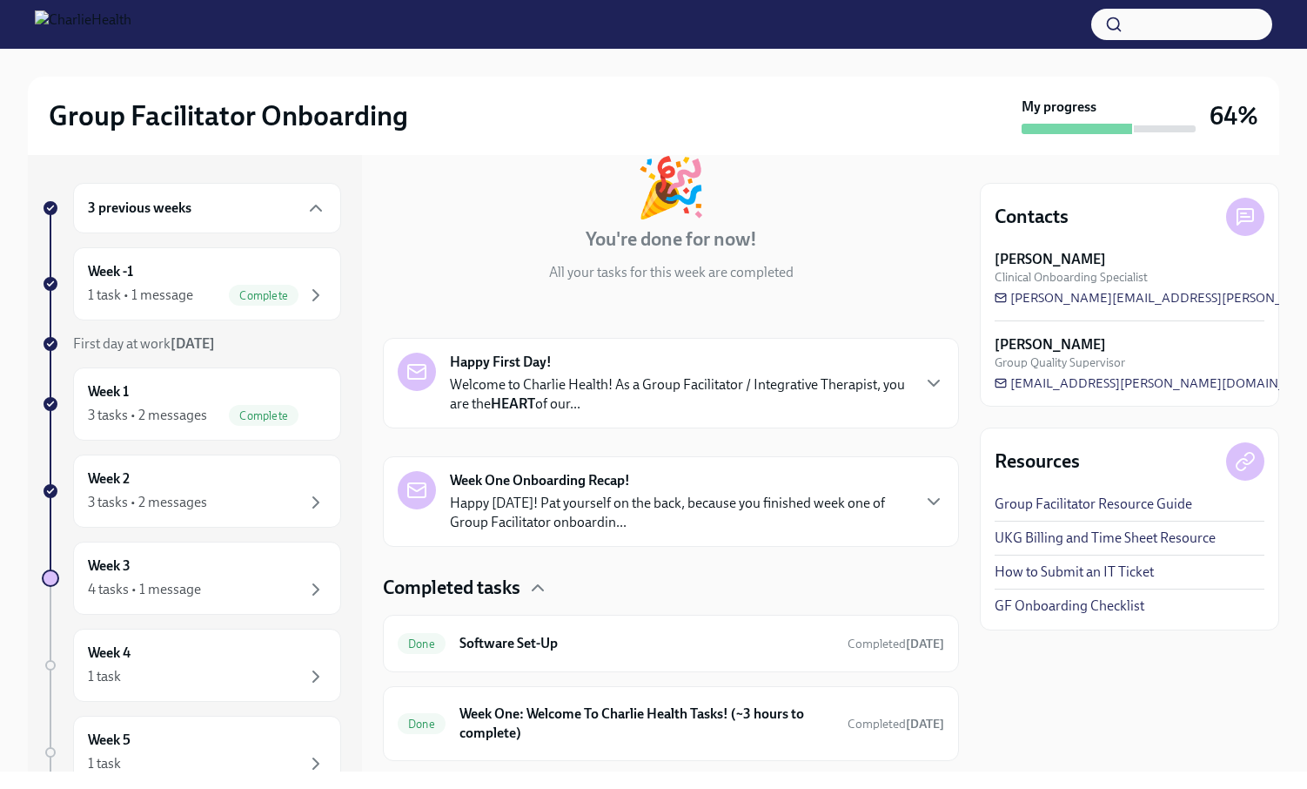
scroll to position [238, 0]
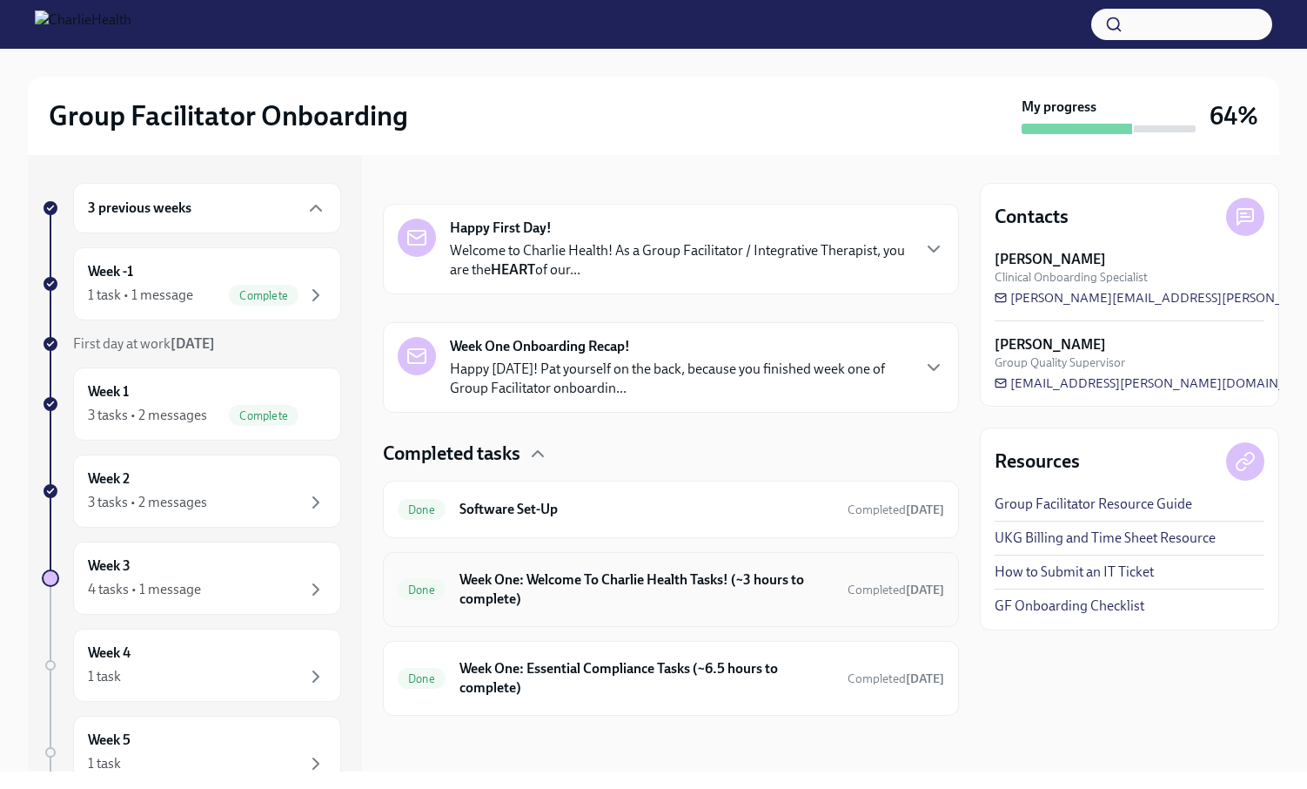
click at [606, 604] on h6 "Week One: Welcome To Charlie Health Tasks! (~3 hours to complete)" at bounding box center [647, 589] width 374 height 38
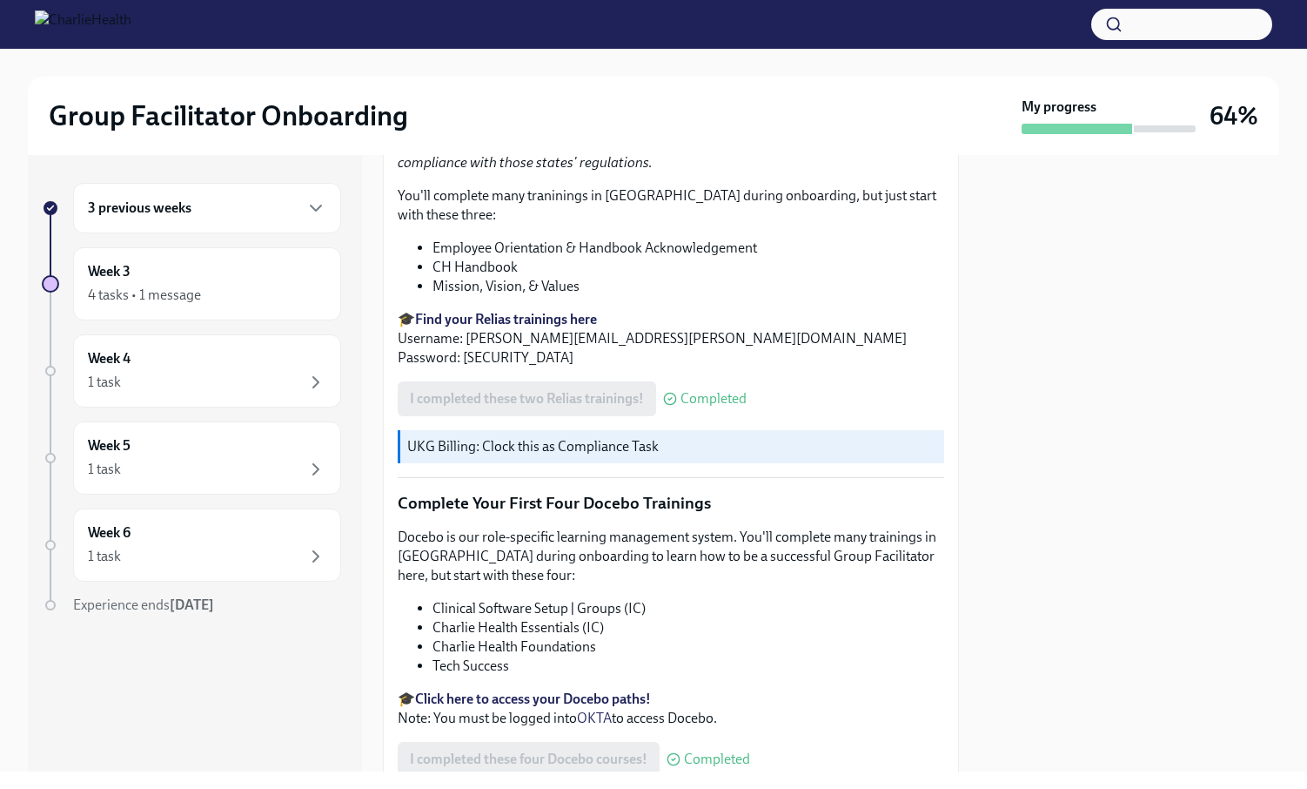
scroll to position [2148, 0]
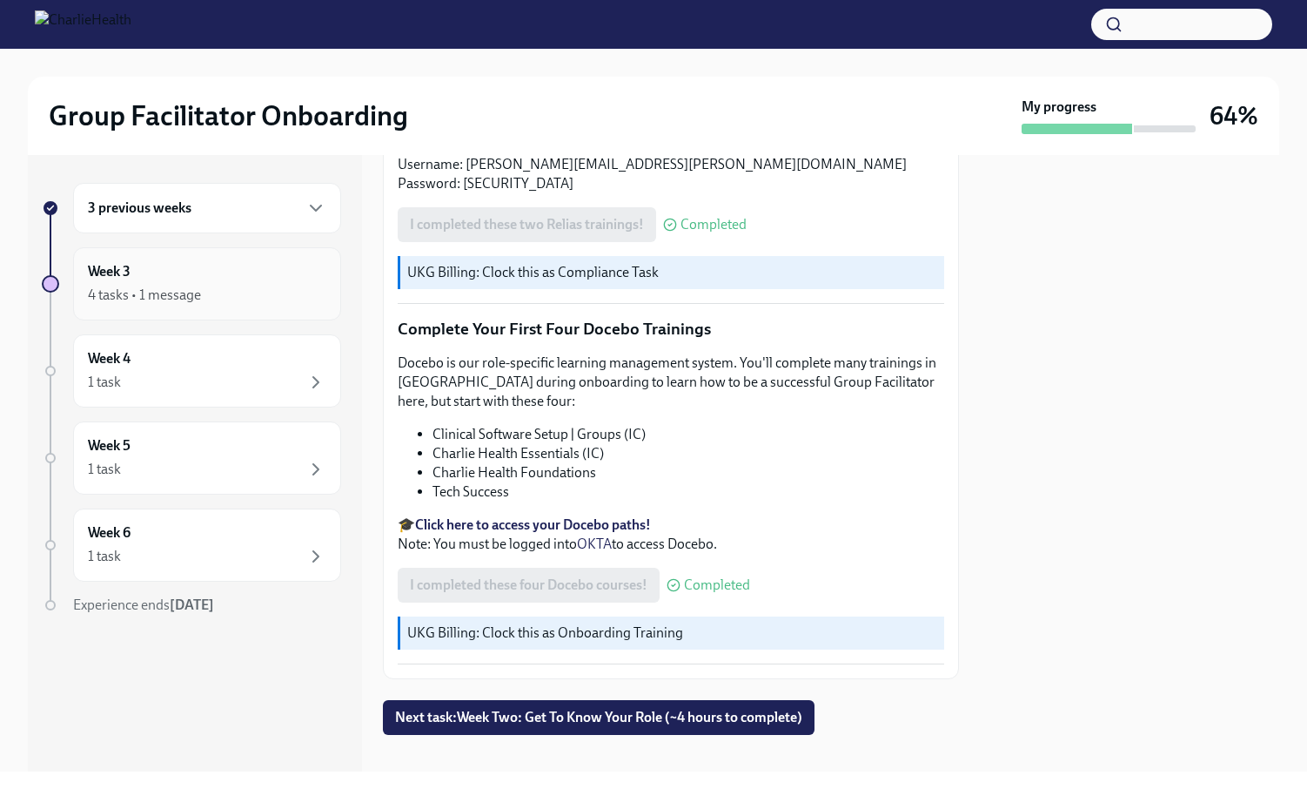
click at [122, 298] on div "4 tasks • 1 message" at bounding box center [144, 294] width 113 height 19
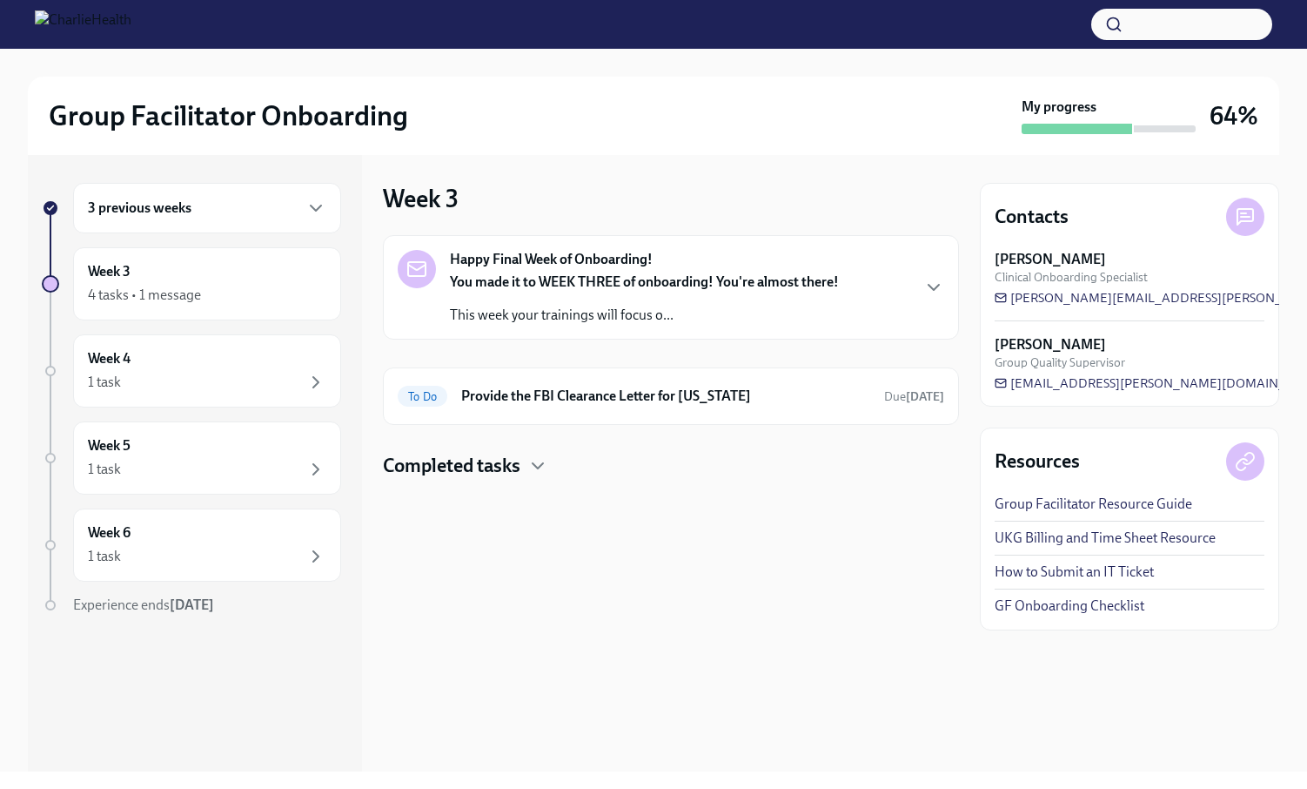
click at [132, 212] on h6 "3 previous weeks" at bounding box center [140, 207] width 104 height 19
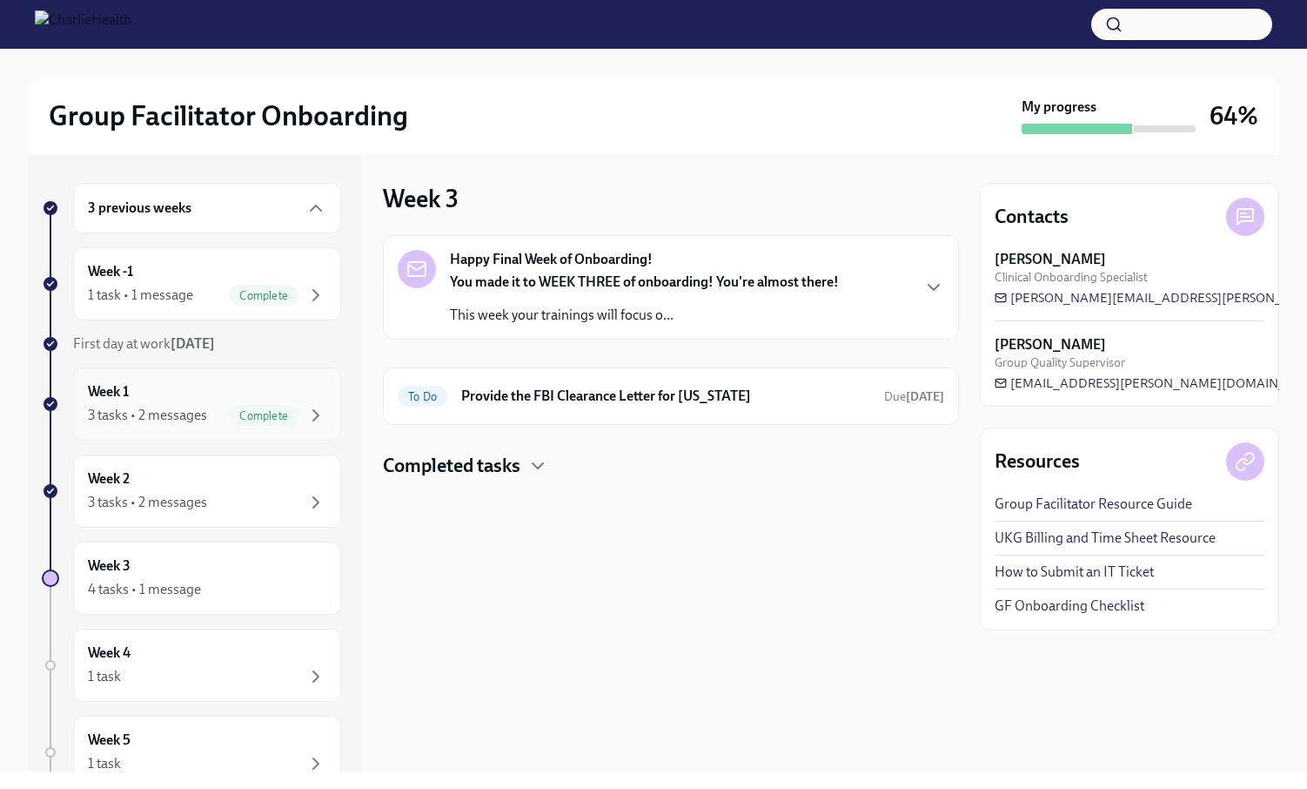
click at [150, 401] on div "Week 1 3 tasks • 2 messages Complete" at bounding box center [207, 404] width 238 height 44
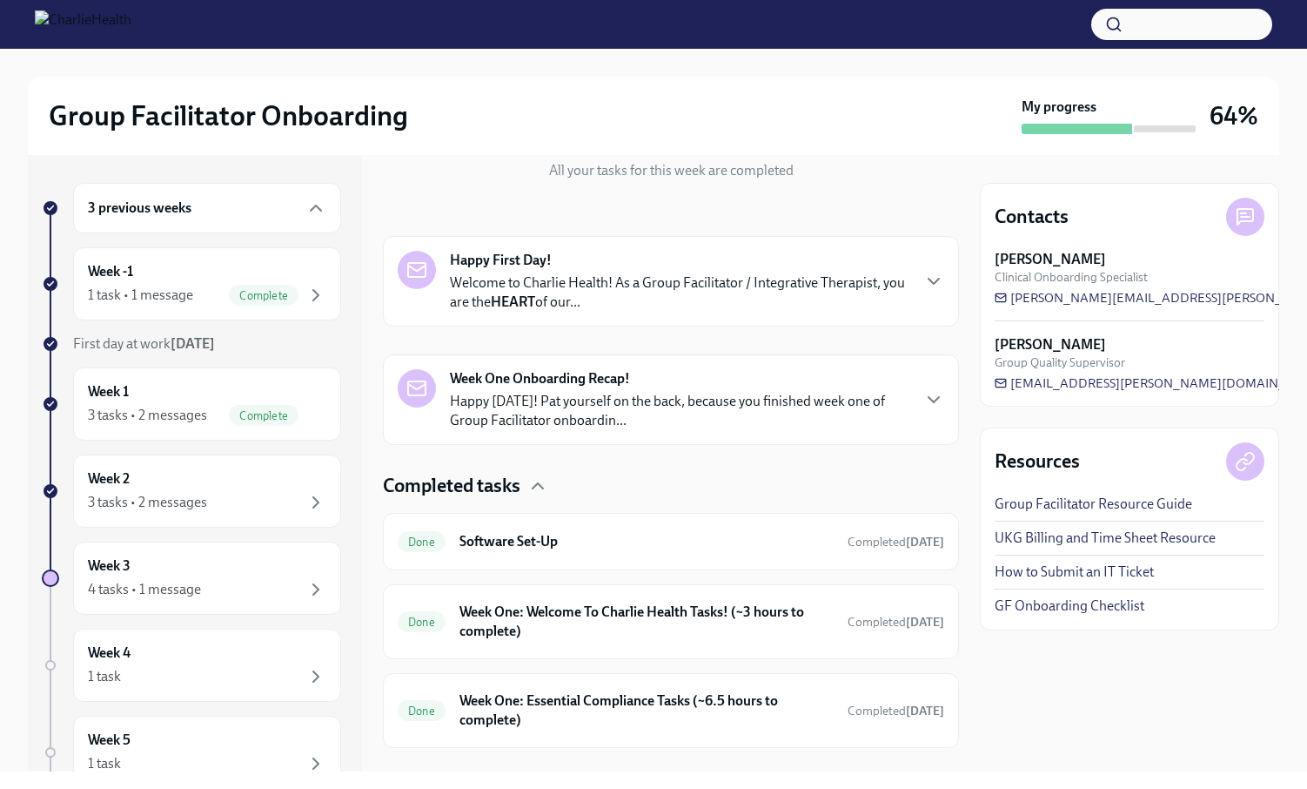
scroll to position [238, 0]
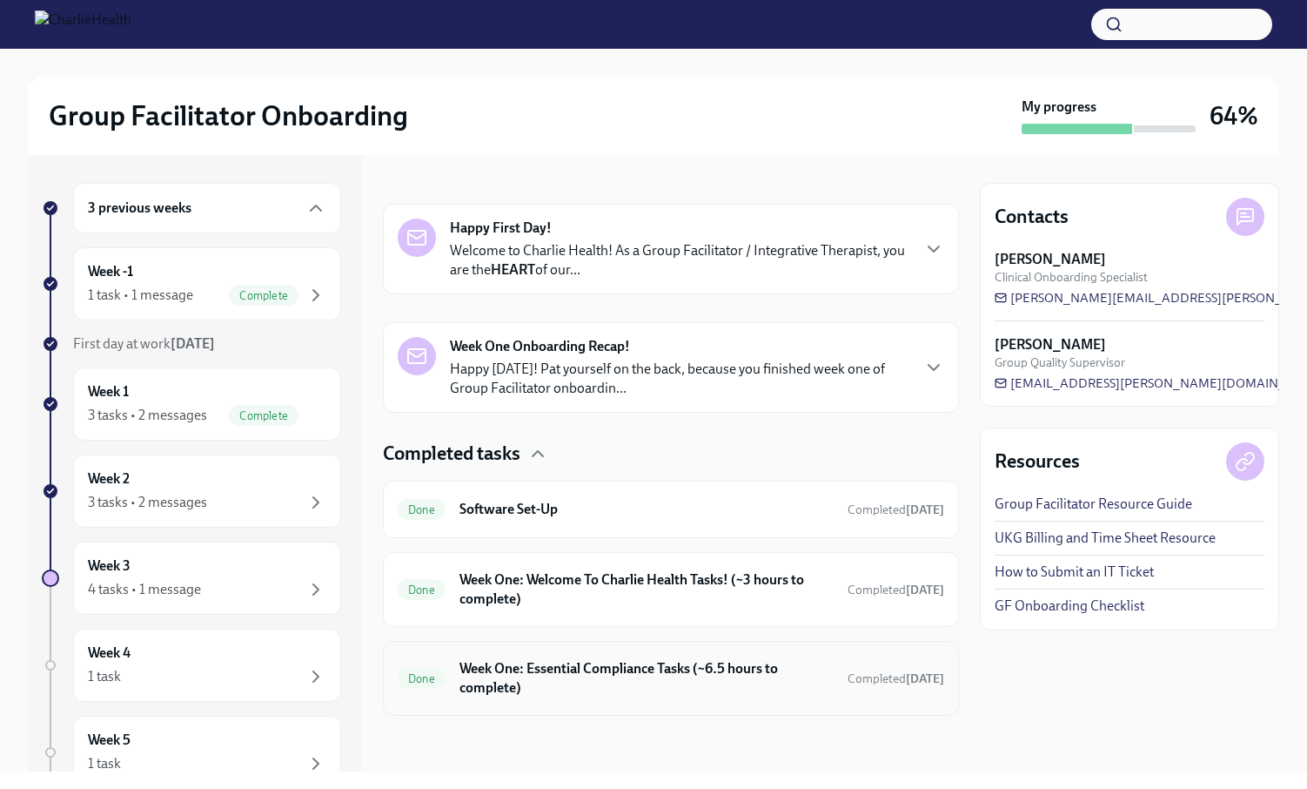
click at [627, 681] on h6 "Week One: Essential Compliance Tasks (~6.5 hours to complete)" at bounding box center [647, 678] width 374 height 38
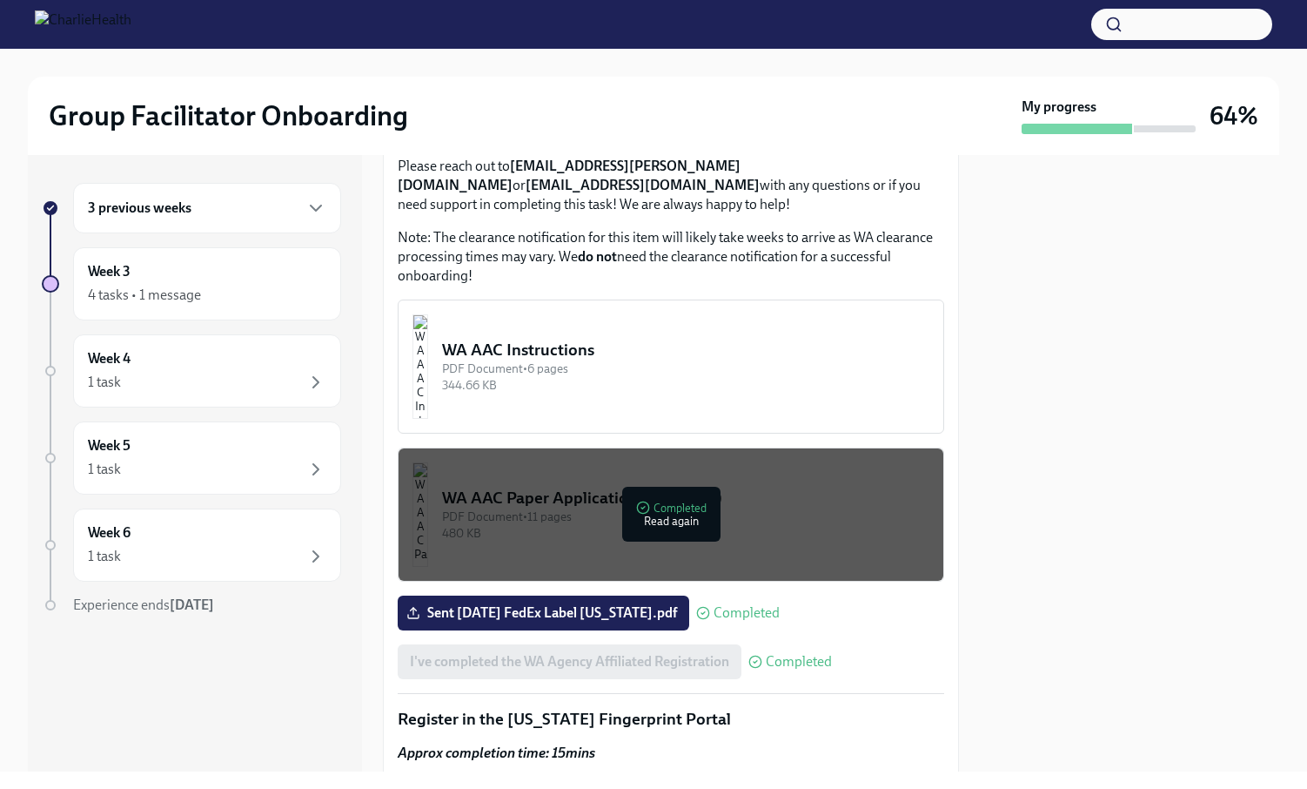
scroll to position [1464, 0]
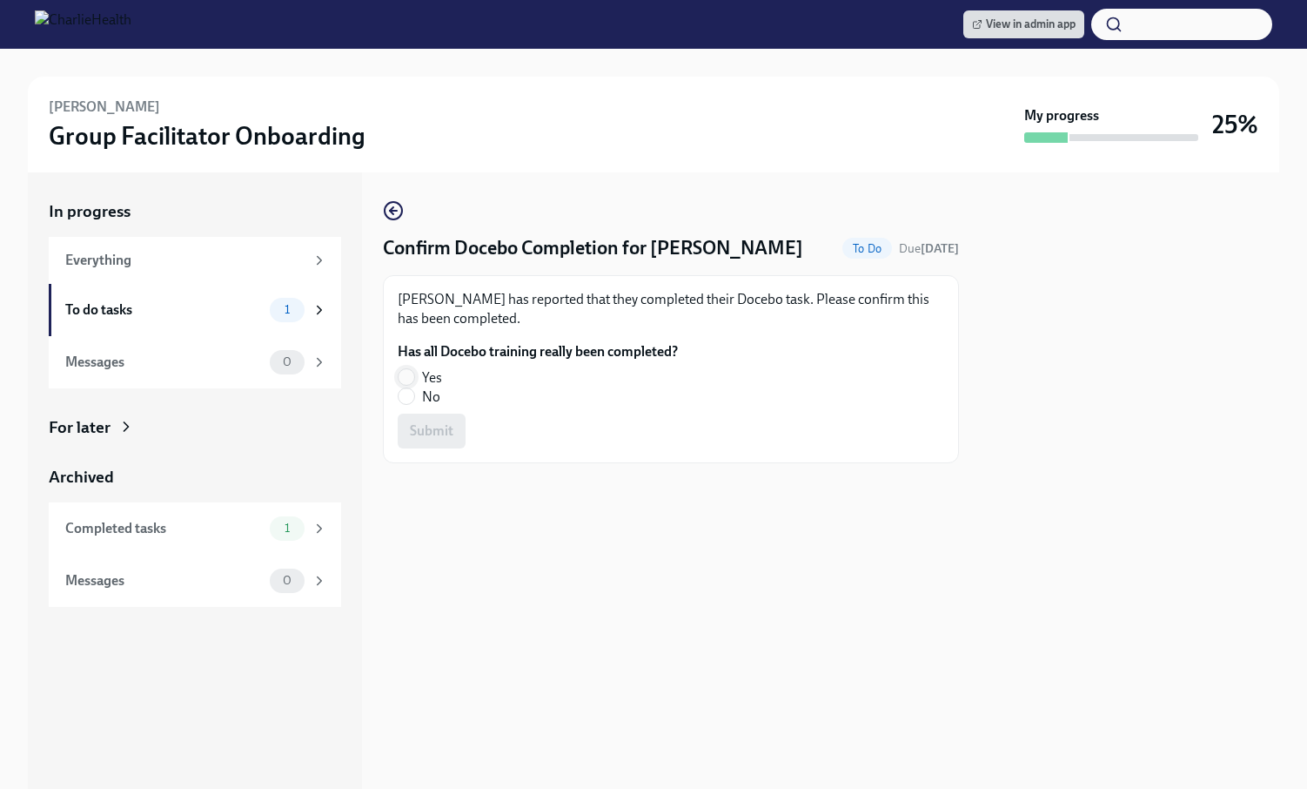
click at [410, 376] on input "Yes" at bounding box center [407, 377] width 16 height 16
radio input "true"
click at [420, 435] on span "Submit" at bounding box center [432, 430] width 44 height 17
